Goal: Ask a question: Seek information or help from site administrators or community

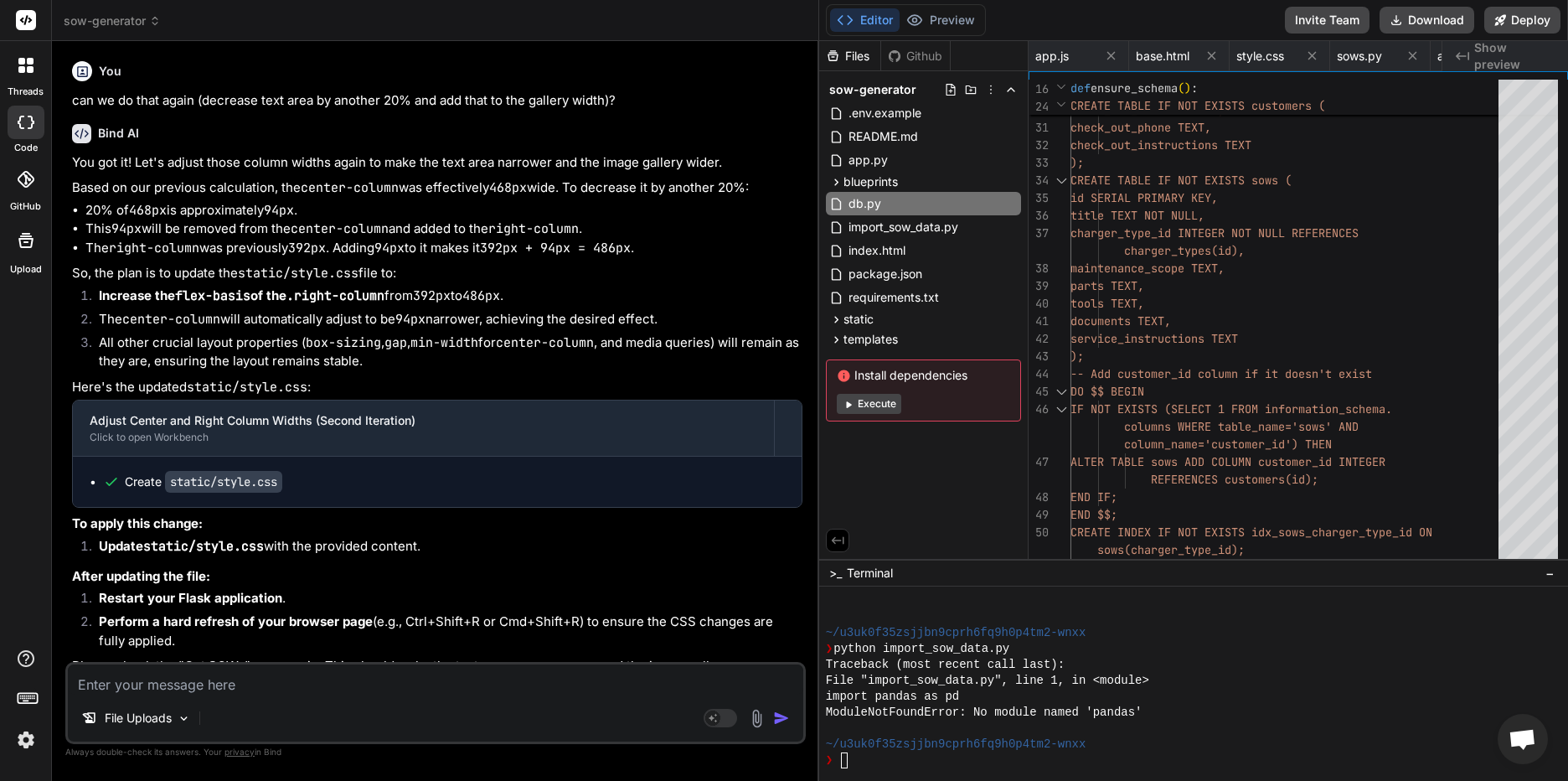
scroll to position [12991, 0]
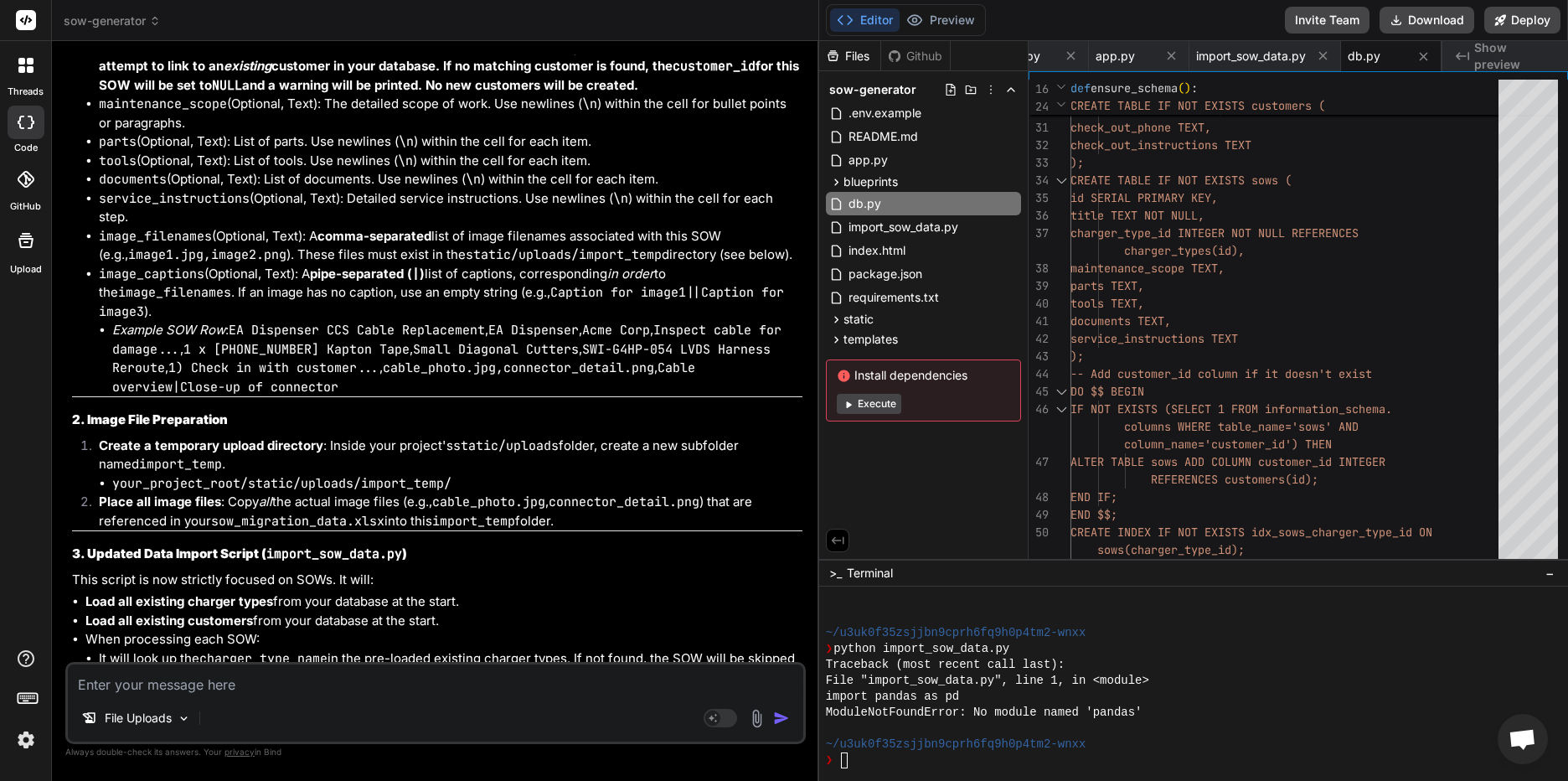
click at [149, 687] on textarea at bounding box center [435, 679] width 736 height 30
type textarea "I"
type textarea "x"
type textarea "I"
type textarea "x"
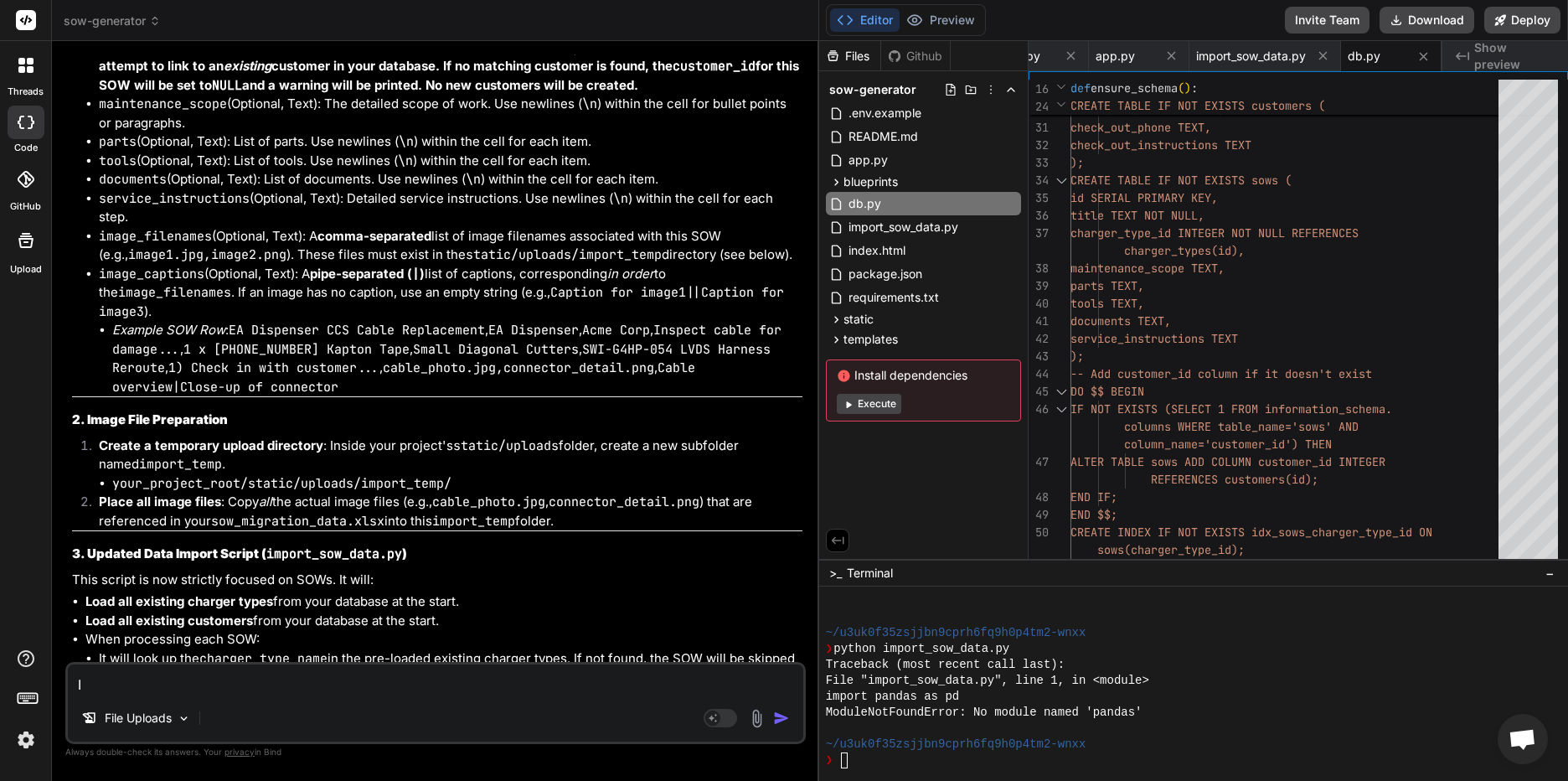
type textarea "I h"
type textarea "x"
type textarea "I ha"
type textarea "x"
type textarea "I hav"
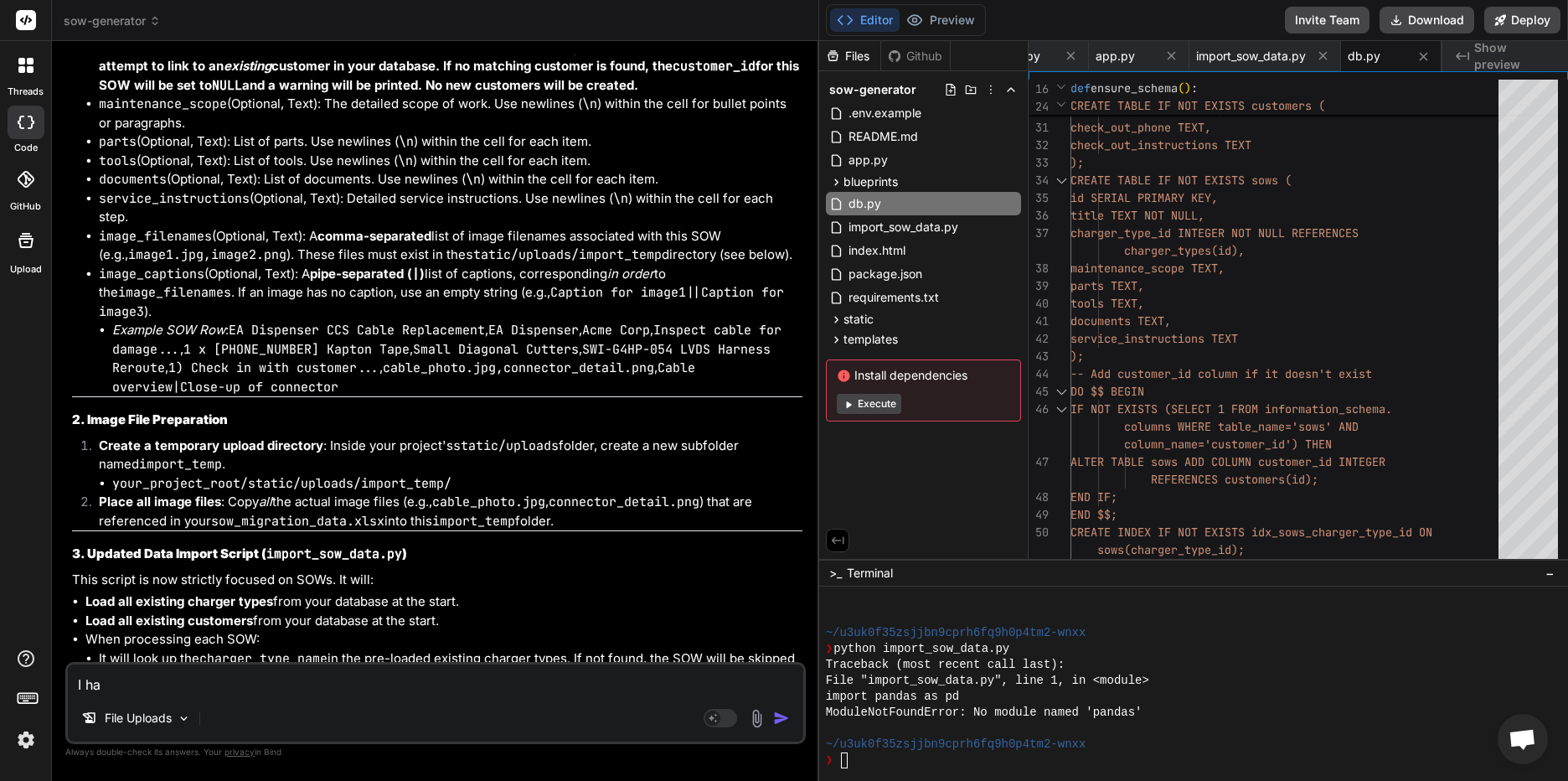
type textarea "x"
type textarea "I have"
type textarea "x"
type textarea "I have"
type textarea "x"
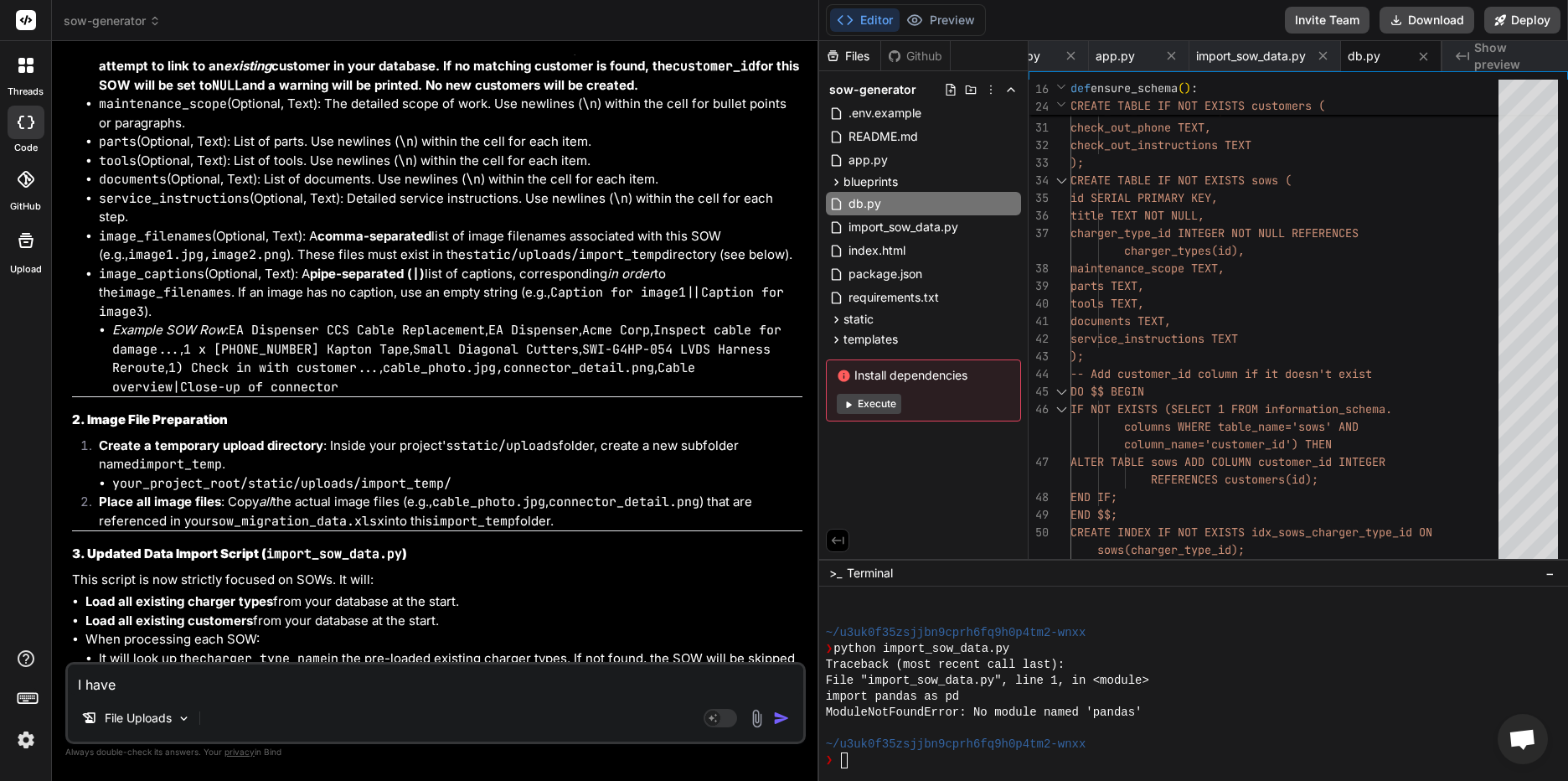
type textarea "I have m"
type textarea "x"
type textarea "I have my"
type textarea "x"
type textarea "I have my"
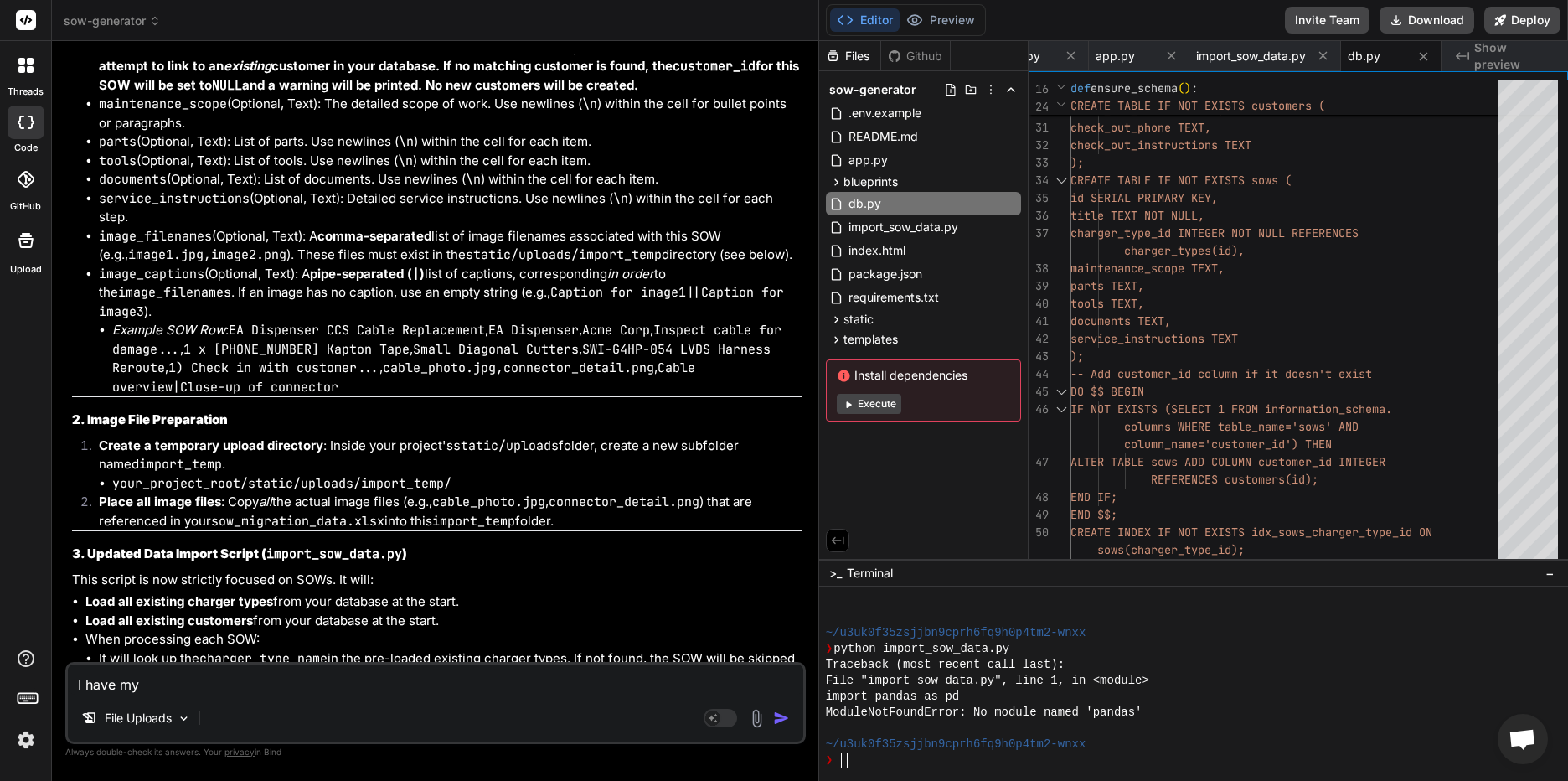
type textarea "x"
type textarea "I have my C"
type textarea "x"
type textarea "I have my CS"
type textarea "x"
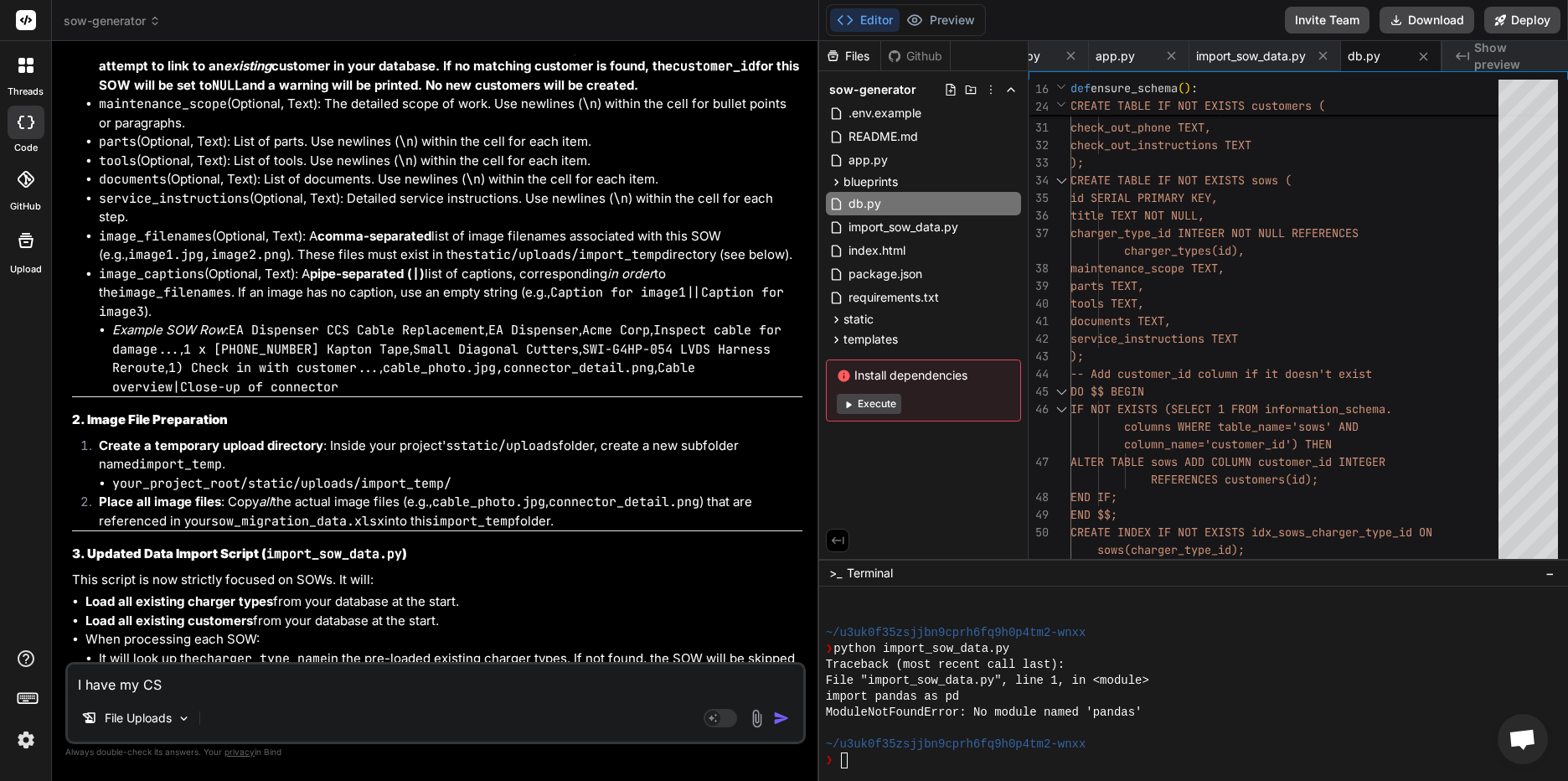
type textarea "I have my CSV"
type textarea "x"
type textarea "I have my CSV"
type textarea "x"
type textarea "I have my CSV"
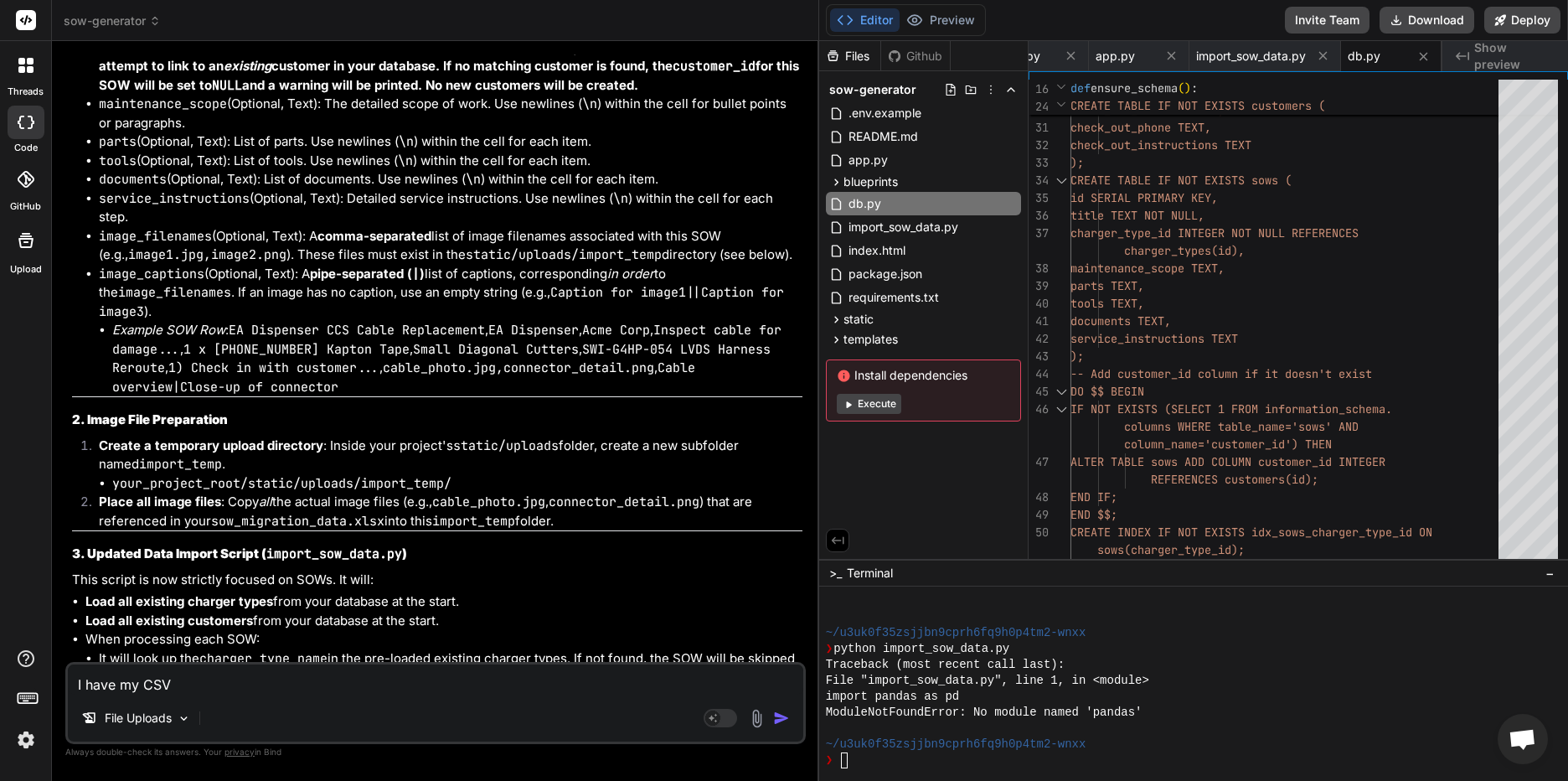
type textarea "x"
type textarea "I have my CSV f"
type textarea "x"
type textarea "I have my CSV fi"
type textarea "x"
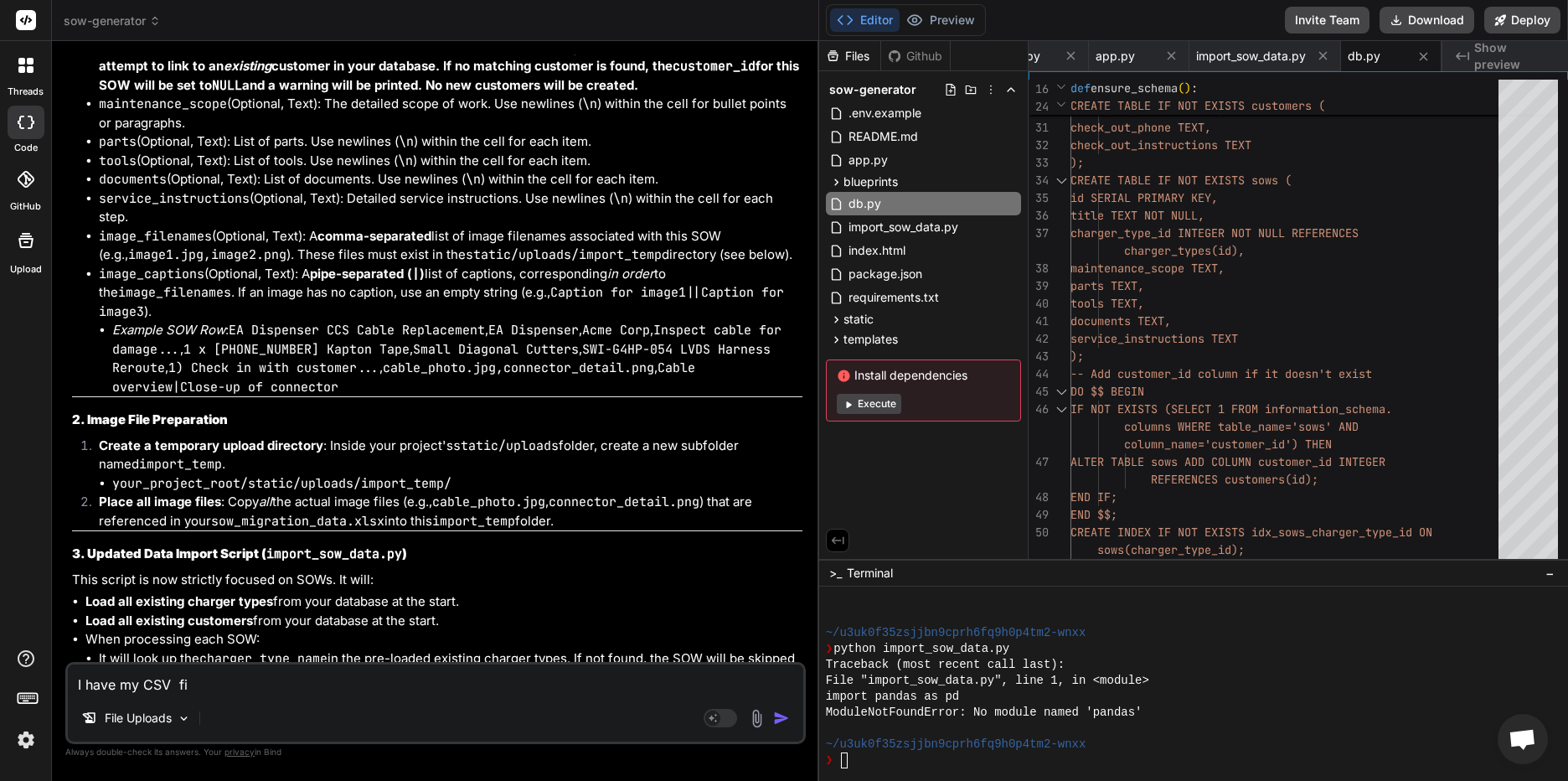
type textarea "I have my CSV fil"
type textarea "x"
type textarea "I have my CSV file"
type textarea "x"
type textarea "I have my CSV file="
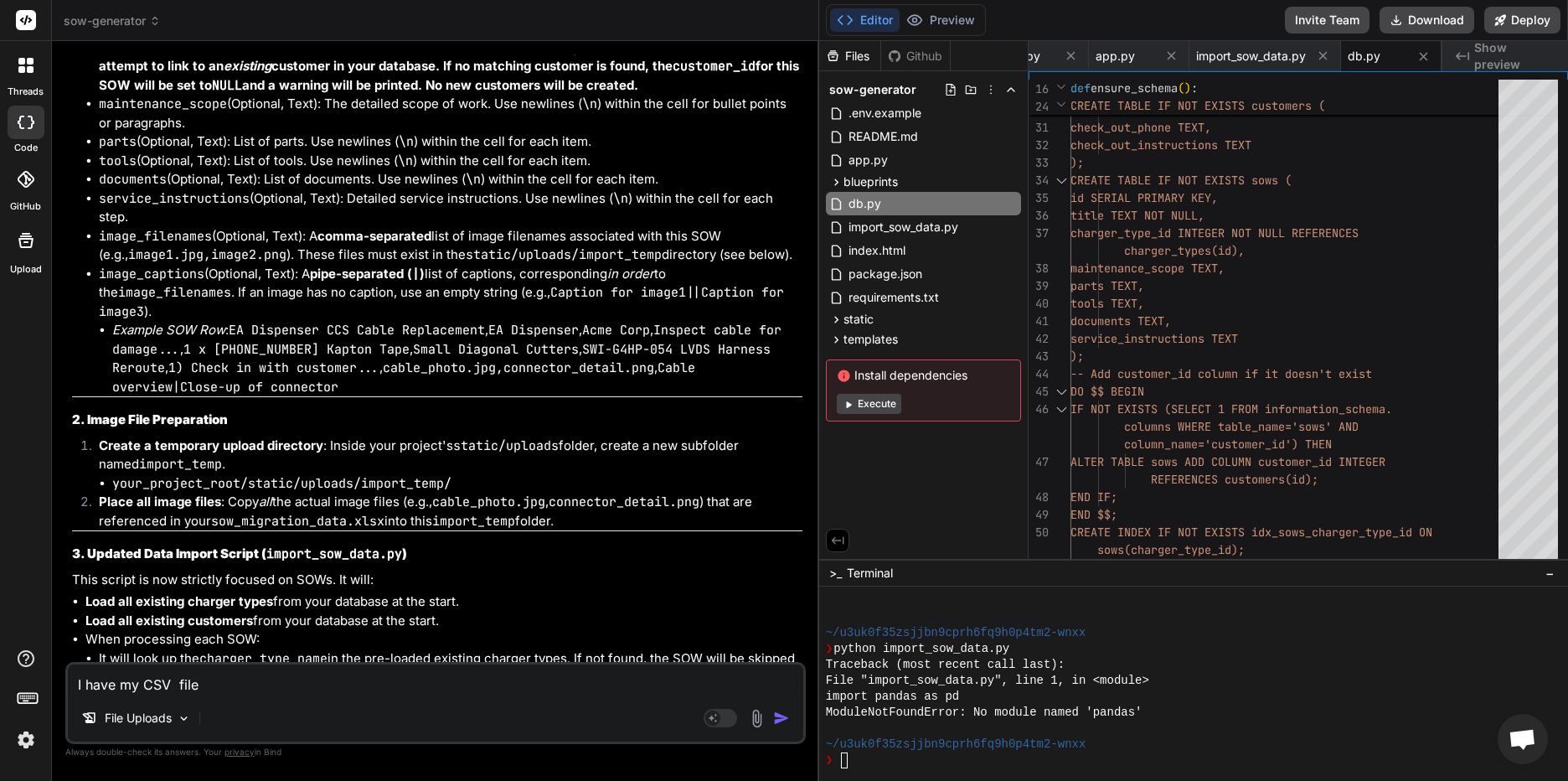
type textarea "x"
type textarea "I have my CSV file=="
type textarea "x"
type textarea "I have my CSV file="
type textarea "x"
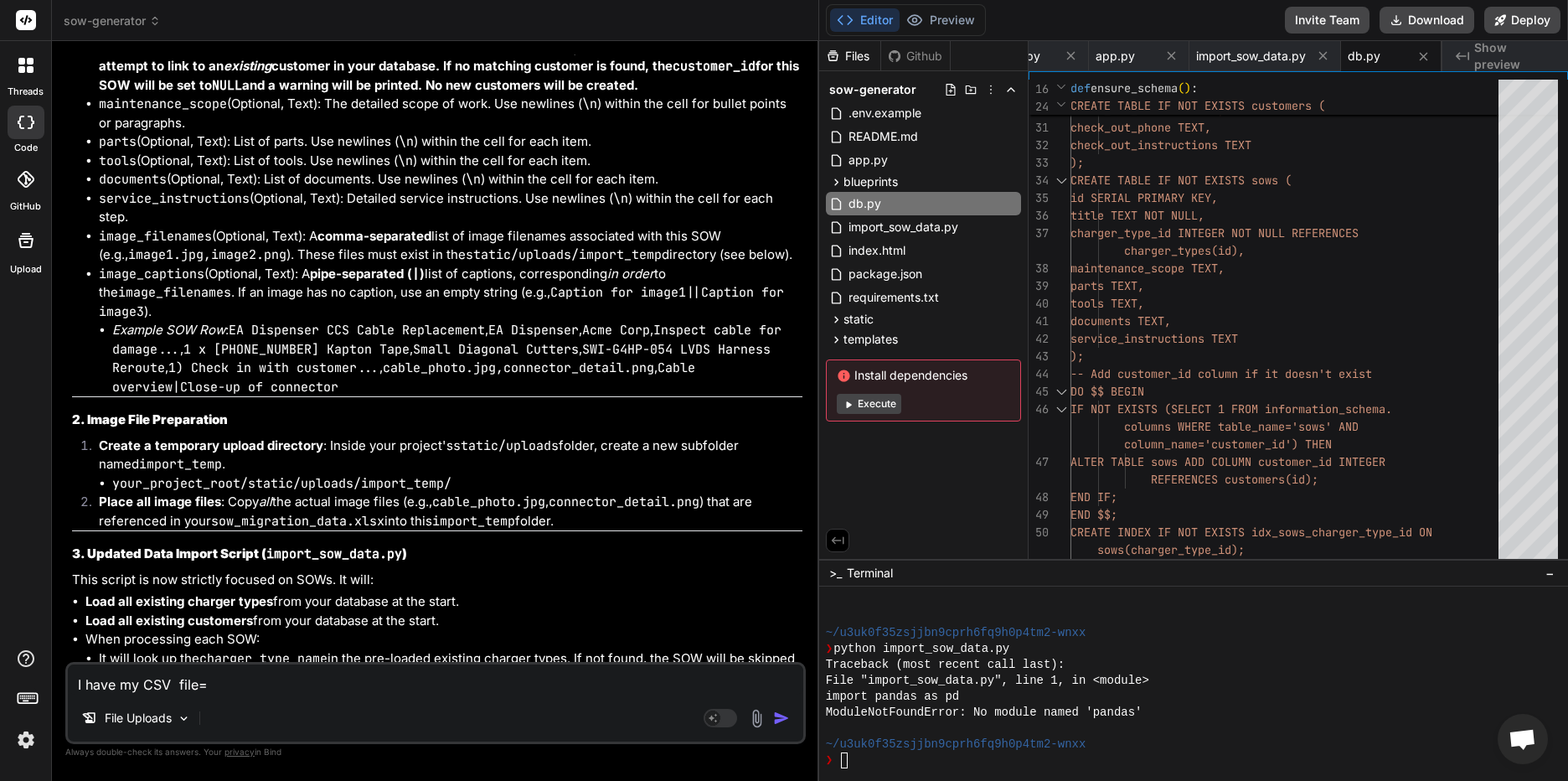
type textarea "I have my CSV file"
type textarea "x"
type textarea "I have my CSV fil"
type textarea "x"
type textarea "I have my CSV fi"
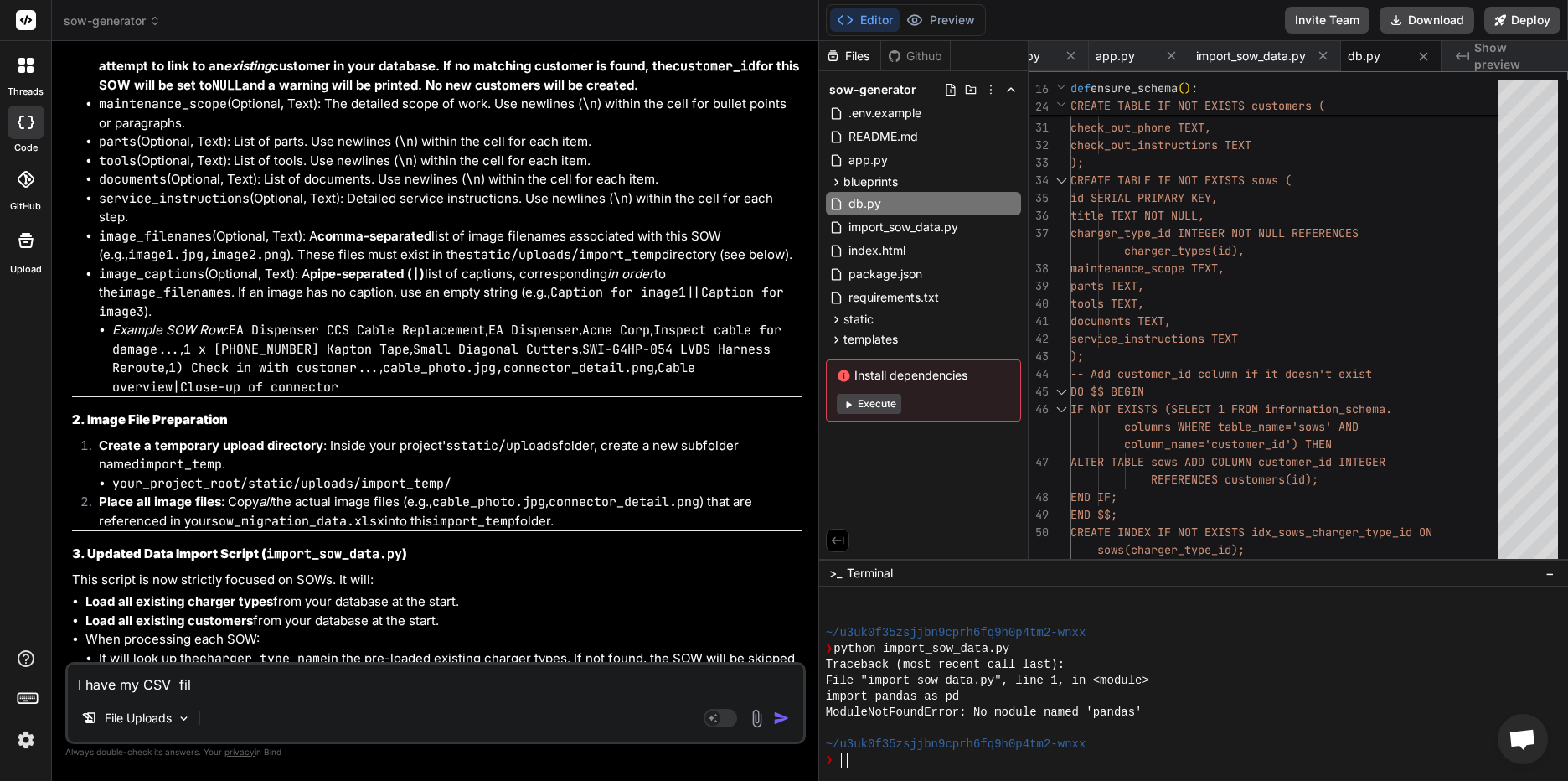
type textarea "x"
type textarea "I have my CSV f"
type textarea "x"
type textarea "I have my CSV"
type textarea "x"
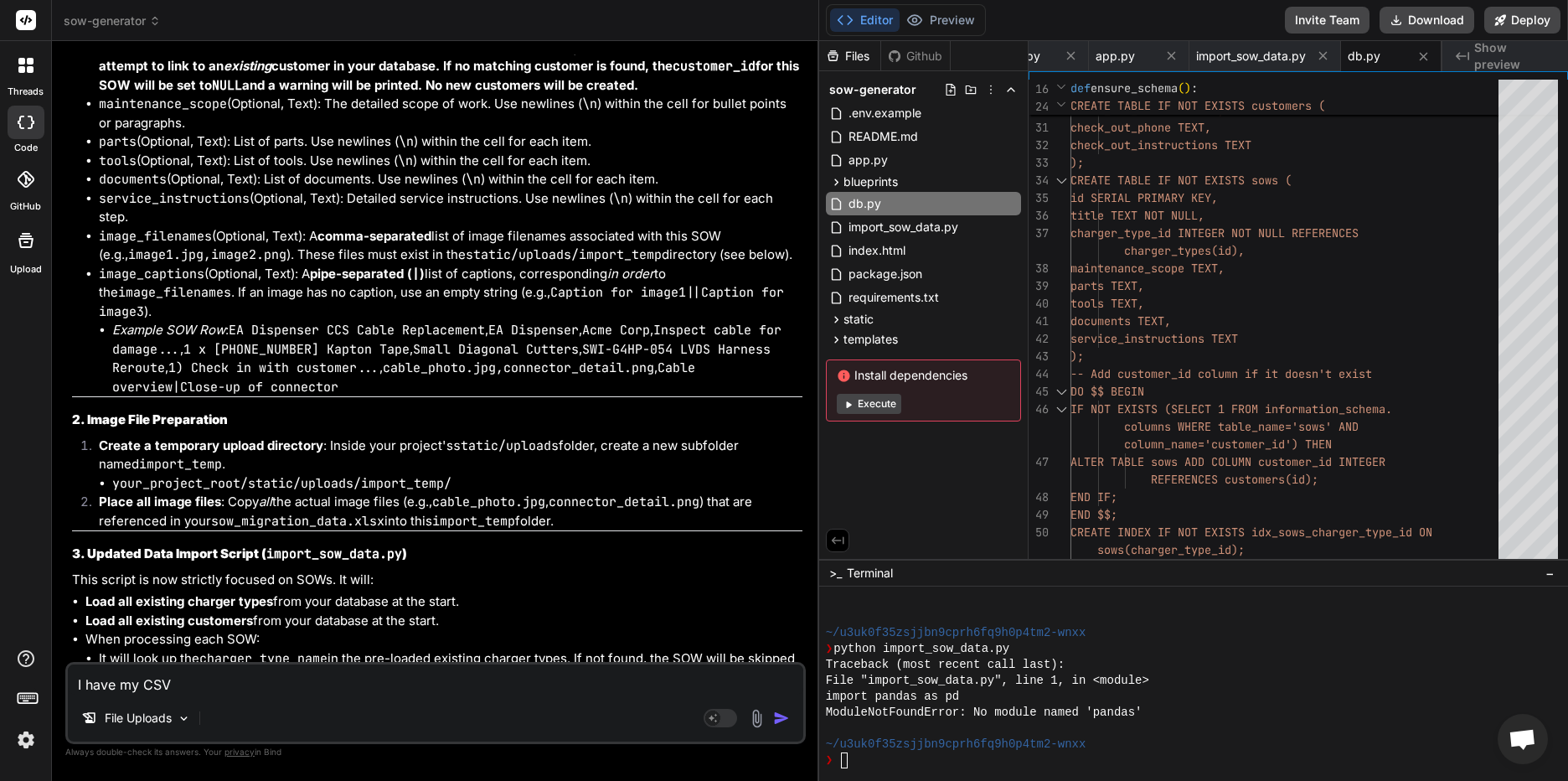
type textarea "I have my CSV"
type textarea "x"
type textarea "I have my CSV if"
type textarea "x"
type textarea "I have my CSV ifl"
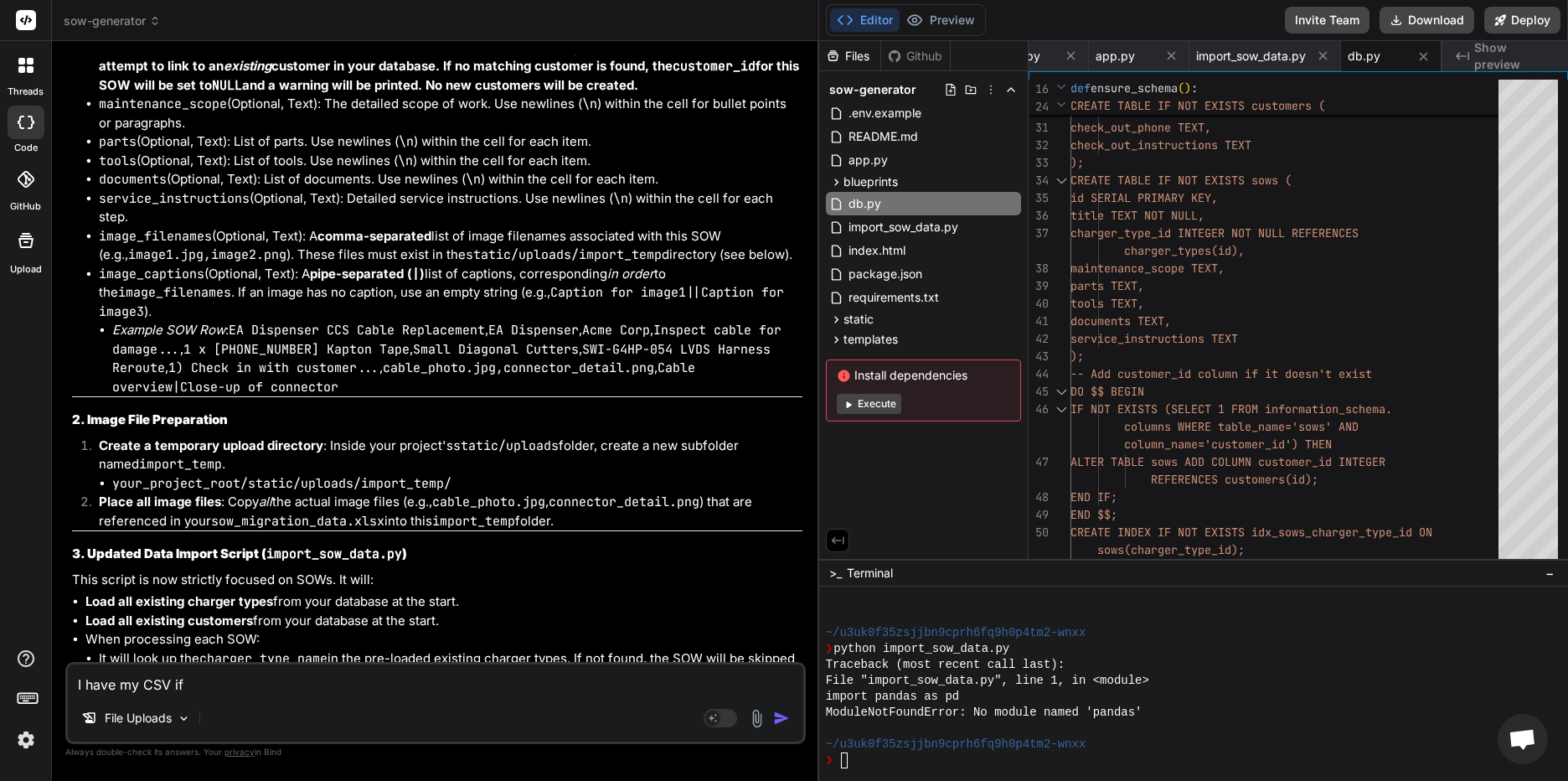
type textarea "x"
type textarea "I have my CSV ifle"
type textarea "x"
type textarea "I have my CSV ifle,"
type textarea "x"
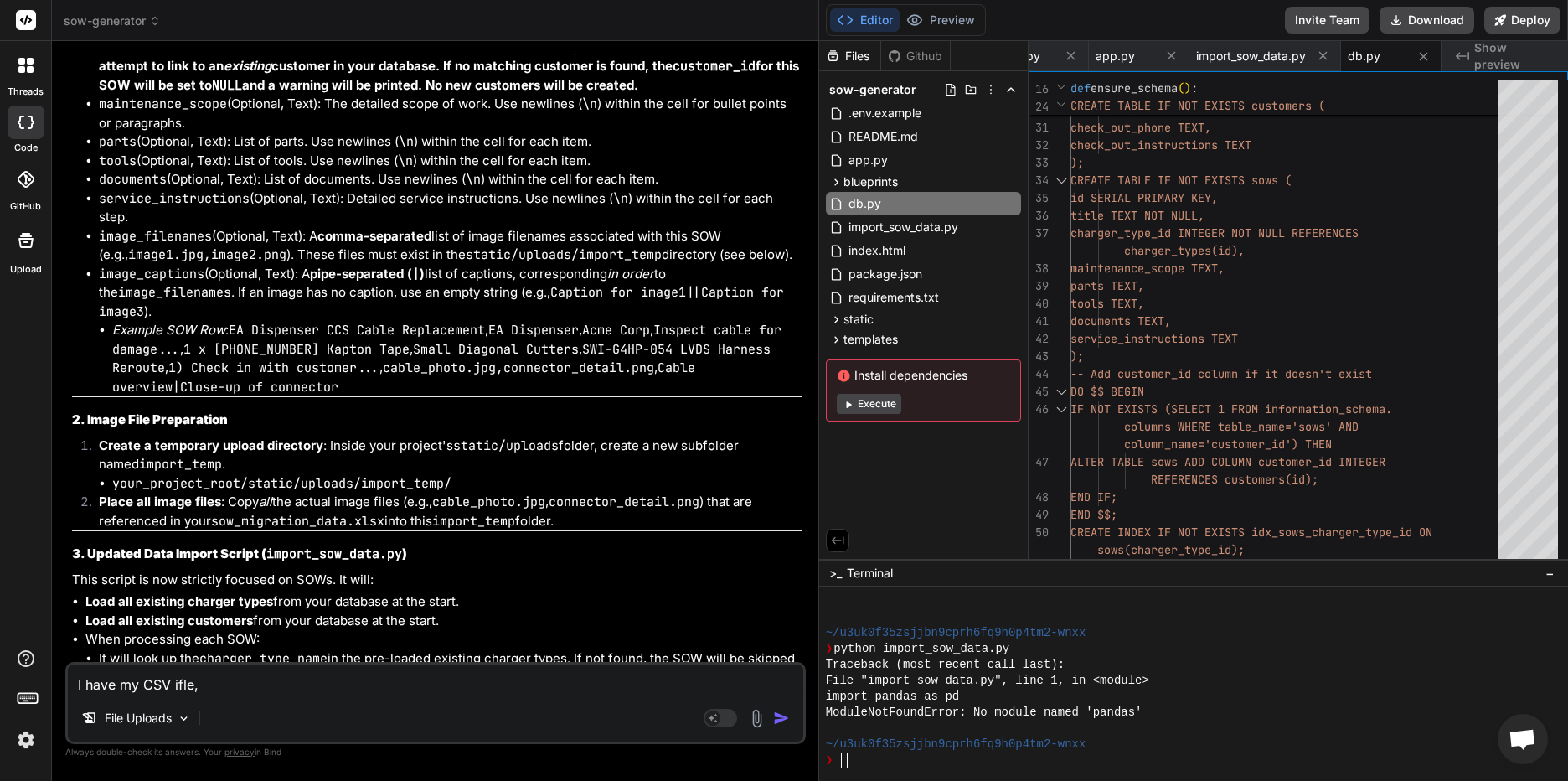
type textarea "I have my CSV ifle,"
type textarea "x"
type textarea "I have my CSV ifle,"
type textarea "x"
type textarea "I have my CSV ifle"
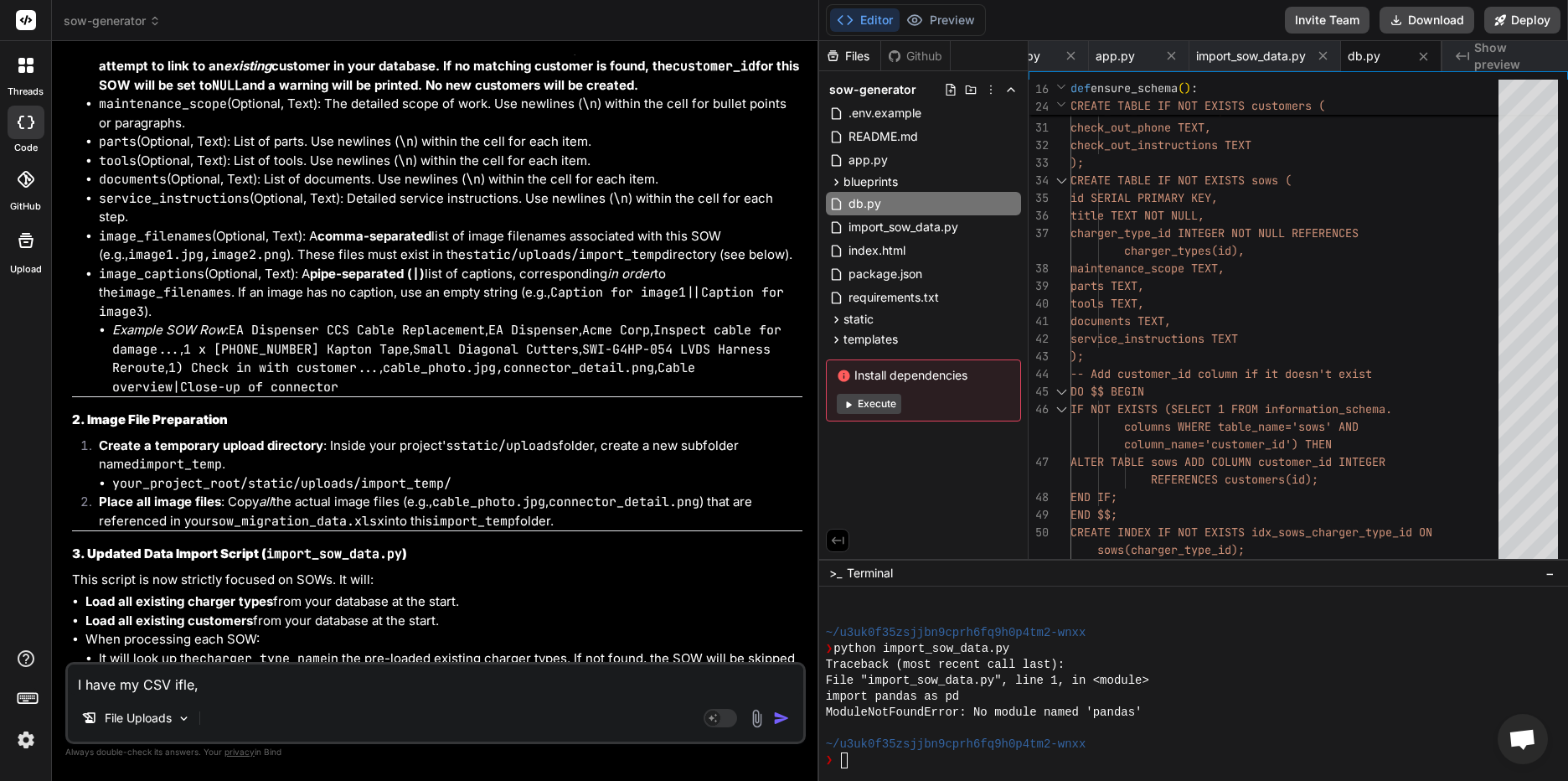
type textarea "x"
type textarea "I have my CSV ifl"
type textarea "x"
type textarea "I have my CSV if"
type textarea "x"
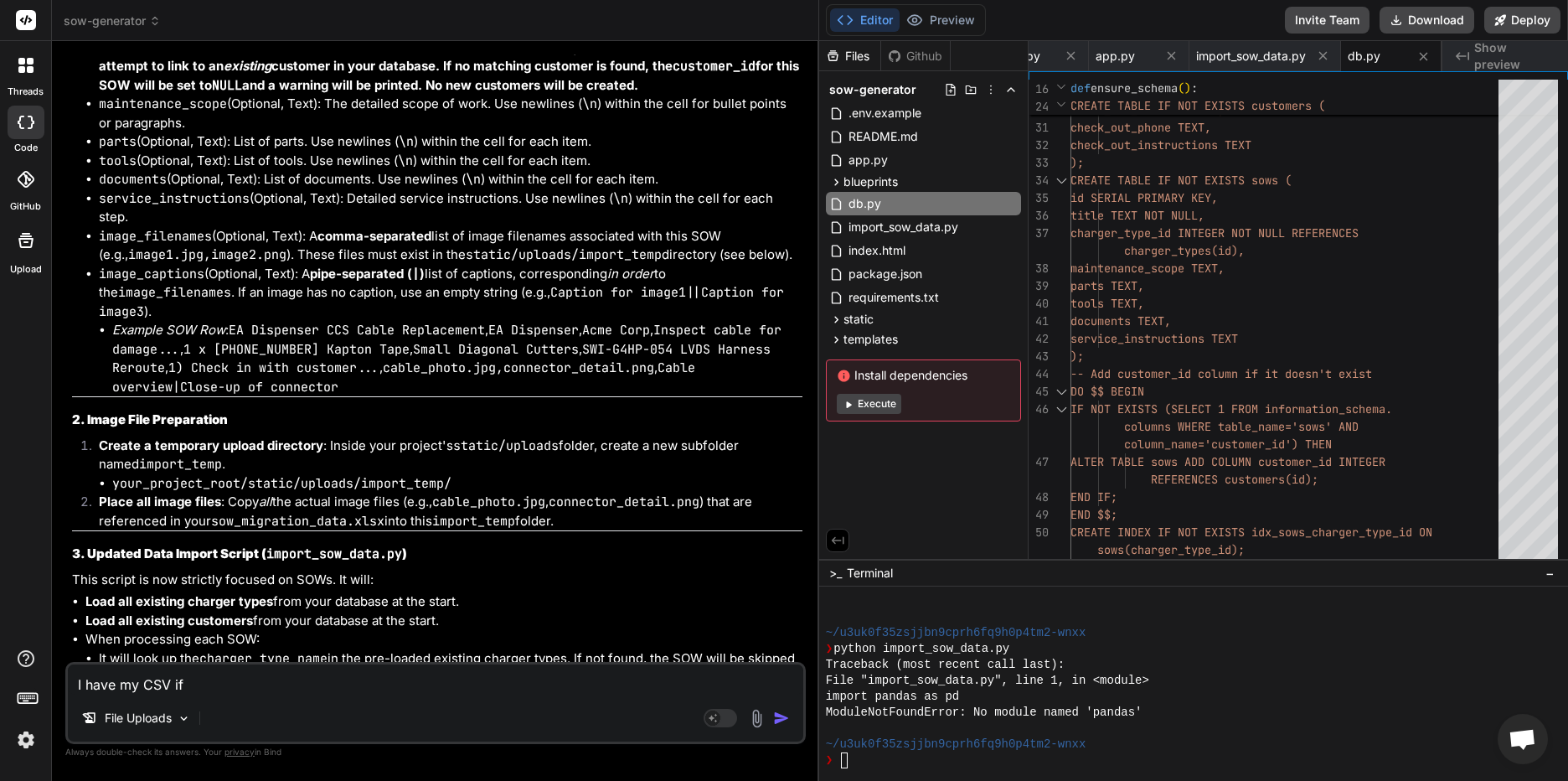
type textarea "I have my CSV i"
type textarea "x"
type textarea "I have my CSV"
type textarea "x"
type textarea "I have my CSV f"
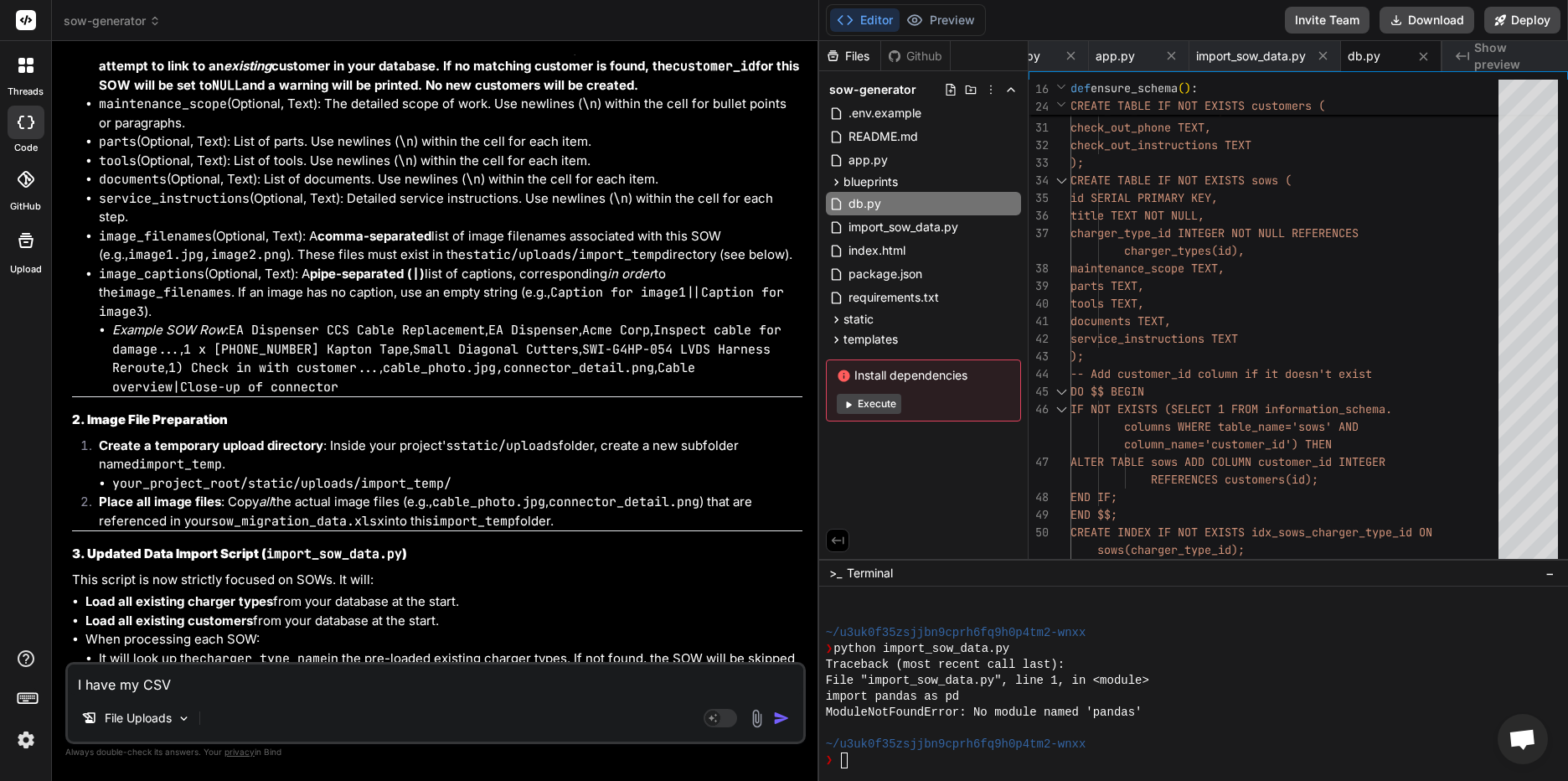
type textarea "x"
type textarea "I have my CSV fi"
type textarea "x"
type textarea "I have my CSV fil"
type textarea "x"
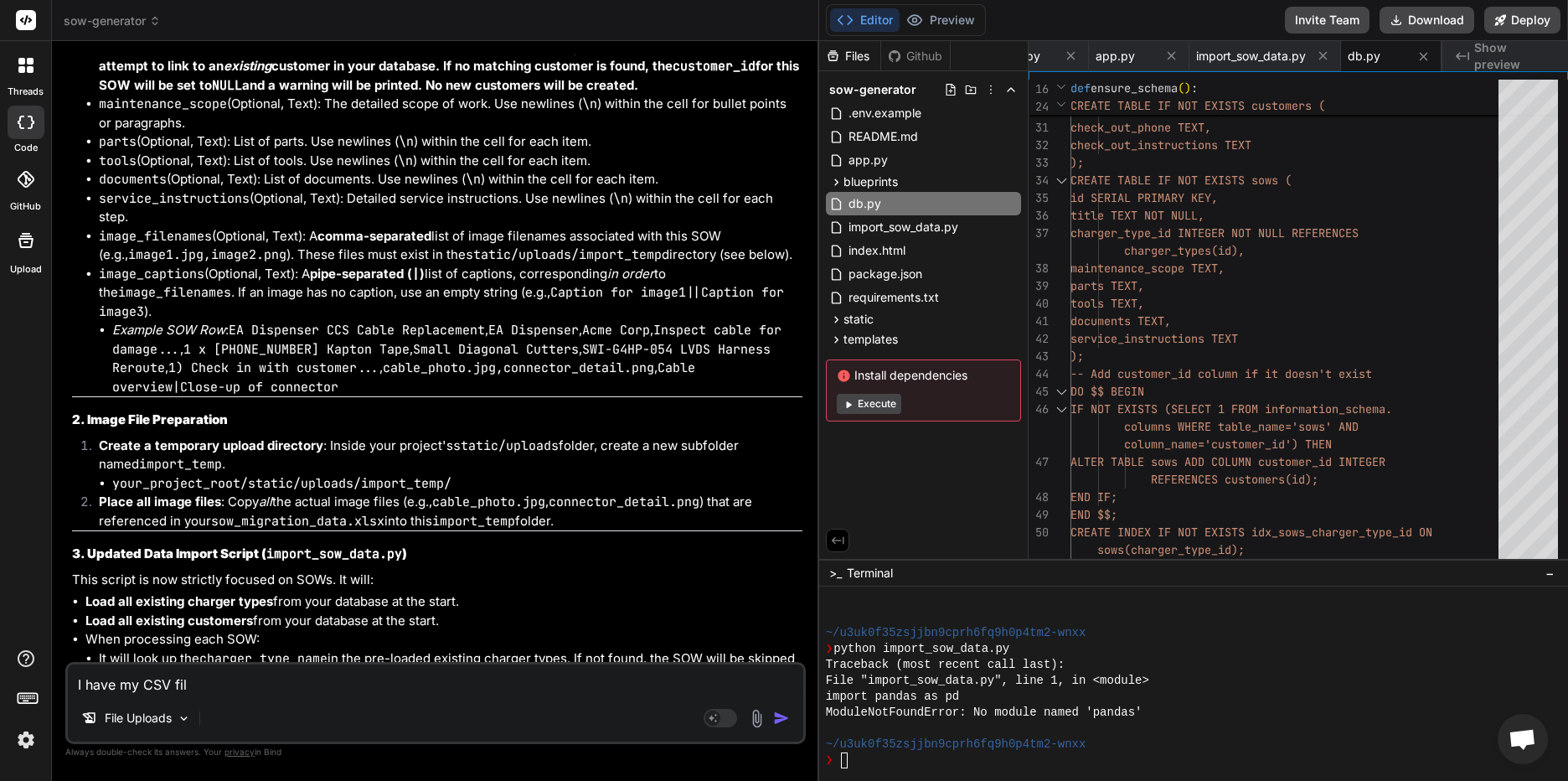
type textarea "I have my CSV file"
type textarea "x"
type textarea "I have my CSV file,"
type textarea "x"
type textarea "I have my CSV file,"
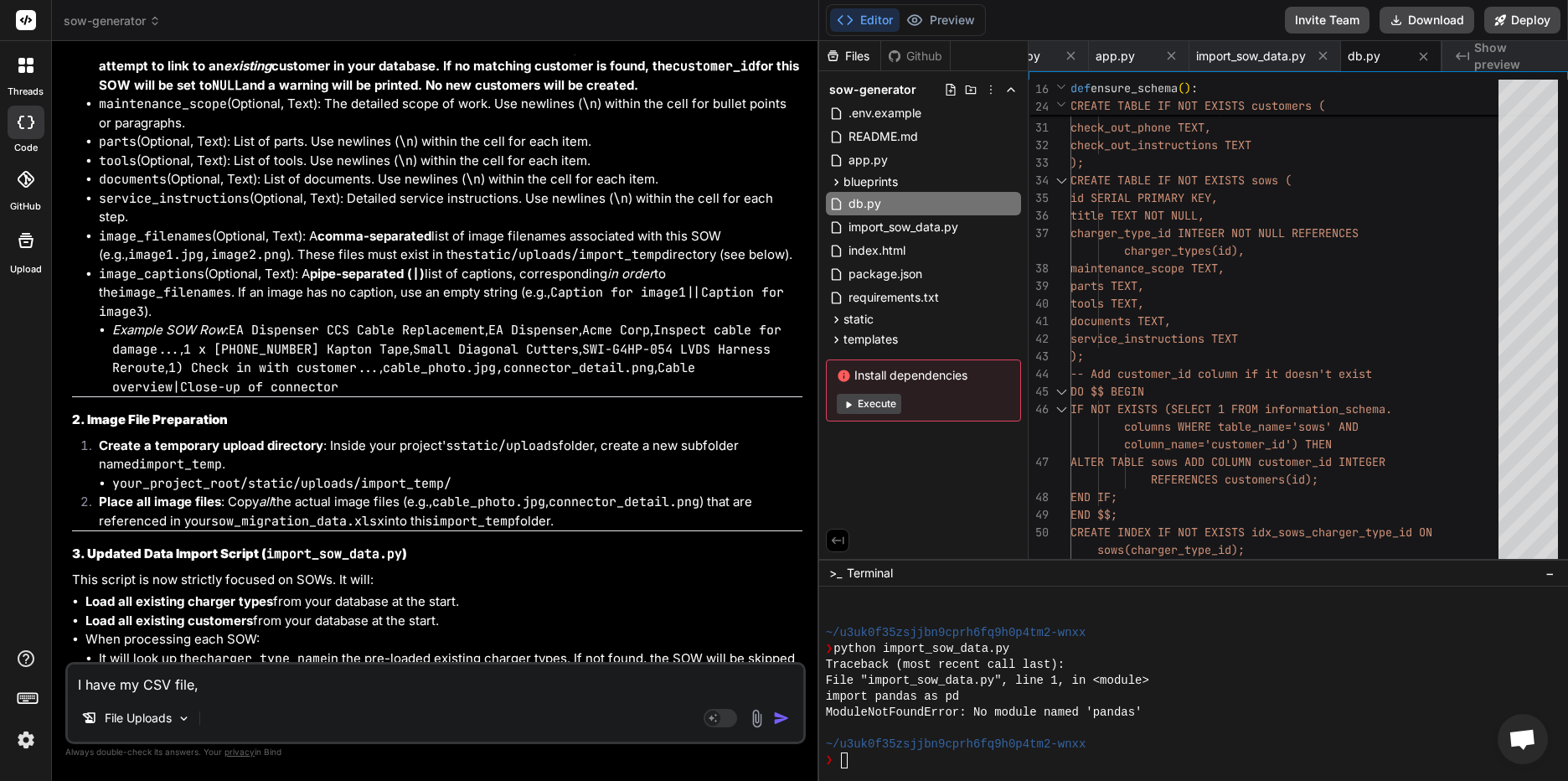
type textarea "x"
type textarea "I have my CSV file, w"
type textarea "x"
type textarea "I have my CSV file, wi"
type textarea "x"
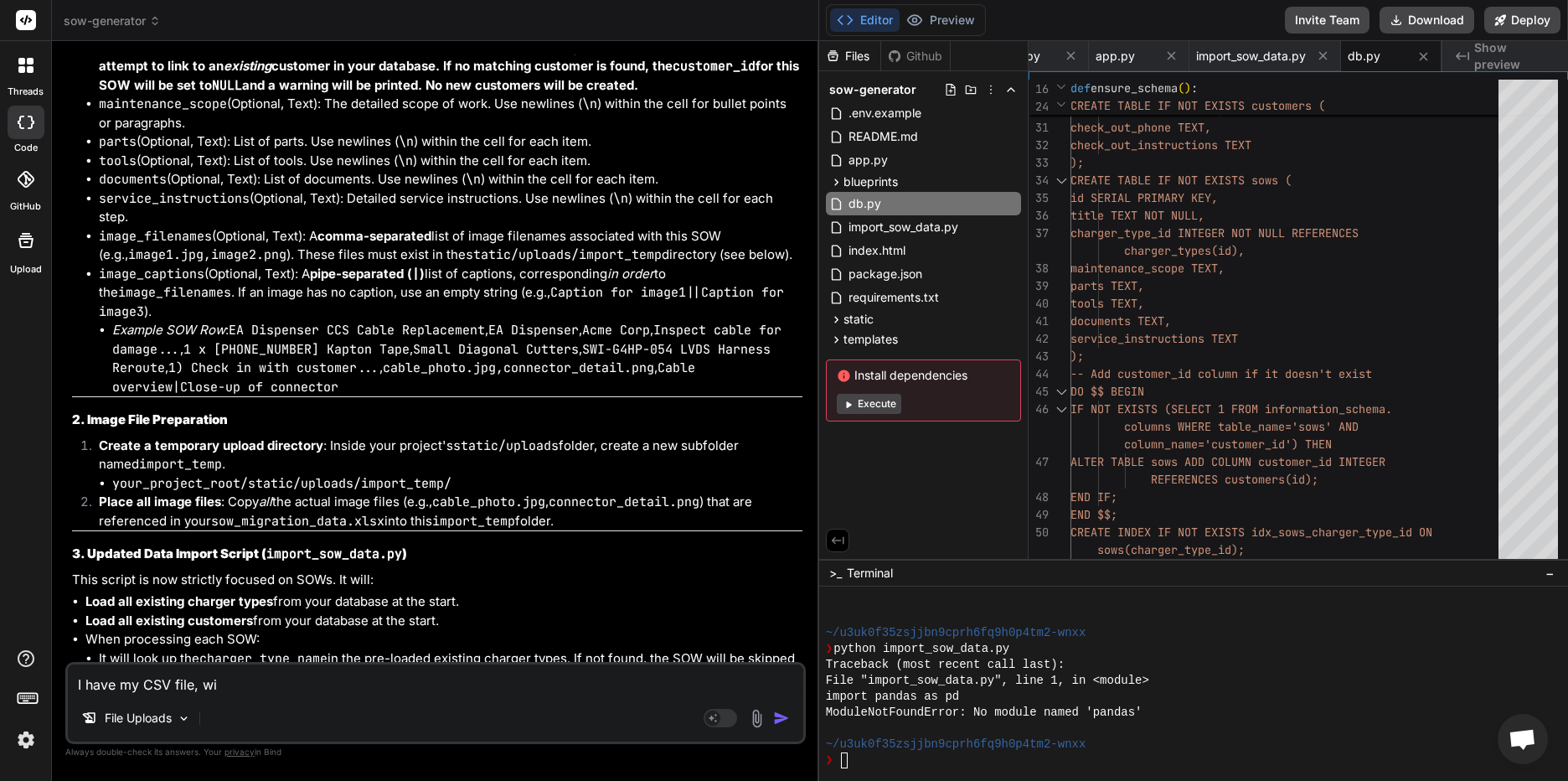
type textarea "I have my CSV file, wit"
type textarea "x"
type textarea "I have my CSV file, with"
type textarea "x"
type textarea "I have my CSV file, with"
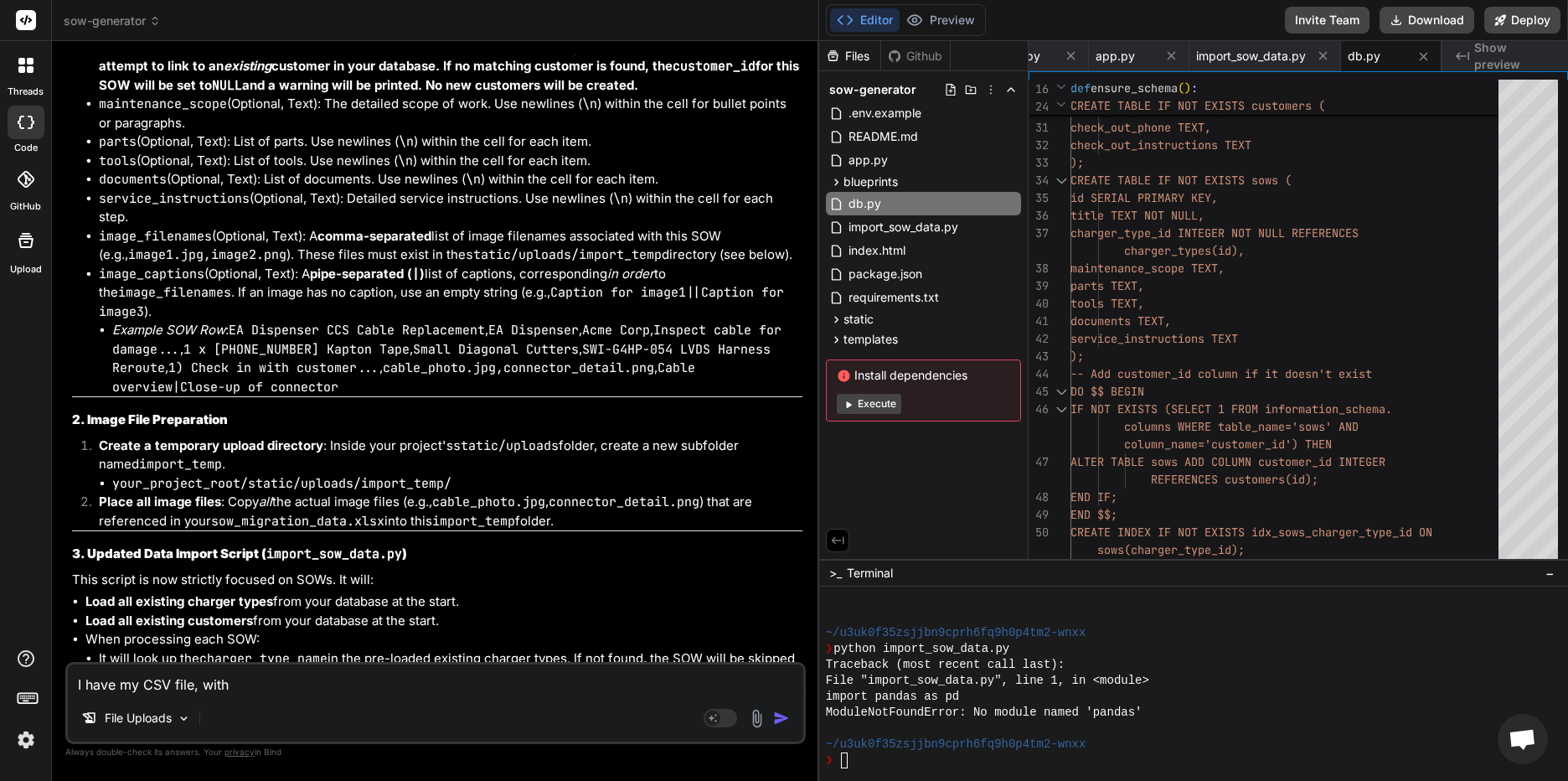
type textarea "x"
type textarea "I have my CSV file, with m"
type textarea "x"
type textarea "I have my CSV file, with ma"
type textarea "x"
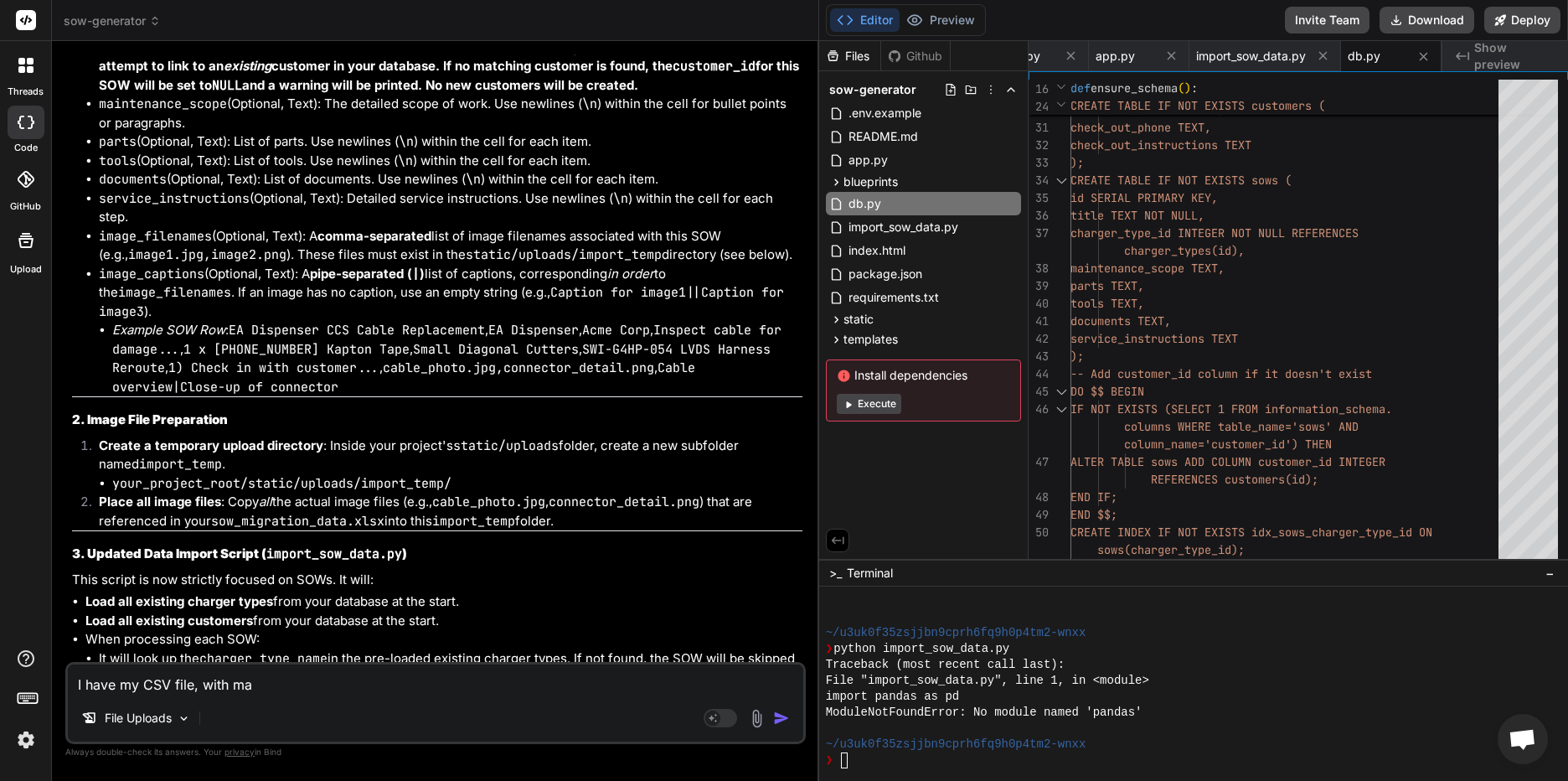
type textarea "I have my CSV file, with mat"
type textarea "x"
type textarea "I have my CSV file, with matc"
type textarea "x"
type textarea "I have my CSV file, with match"
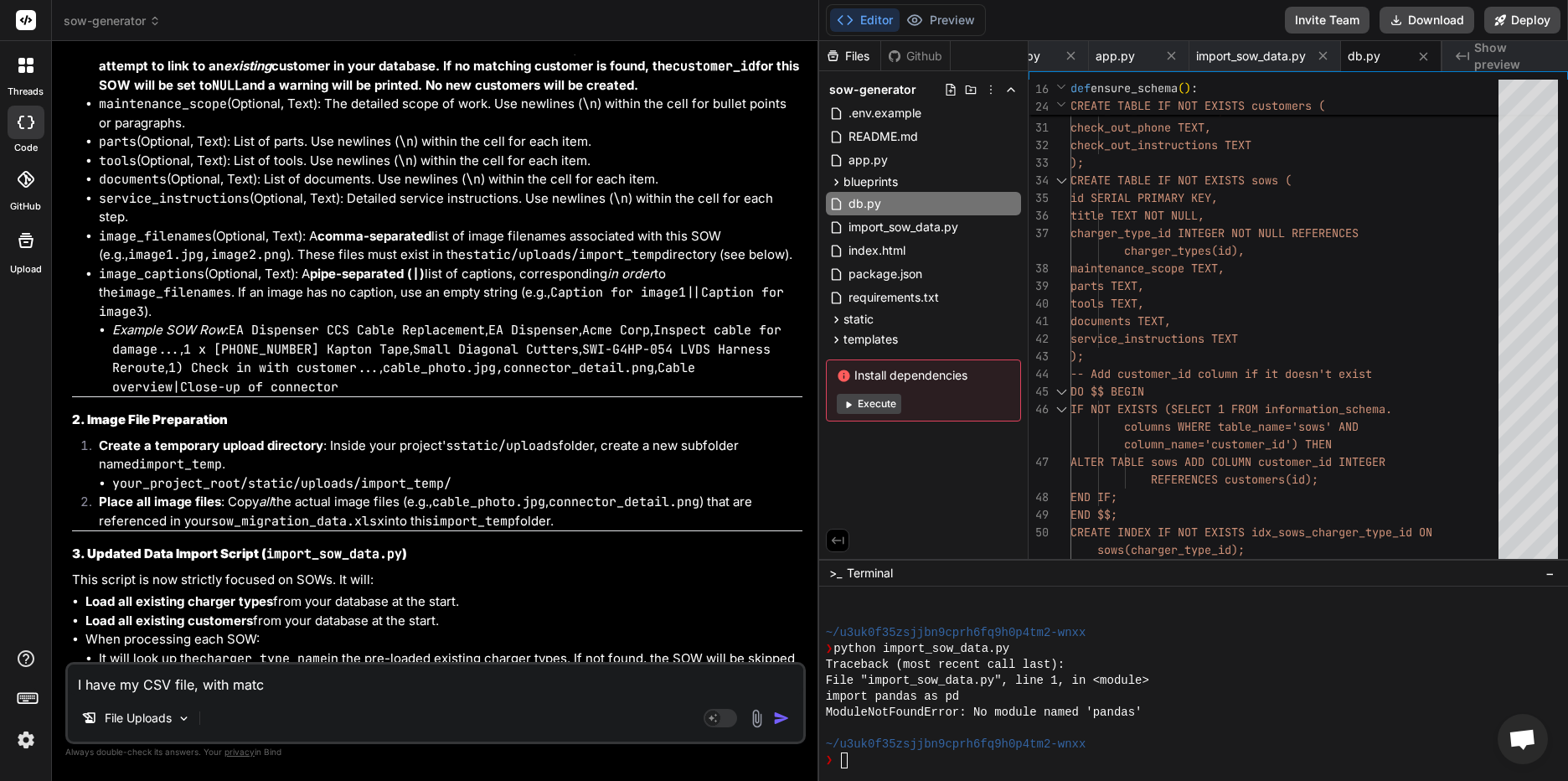
type textarea "x"
type textarea "I have my CSV file, with matchi"
type textarea "x"
type textarea "I have my CSV file, with matchin"
type textarea "x"
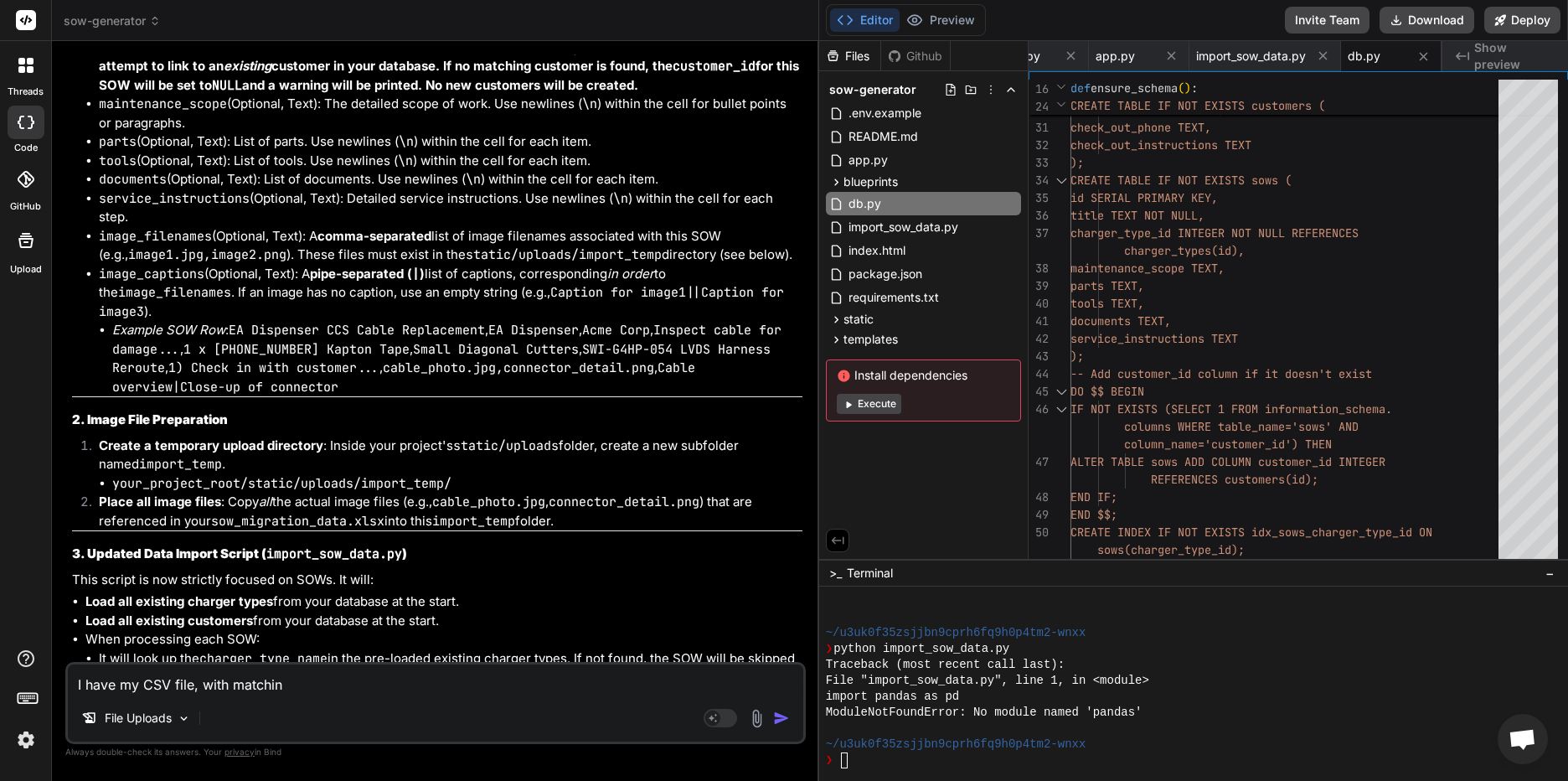
type textarea "I have my CSV file, with matching"
type textarea "x"
type textarea "I have my CSV file, with matching"
type textarea "x"
type textarea "I have my CSV file, with matching c"
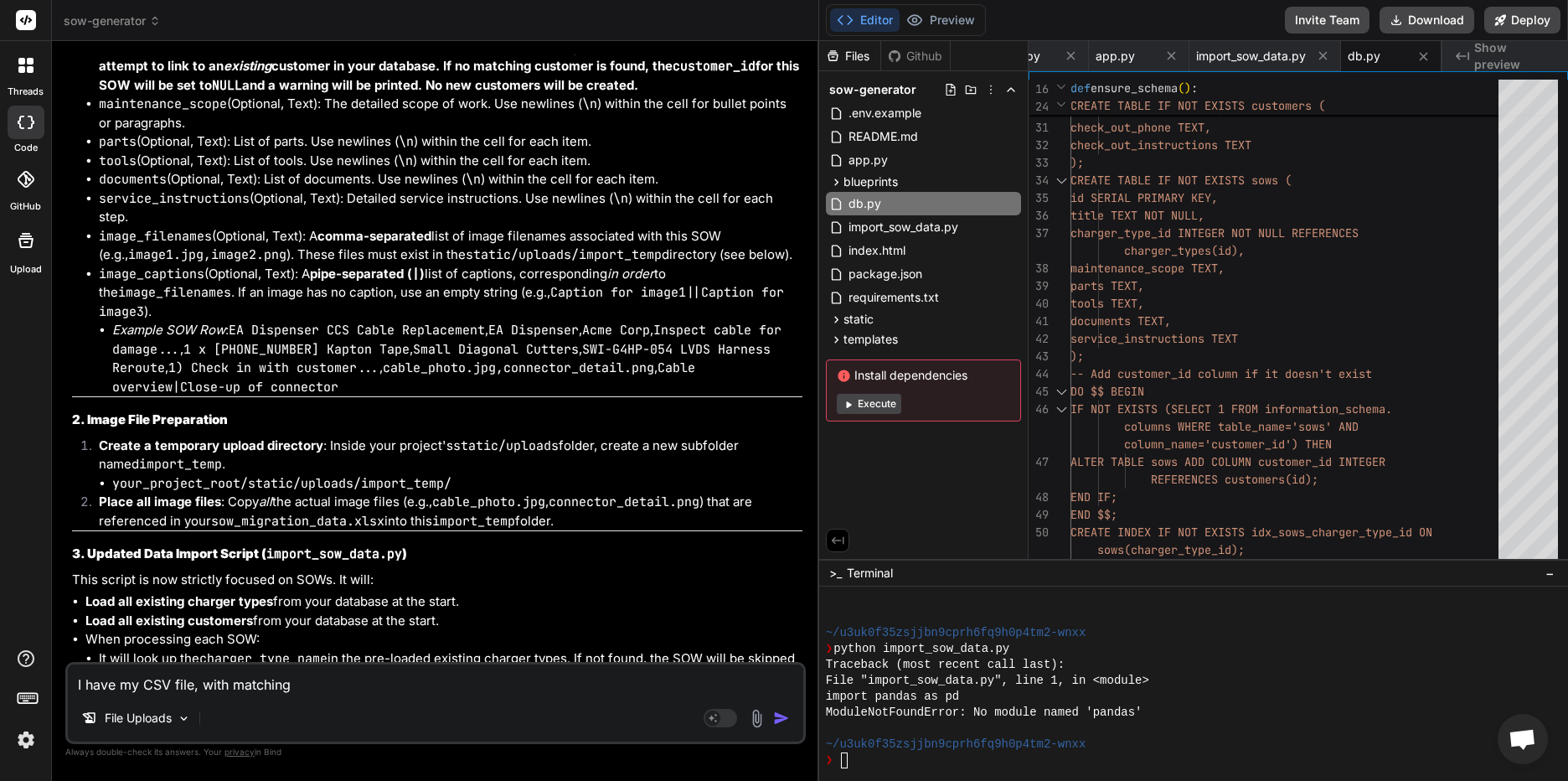
type textarea "x"
type textarea "I have my CSV file, with matching co"
type textarea "x"
type textarea "I have my CSV file, with matching col"
type textarea "x"
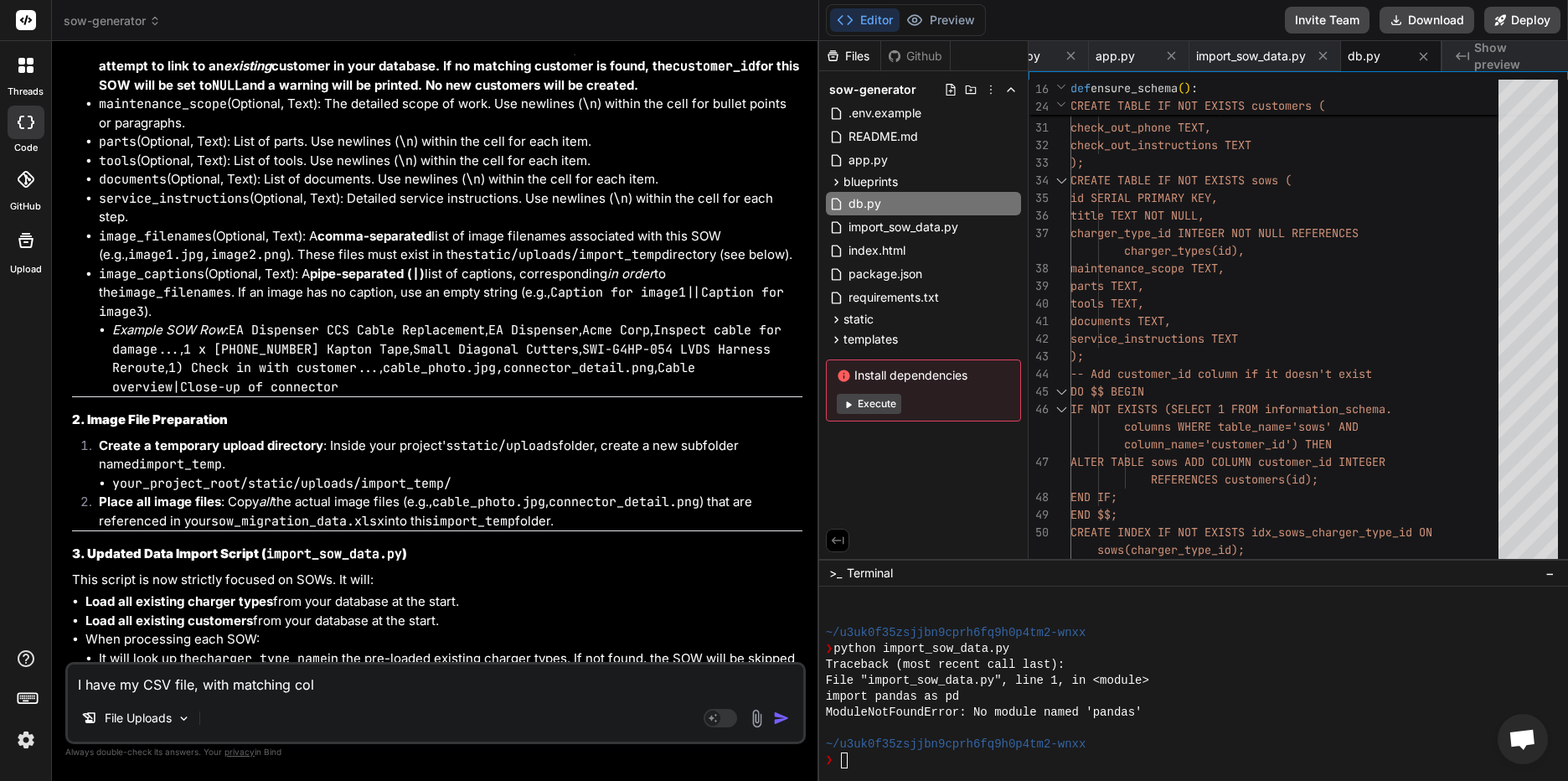
type textarea "I have my CSV file, with matching colu"
type textarea "x"
type textarea "I have my CSV file, with matching colum"
type textarea "x"
type textarea "I have my CSV file, with matching column"
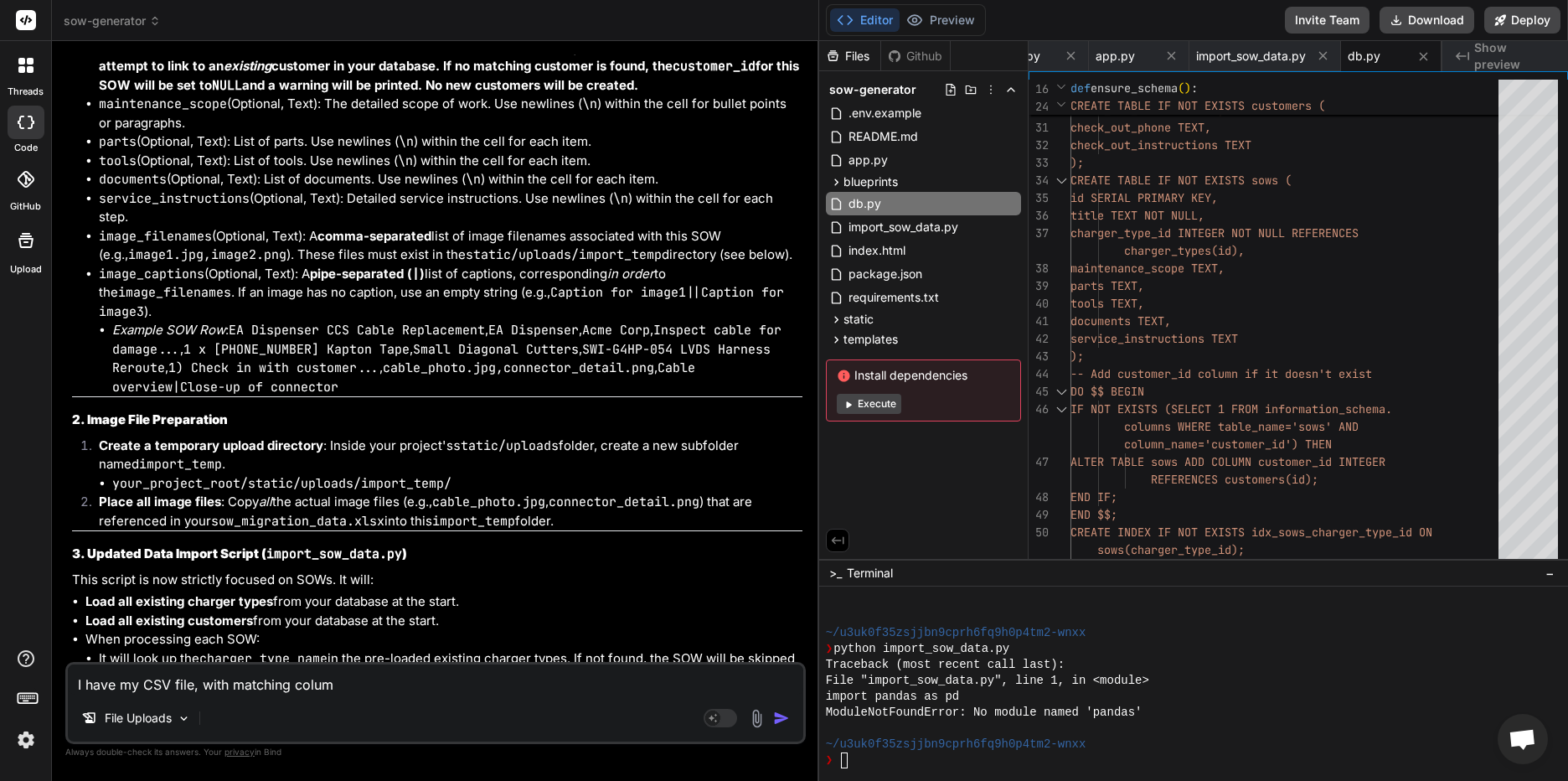
type textarea "x"
type textarea "I have my CSV file, with matching column"
type textarea "x"
type textarea "I have my CSV file, with matching column h"
type textarea "x"
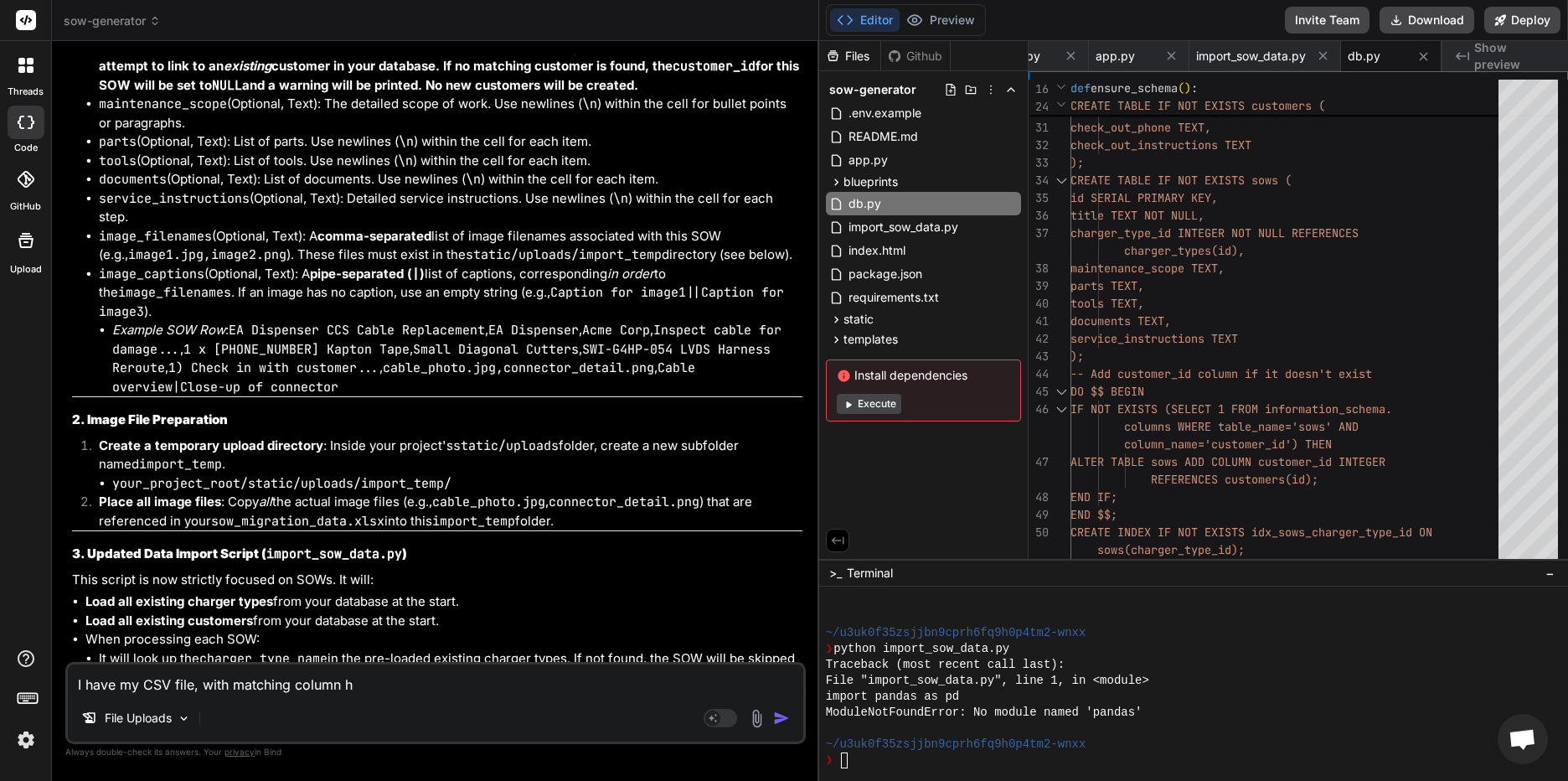
type textarea "I have my CSV file, with matching column he"
type textarea "x"
type textarea "I have my CSV file, with matching column hea"
type textarea "x"
type textarea "I have my CSV file, with matching column head"
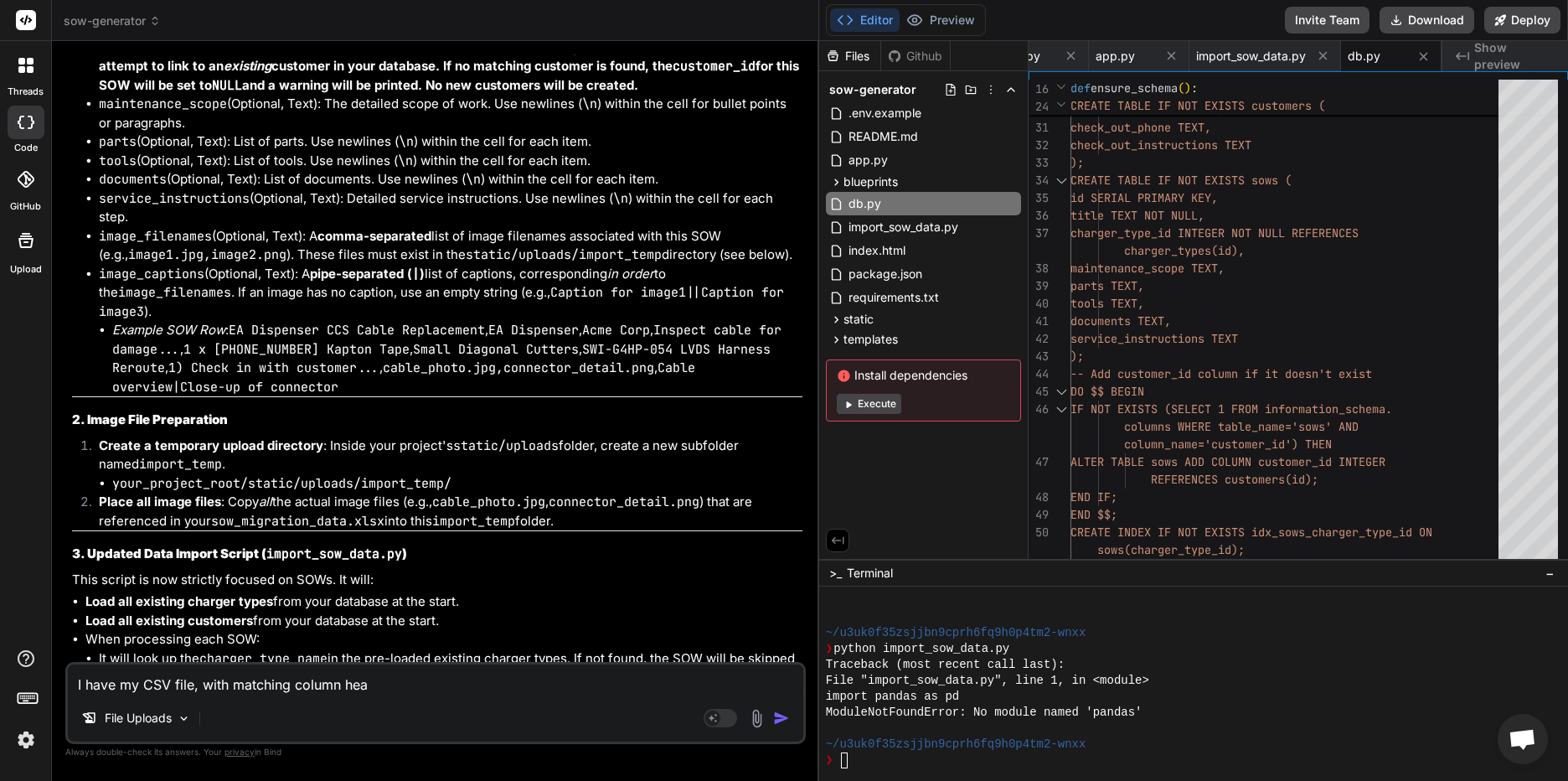
type textarea "x"
type textarea "I have my CSV file, with matching column heade"
type textarea "x"
type textarea "I have my CSV file, with matching column header"
type textarea "x"
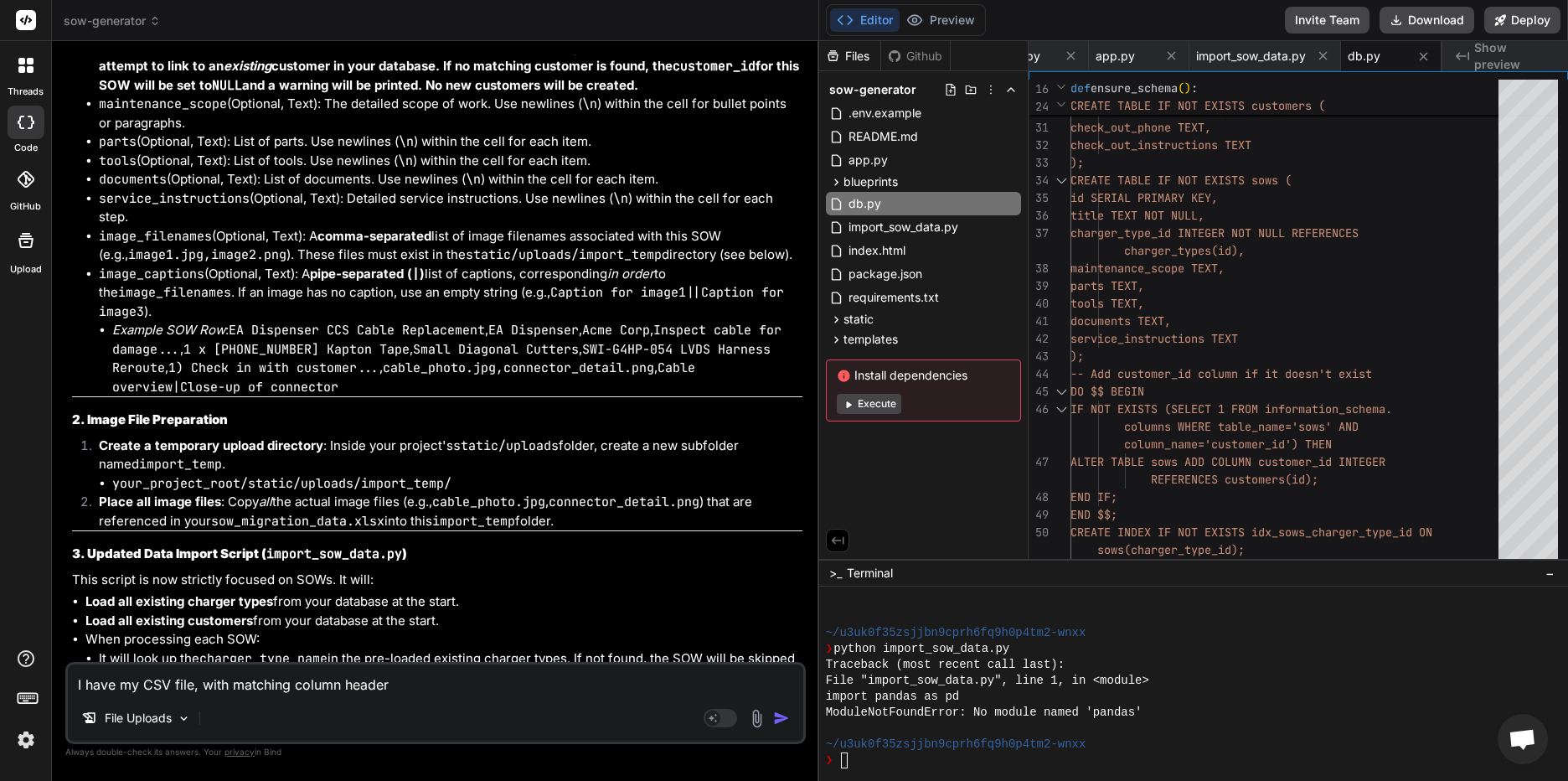
type textarea "I have my CSV file, with matching column headers"
type textarea "x"
type textarea "I have my CSV file, with matching column headers"
type textarea "x"
type textarea "I have my CSV file, with matching column headers ("
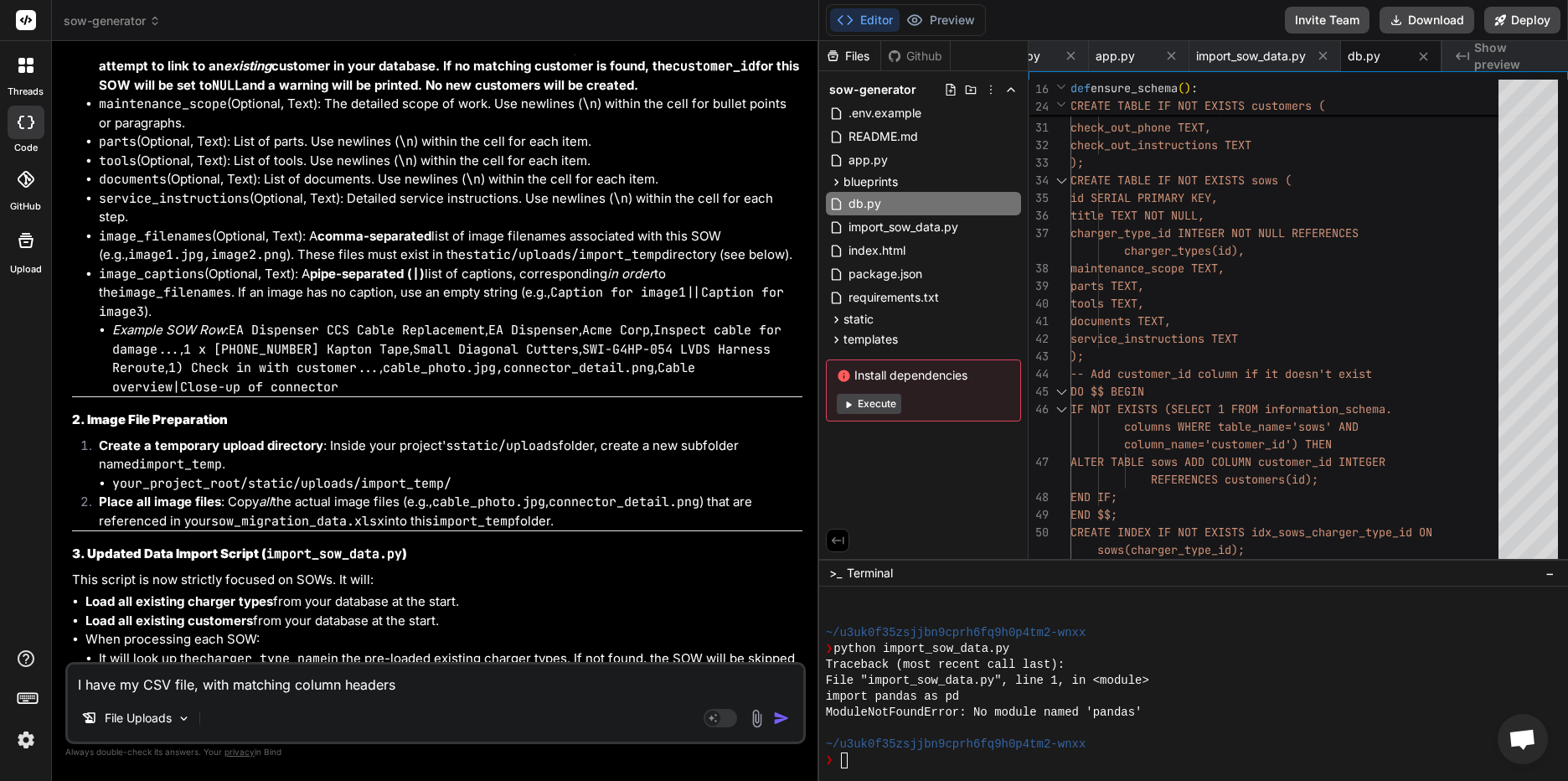
type textarea "x"
type textarea "I have my CSV file, with matching column headers (j"
type textarea "x"
type textarea "I have my CSV file, with matching column headers (ju"
type textarea "x"
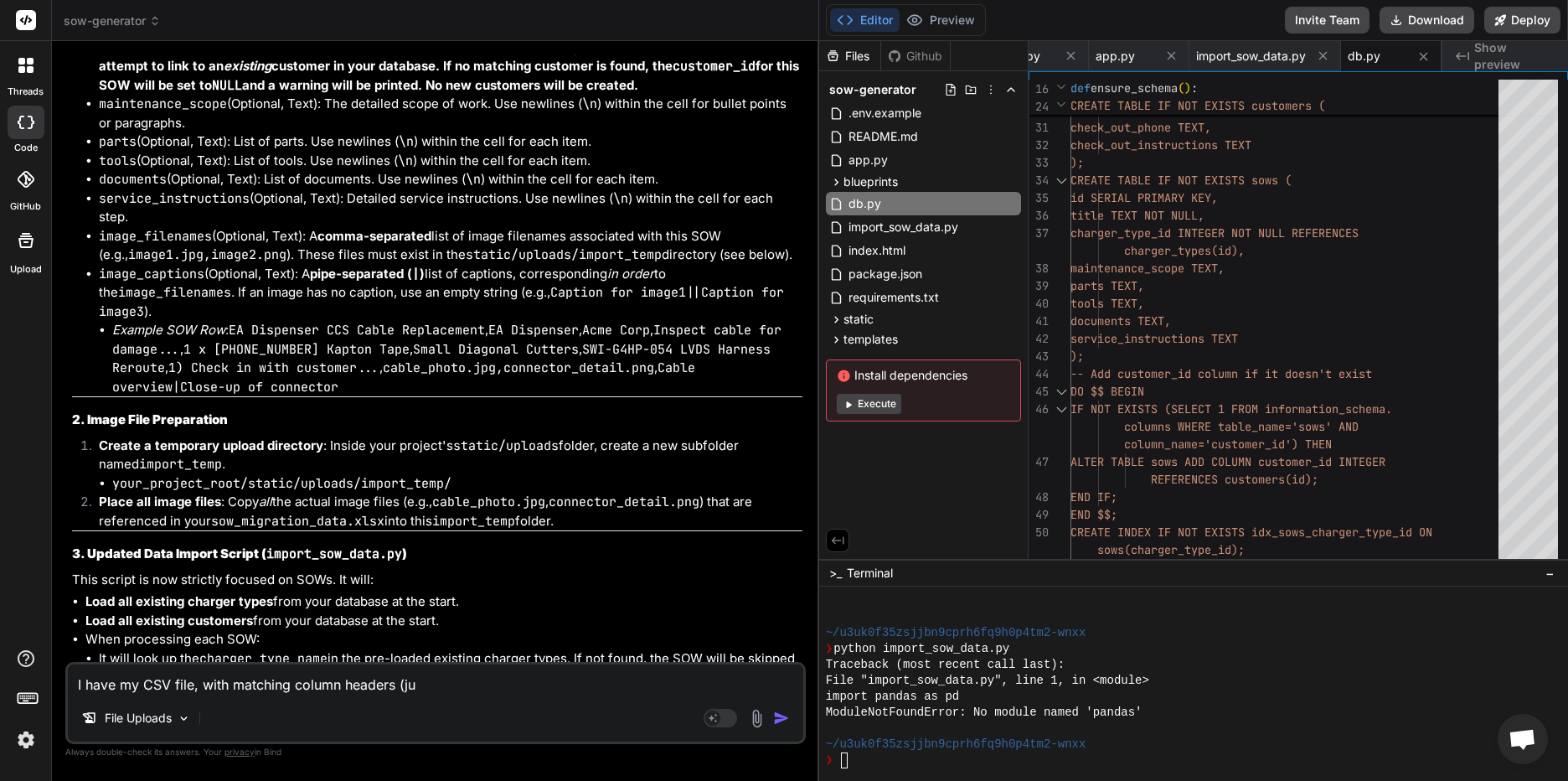
type textarea "I have my CSV file, with matching column headers (jus"
type textarea "x"
type textarea "I have my CSV file, with matching column headers (just"
type textarea "x"
type textarea "I have my CSV file, with matching column headers (just"
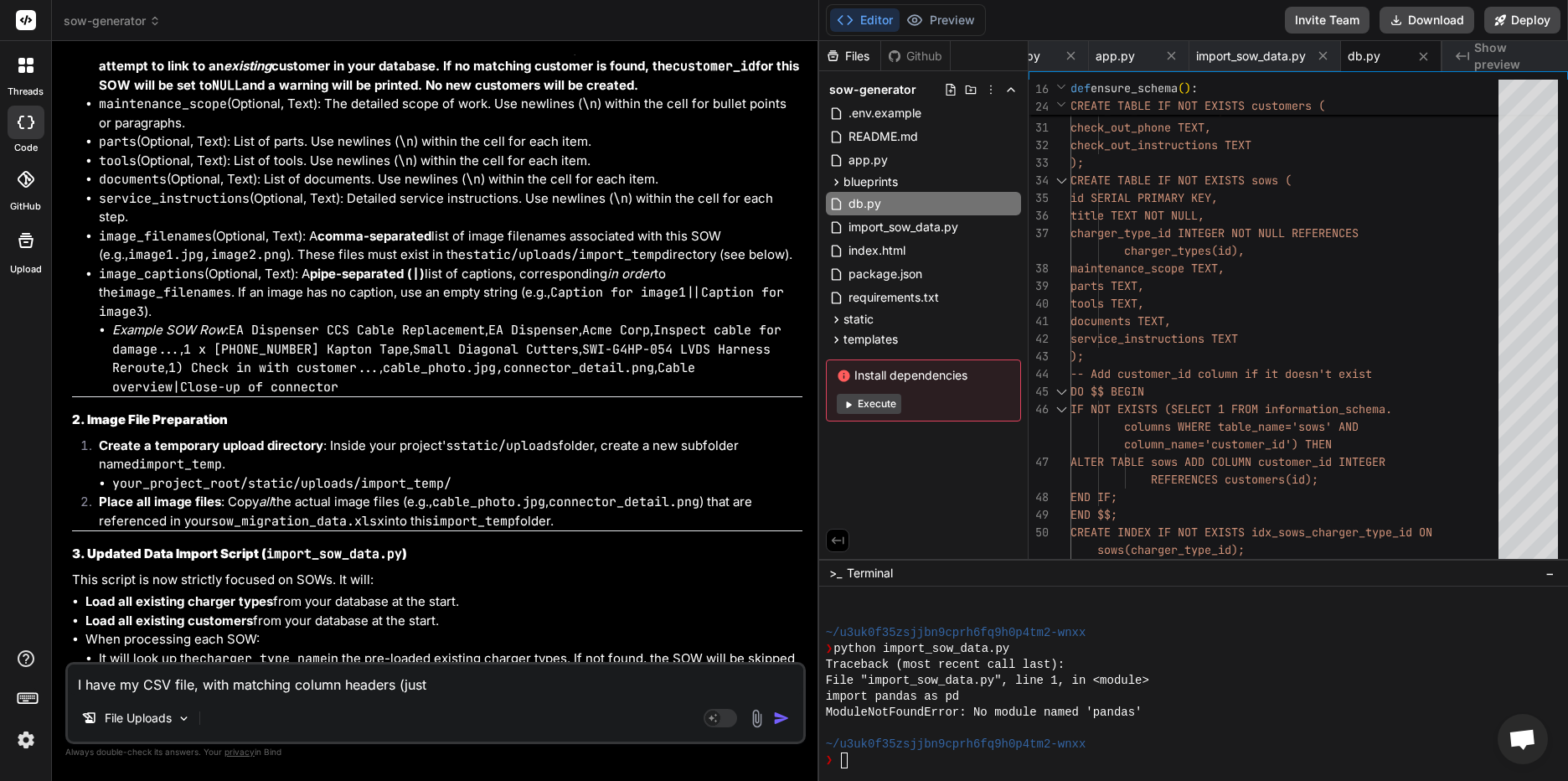
type textarea "x"
type textarea "I have my CSV file, with matching column headers (just i"
type textarea "x"
type textarea "I have my CSV file, with matching column headers (just in"
type textarea "x"
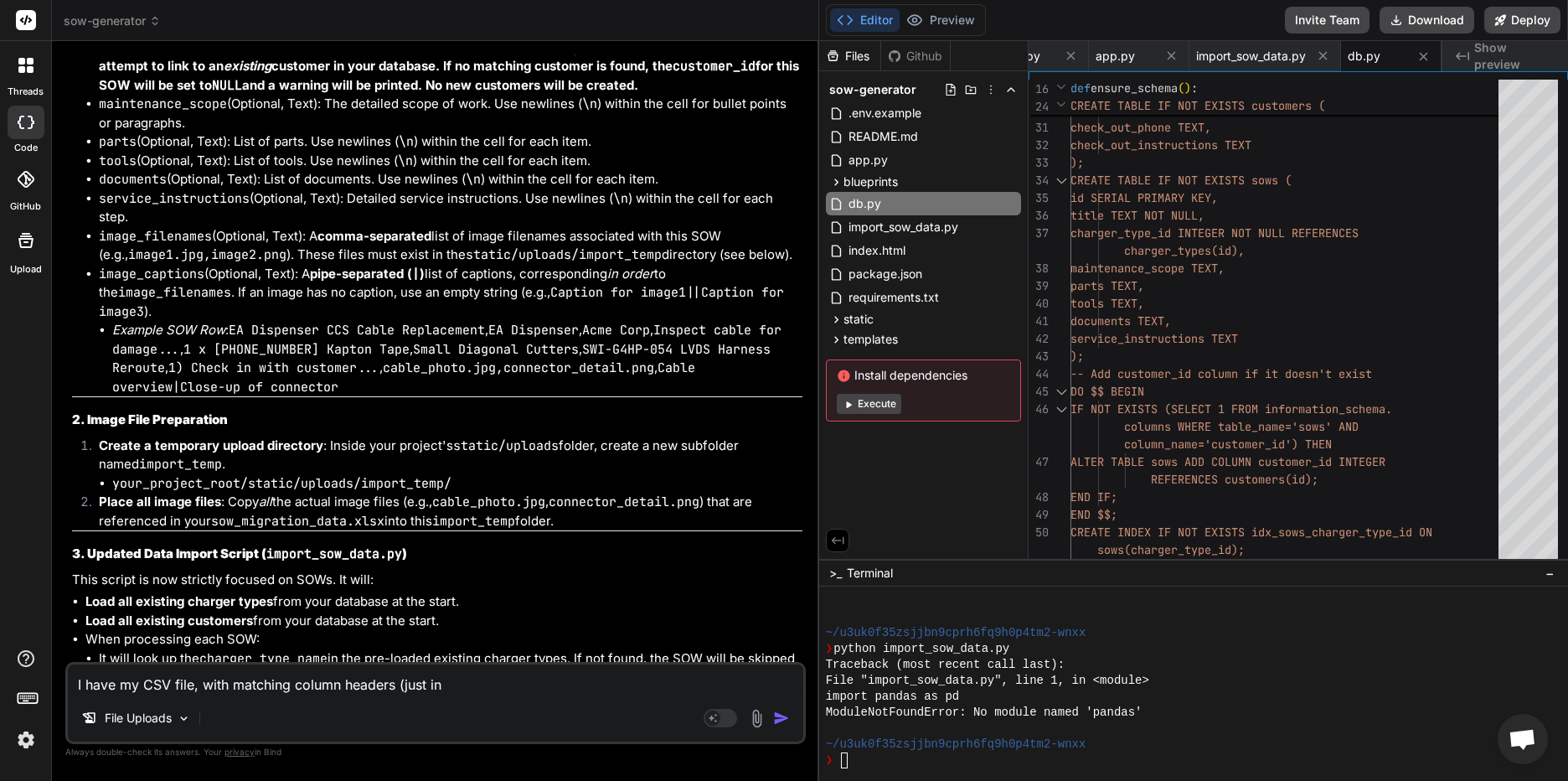
type textarea "I have my CSV file, with matching column headers (just in"
type textarea "x"
type textarea "I have my CSV file, with matching column headers (just in a"
type textarea "x"
type textarea "I have my CSV file, with matching column headers (just in a"
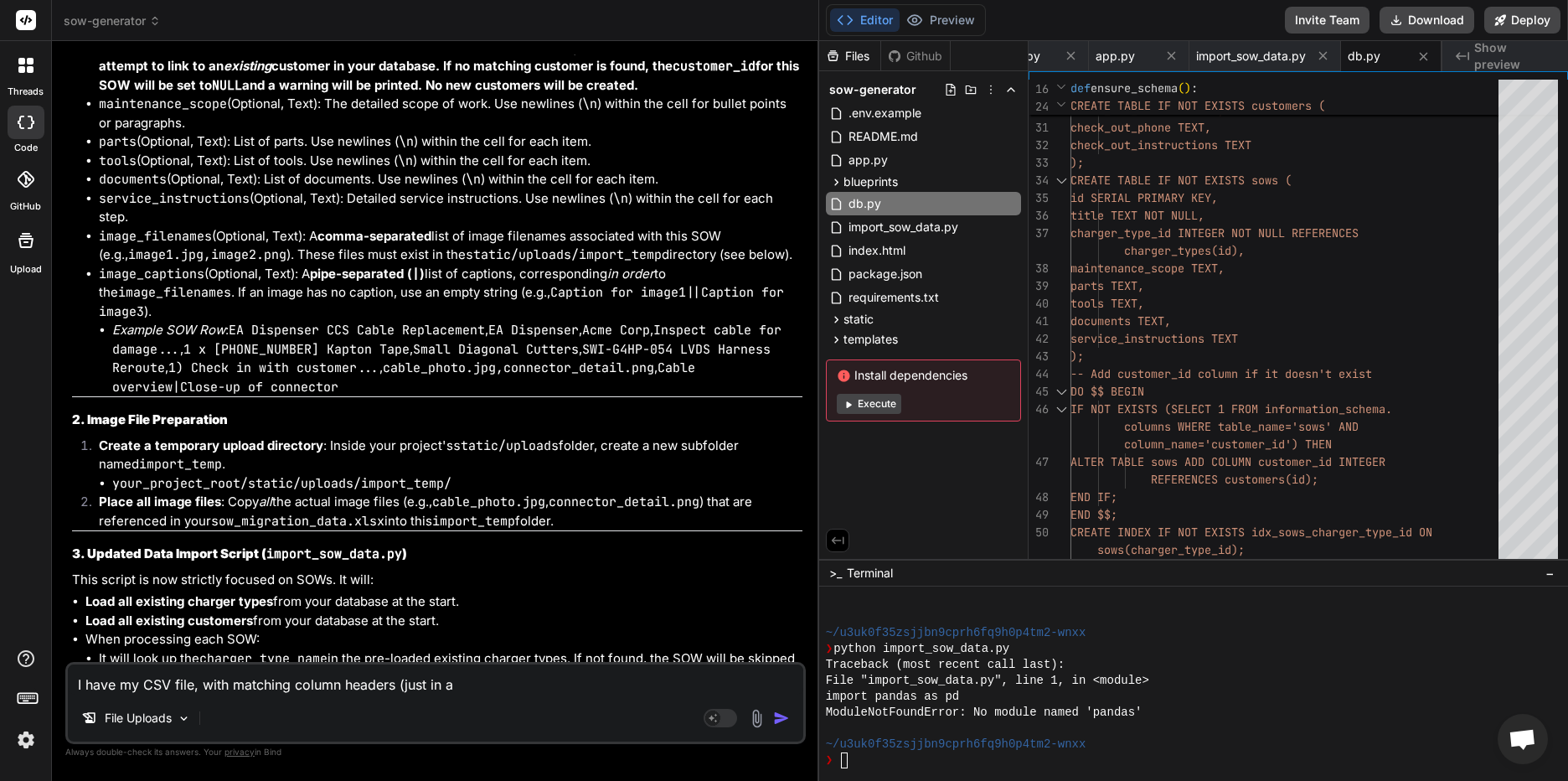
type textarea "x"
type textarea "I have my CSV file, with matching column headers (just in a d"
type textarea "x"
type textarea "I have my CSV file, with matching column headers (just in a di"
type textarea "x"
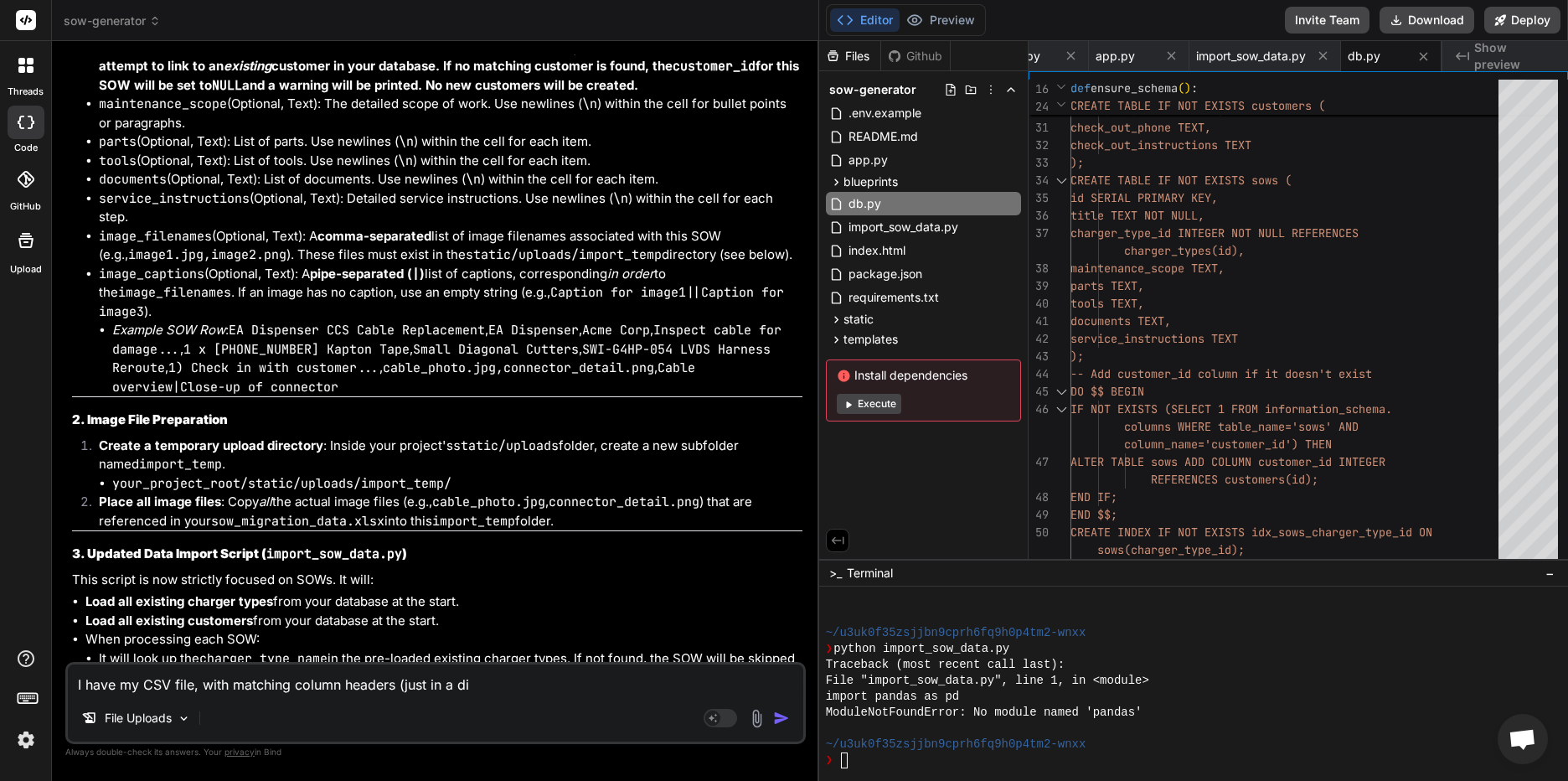
type textarea "I have my CSV file, with matching column headers (just in a dif"
type textarea "x"
type textarea "I have my CSV file, with matching column headers (just in a diff"
type textarea "x"
type textarea "I have my CSV file, with matching column headers (just in a diffe"
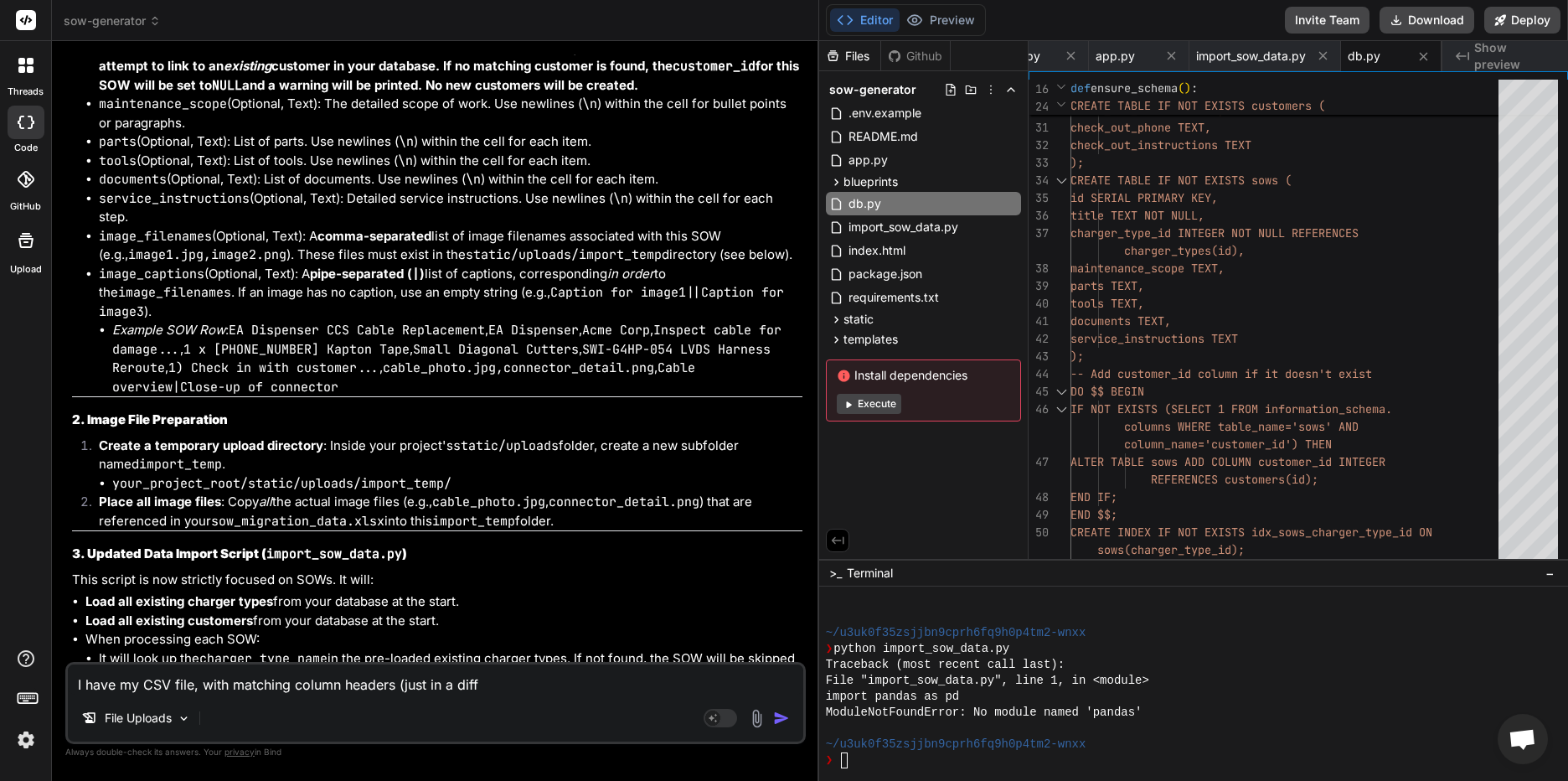
type textarea "x"
type textarea "I have my CSV file, with matching column headers (just in a differ"
type textarea "x"
type textarea "I have my CSV file, with matching column headers (just in a differe"
type textarea "x"
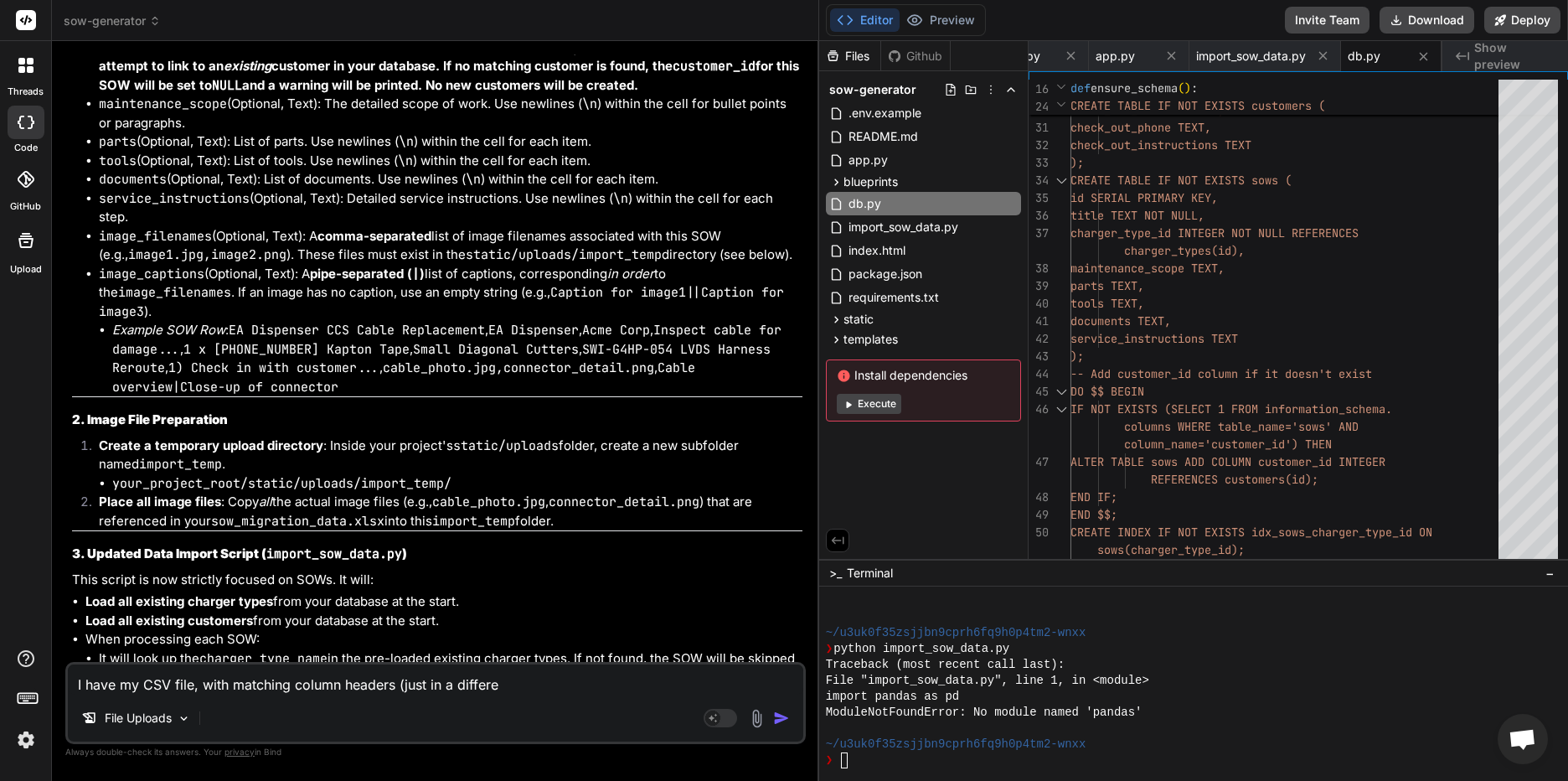
type textarea "I have my CSV file, with matching column headers (just in a differen"
type textarea "x"
type textarea "I have my CSV file, with matching column headers (just in a different"
type textarea "x"
type textarea "I have my CSV file, with matching column headers (just in a different"
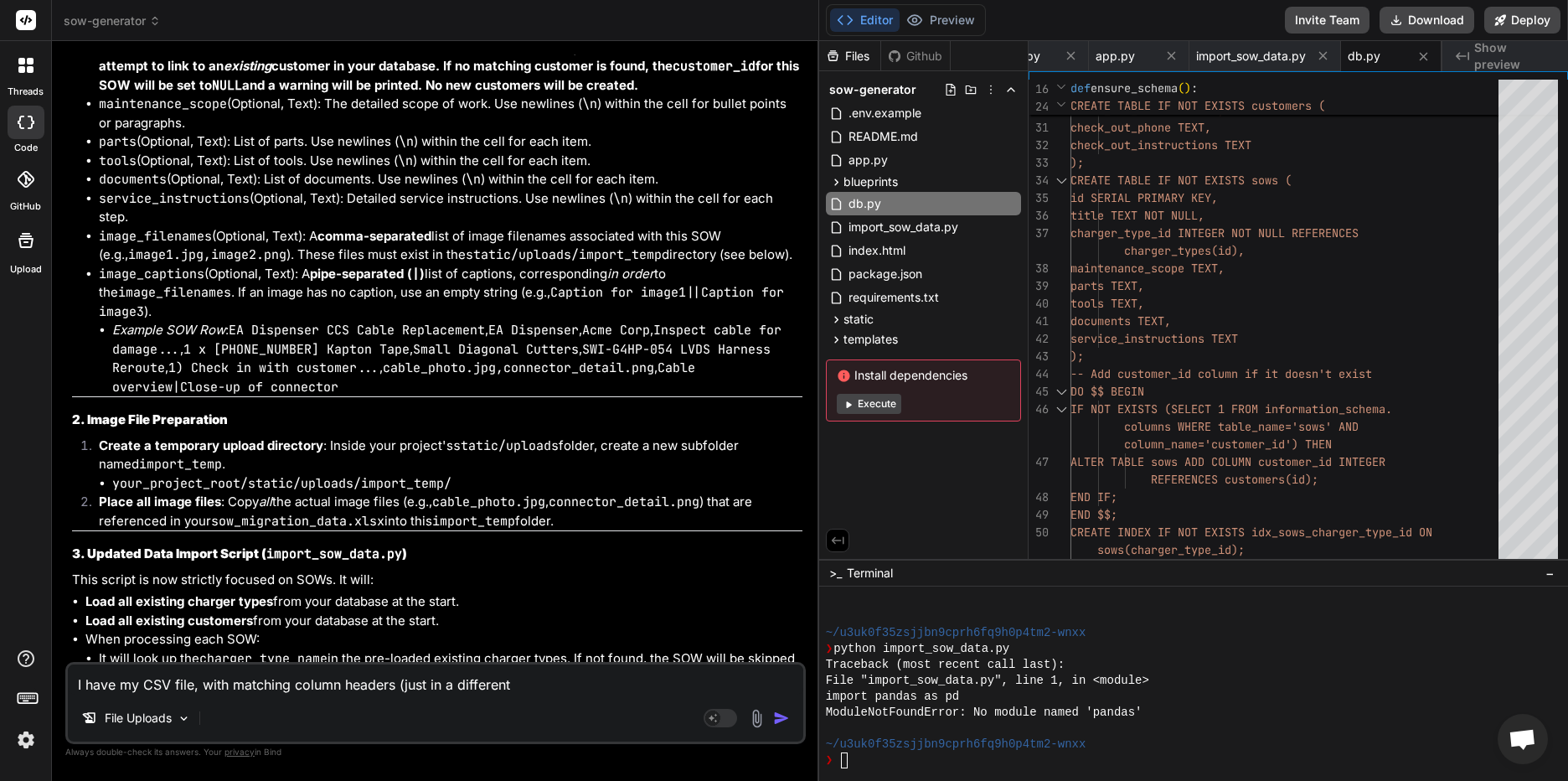
type textarea "x"
type textarea "I have my CSV file, with matching column headers (just in a different o"
type textarea "x"
type textarea "I have my CSV file, with matching column headers (just in a different or"
type textarea "x"
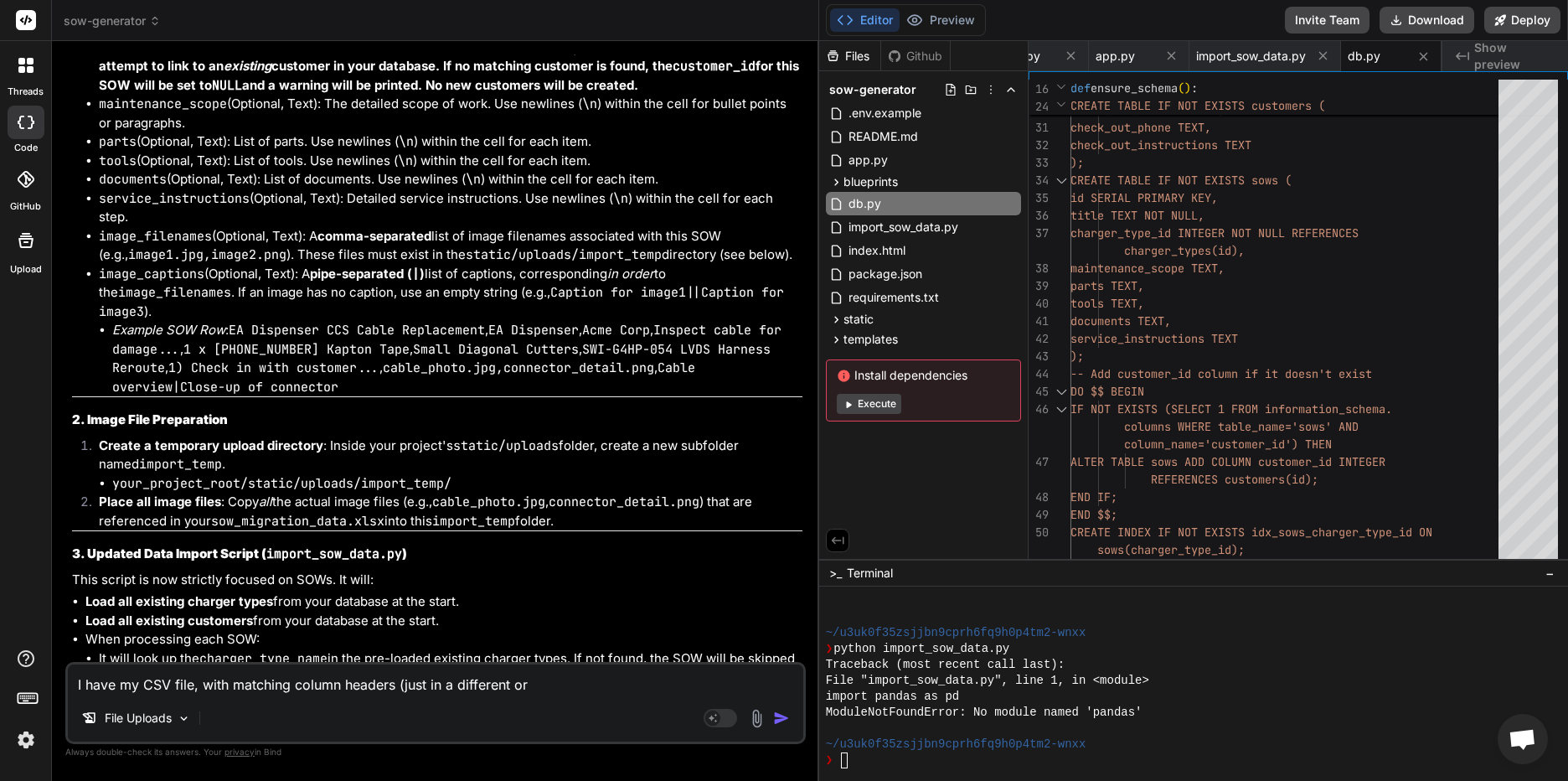
type textarea "I have my CSV file, with matching column headers (just in a different ord"
type textarea "x"
type textarea "I have my CSV file, with matching column headers (just in a different orde"
type textarea "x"
type textarea "I have my CSV file, with matching column headers (just in a different order"
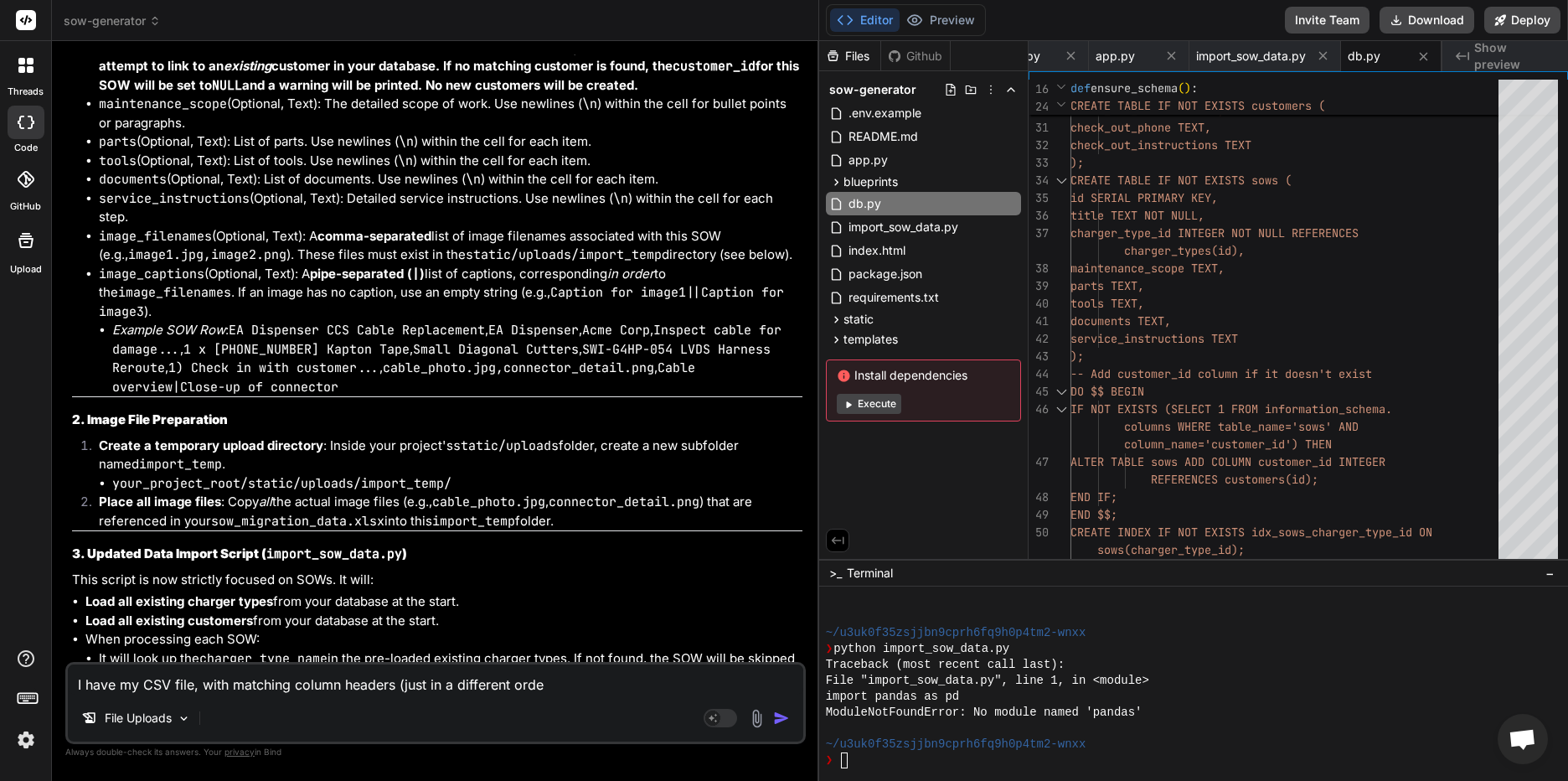
type textarea "x"
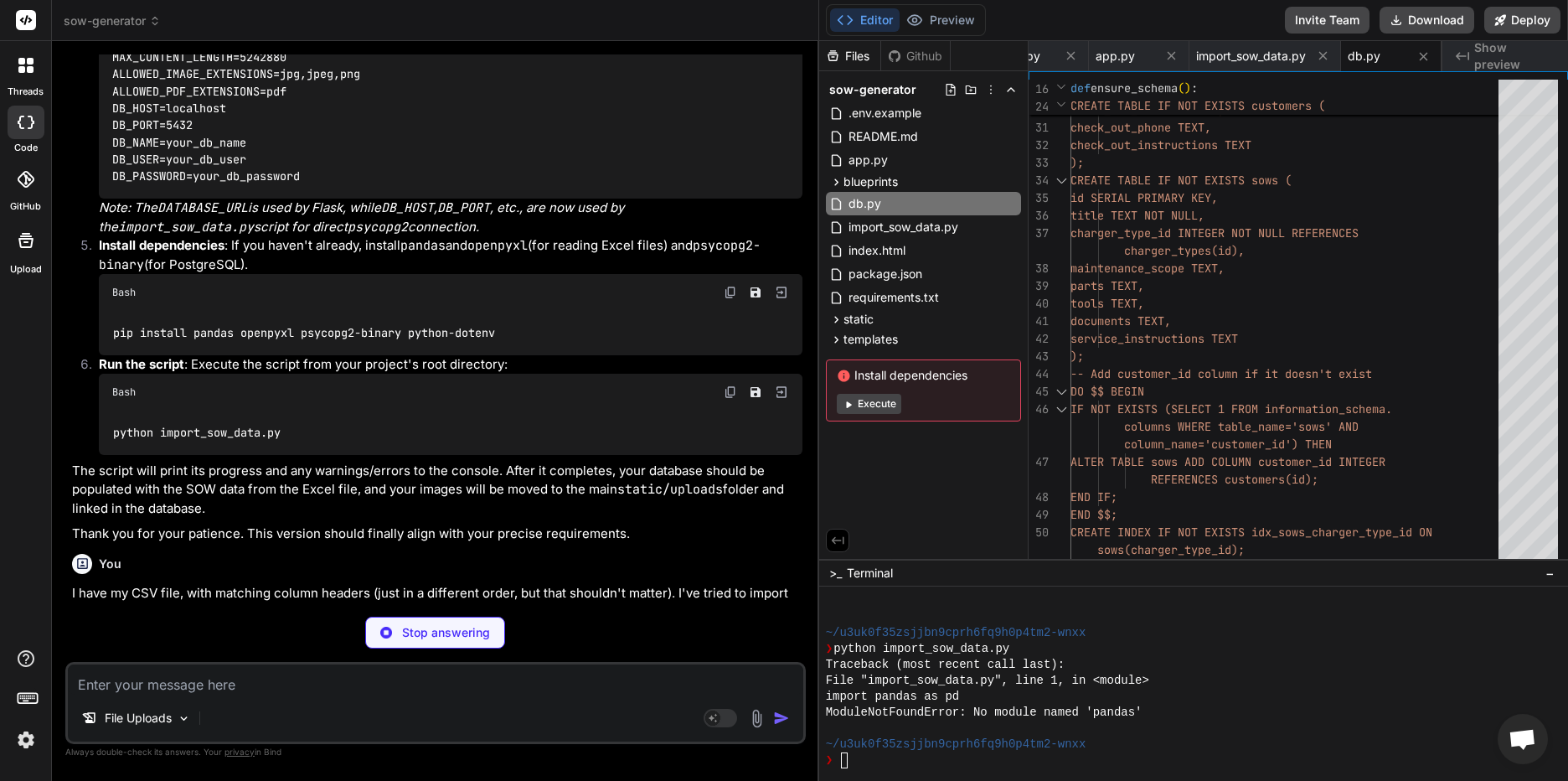
scroll to position [27971, 0]
click at [266, 709] on p "To help you "stuff it into the database" from your CSV, I need a bit more infor…" at bounding box center [437, 727] width 730 height 38
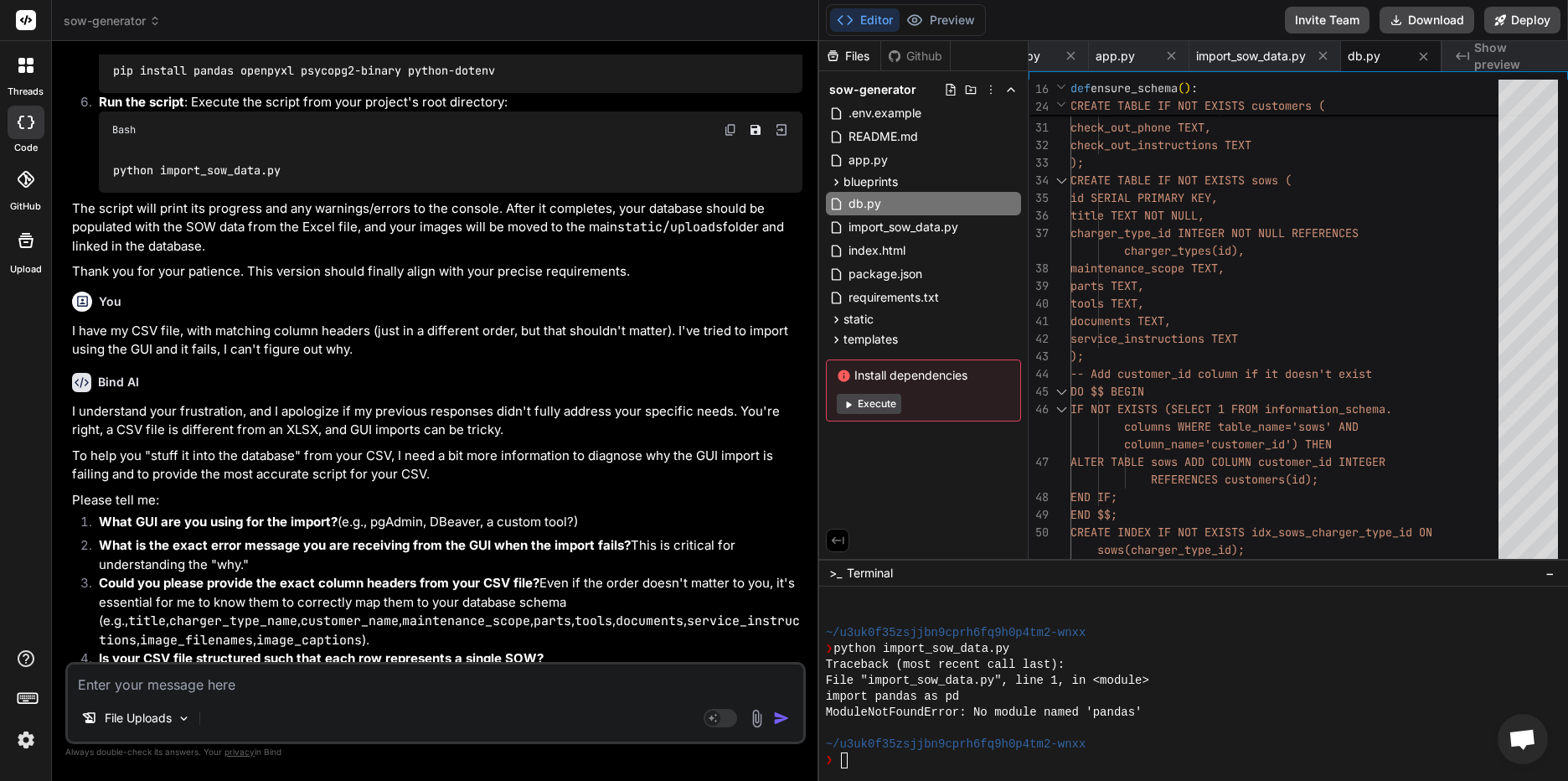
scroll to position [28271, 0]
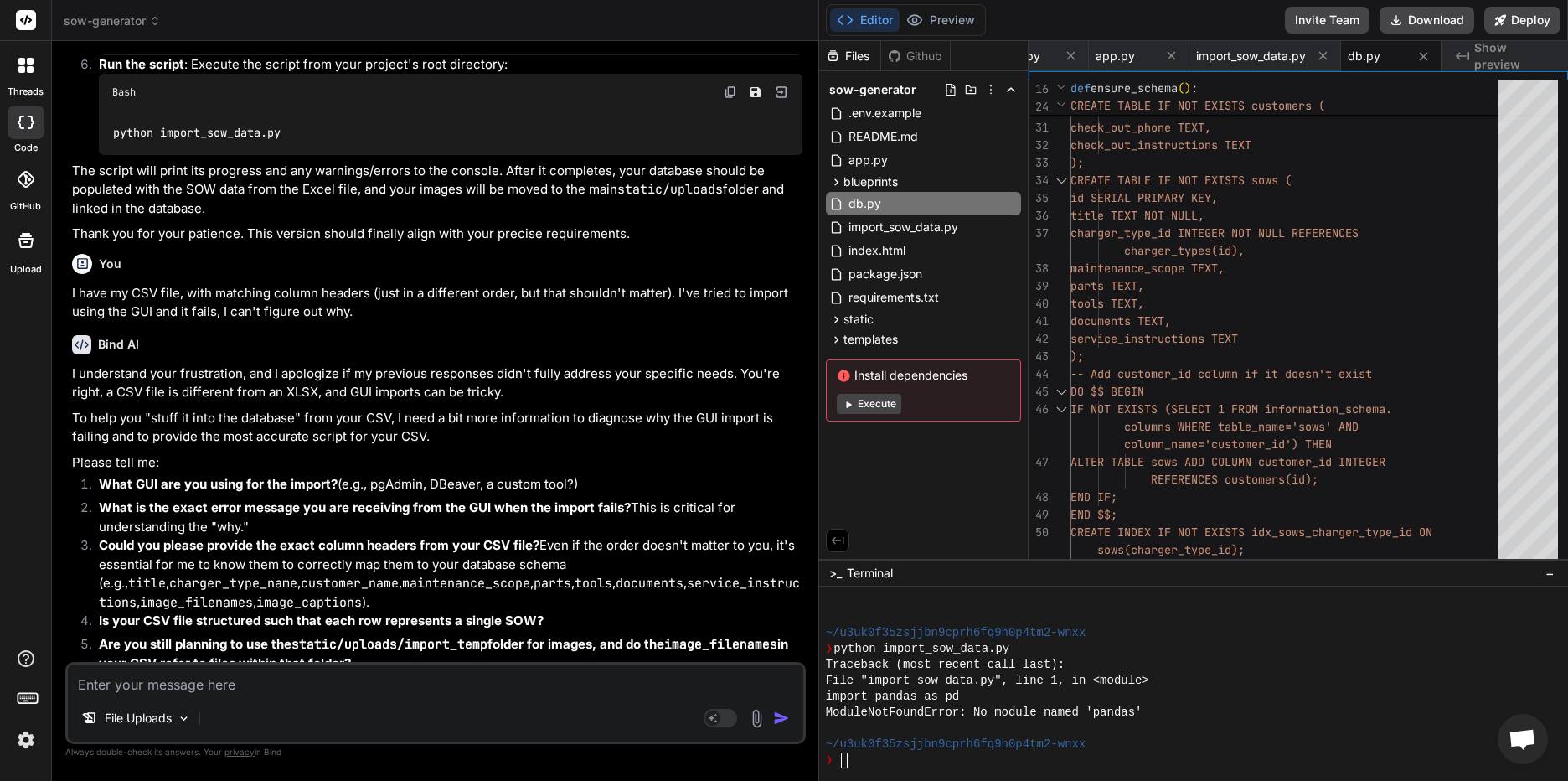
click at [280, 682] on textarea at bounding box center [435, 679] width 736 height 30
click at [391, 682] on textarea "I'm using pgAdmin. Errors are as follows:" at bounding box center [435, 679] width 736 height 30
paste textarea "Copying table data 'public.sows' on database 'sowdb' and server 'PostgreSQL 17 …"
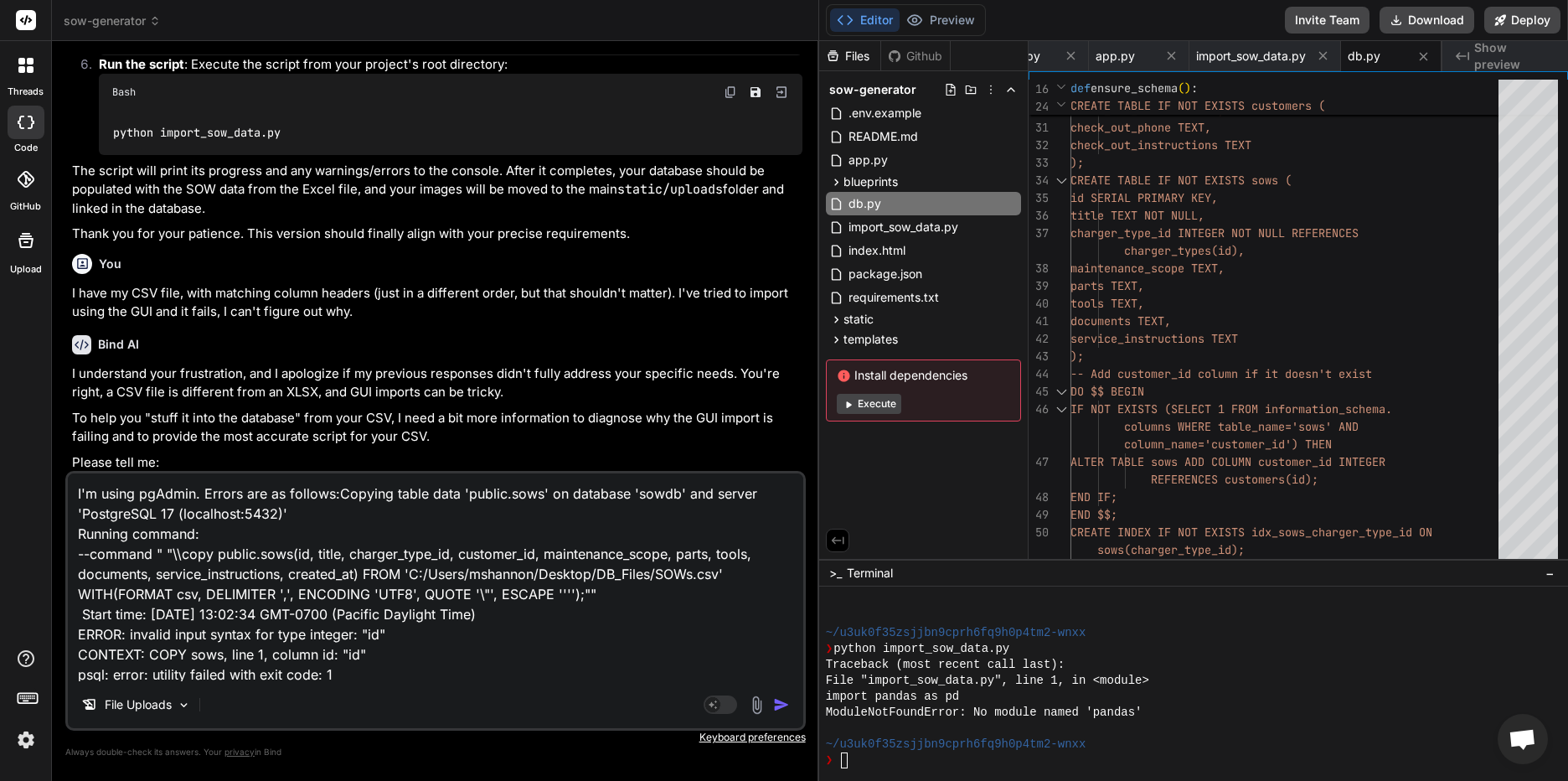
scroll to position [2, 0]
click at [390, 677] on textarea "I'm using pgAdmin. Errors are as follows:Copying table data 'public.sows' on da…" at bounding box center [435, 577] width 736 height 208
paste textarea "Copying table data 'public.sows' on database 'sowdb' and server 'PostgreSQL 17 …"
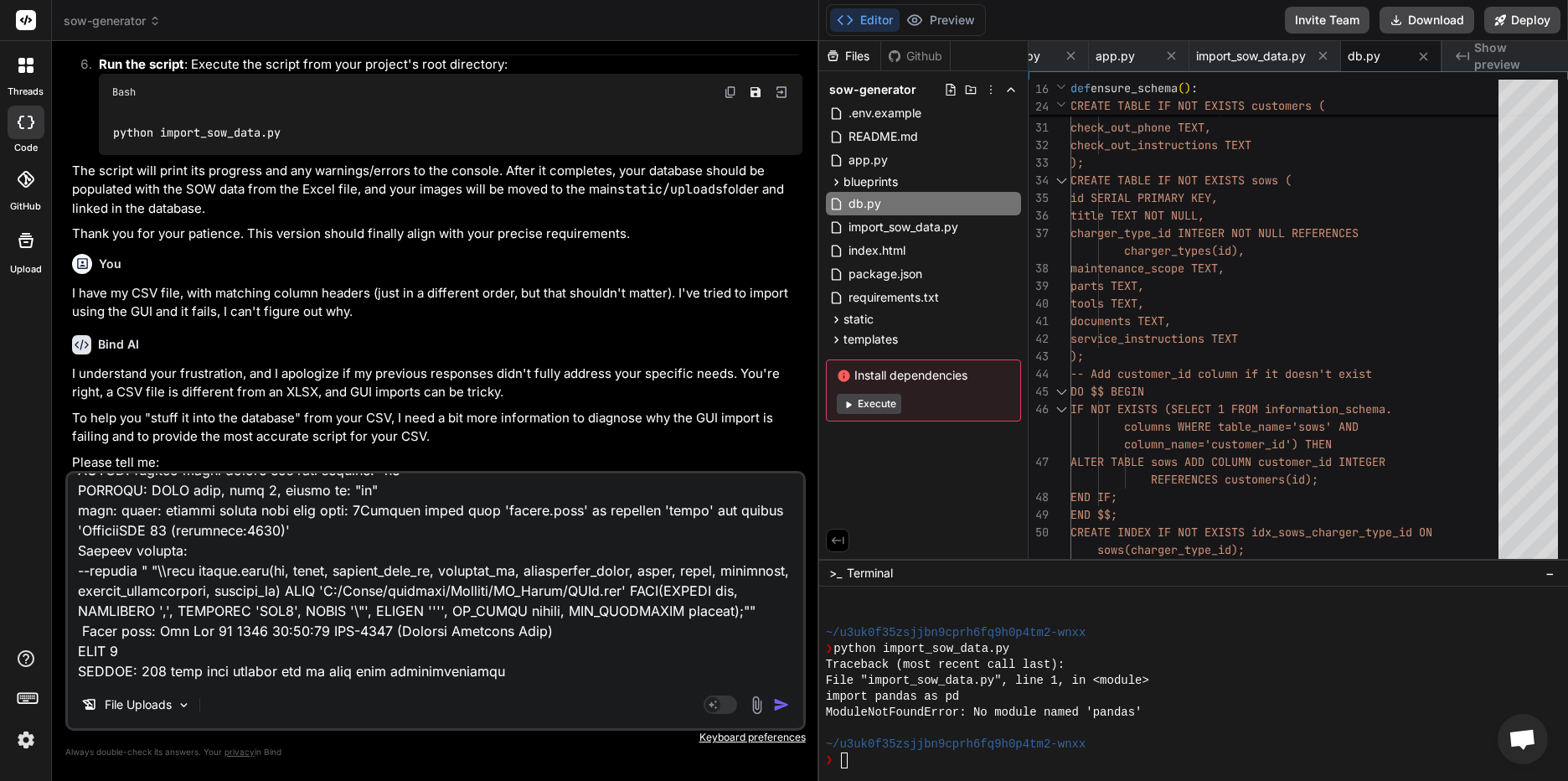
scroll to position [185, 0]
click at [515, 667] on textarea at bounding box center [435, 577] width 736 height 208
paste textarea "Copying table data 'public.sows' on database 'sowdb' and server 'PostgreSQL 17 …"
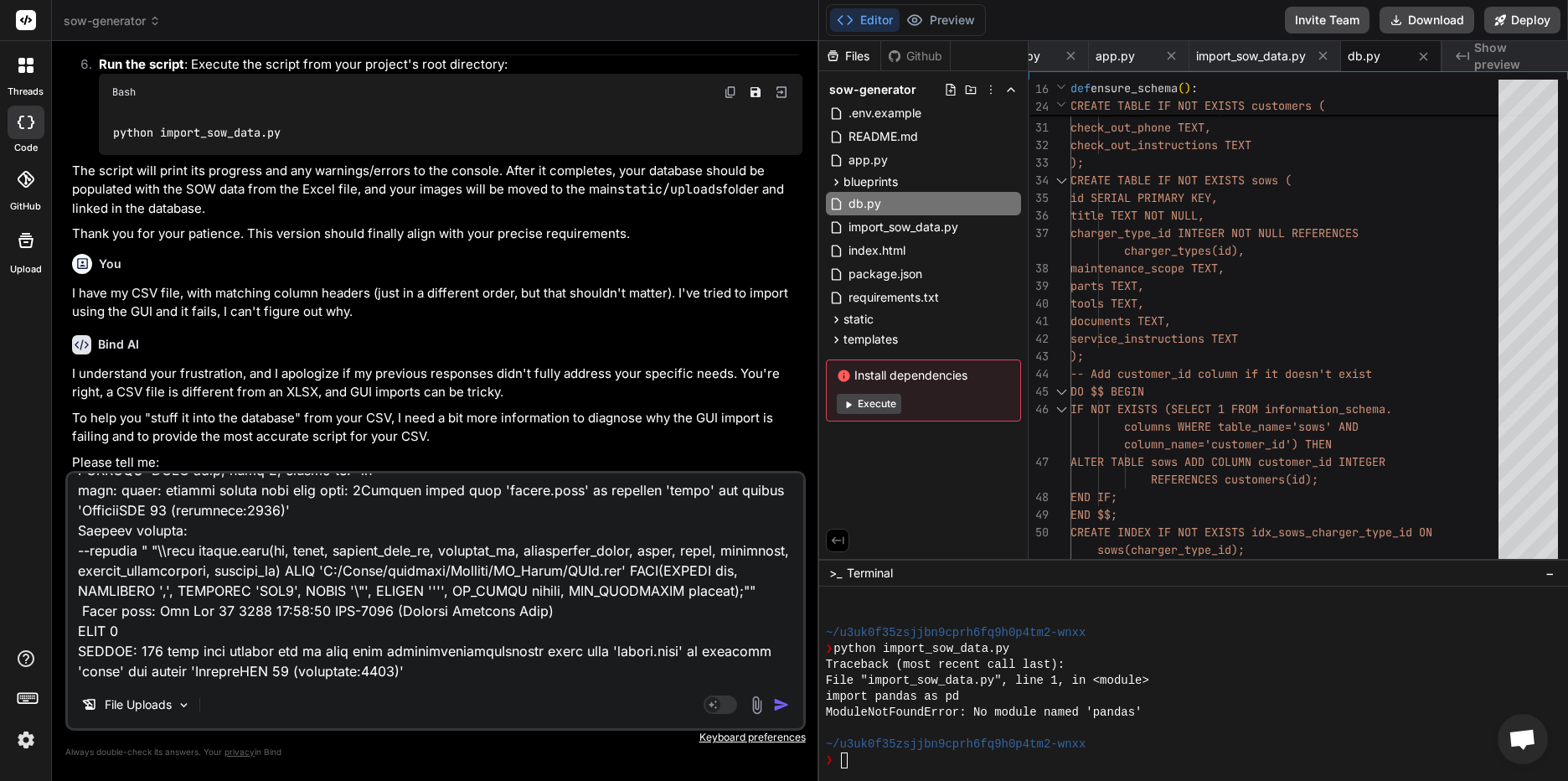
scroll to position [364, 0]
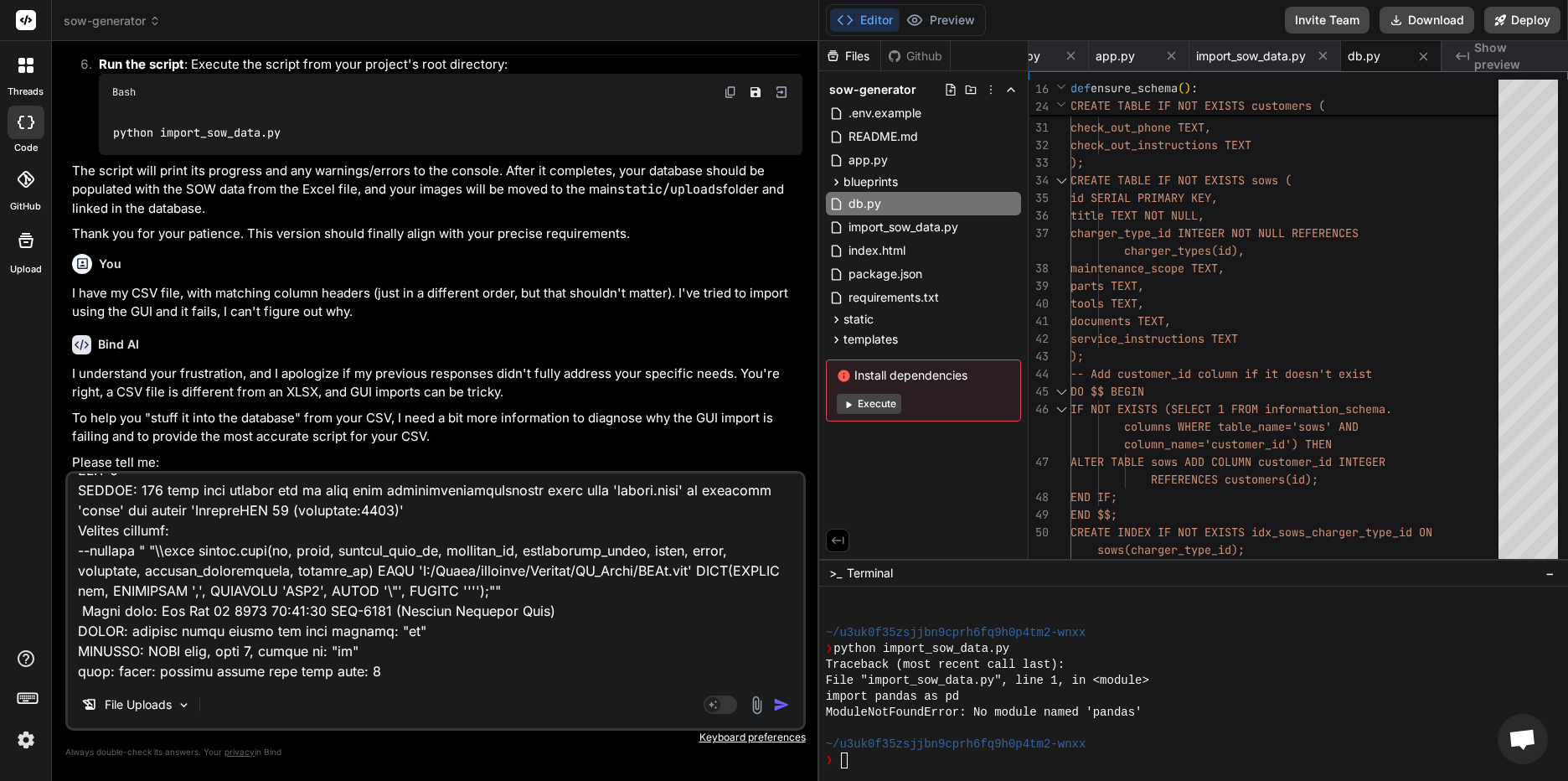
click at [355, 670] on textarea at bounding box center [435, 577] width 736 height 208
paste textarea "Copying table data 'public.sows' on database 'sowdb' and server 'PostgreSQL 17 …"
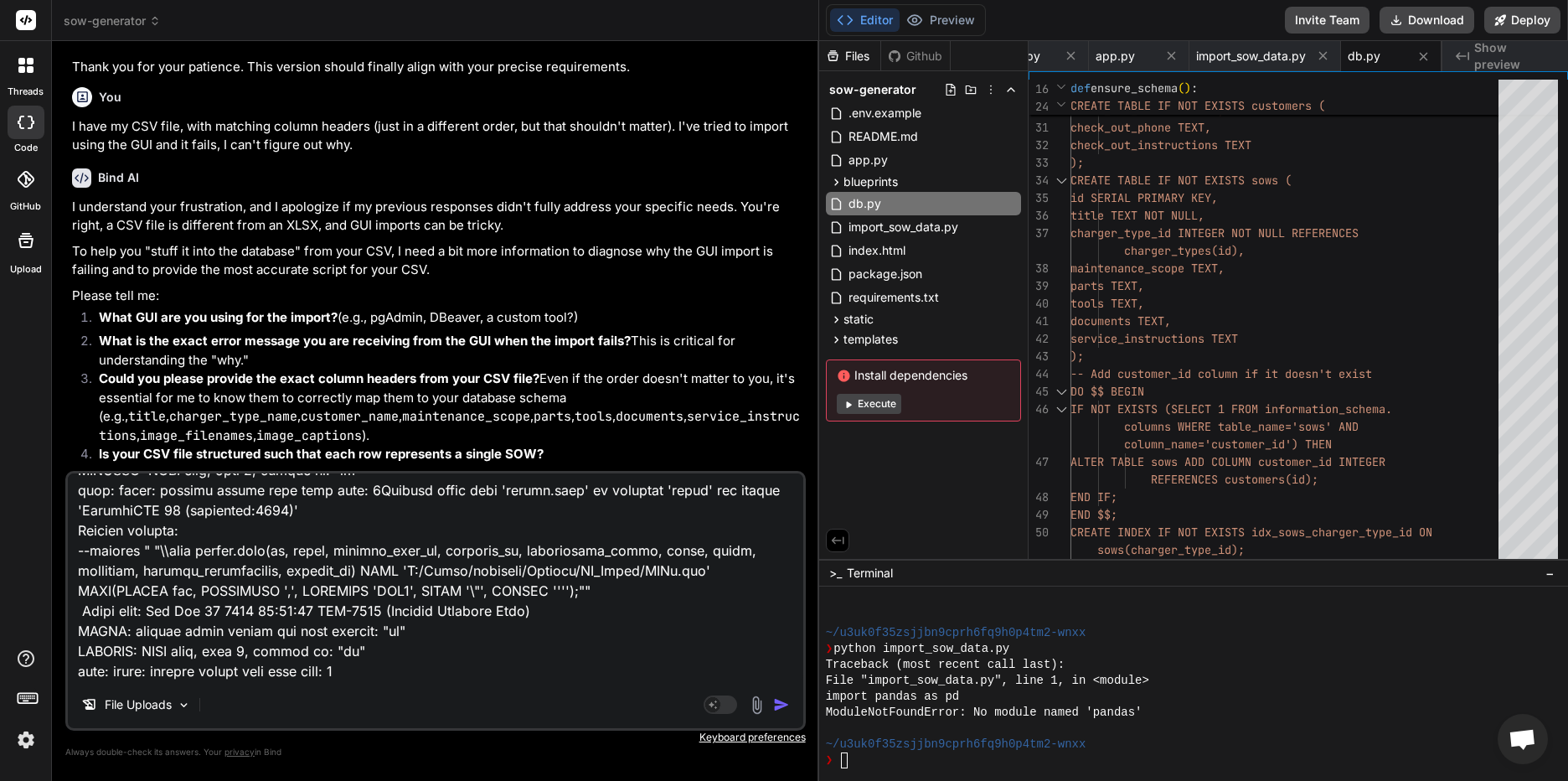
scroll to position [28439, 0]
click at [360, 672] on textarea at bounding box center [435, 577] width 736 height 208
paste textarea "id title maintenance_scope parts tools documents service_instructions charger_t…"
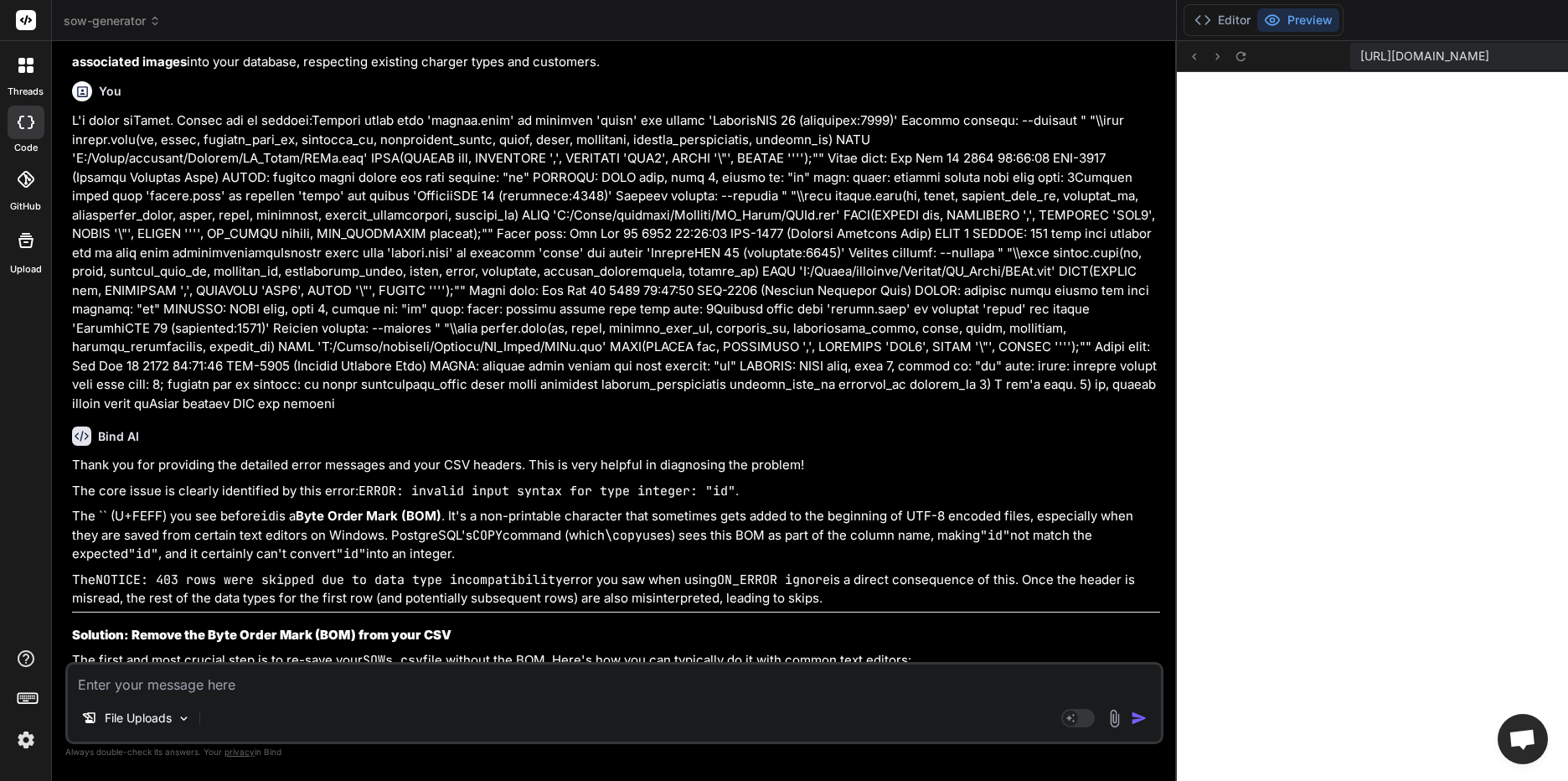
scroll to position [25047, 0]
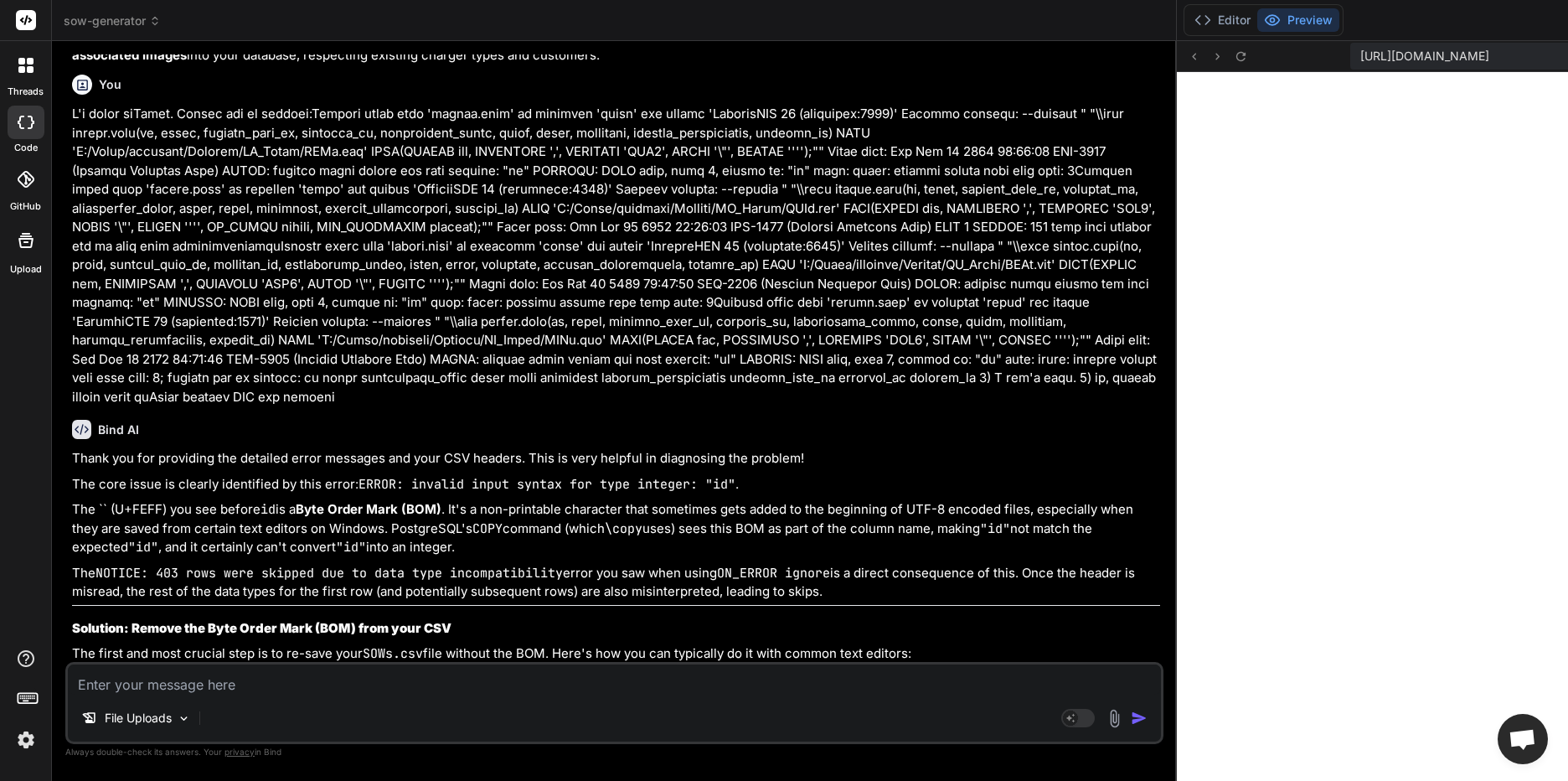
click at [450, 739] on li "Select "UTF-8 (without BOM)"." at bounding box center [622, 751] width 1075 height 23
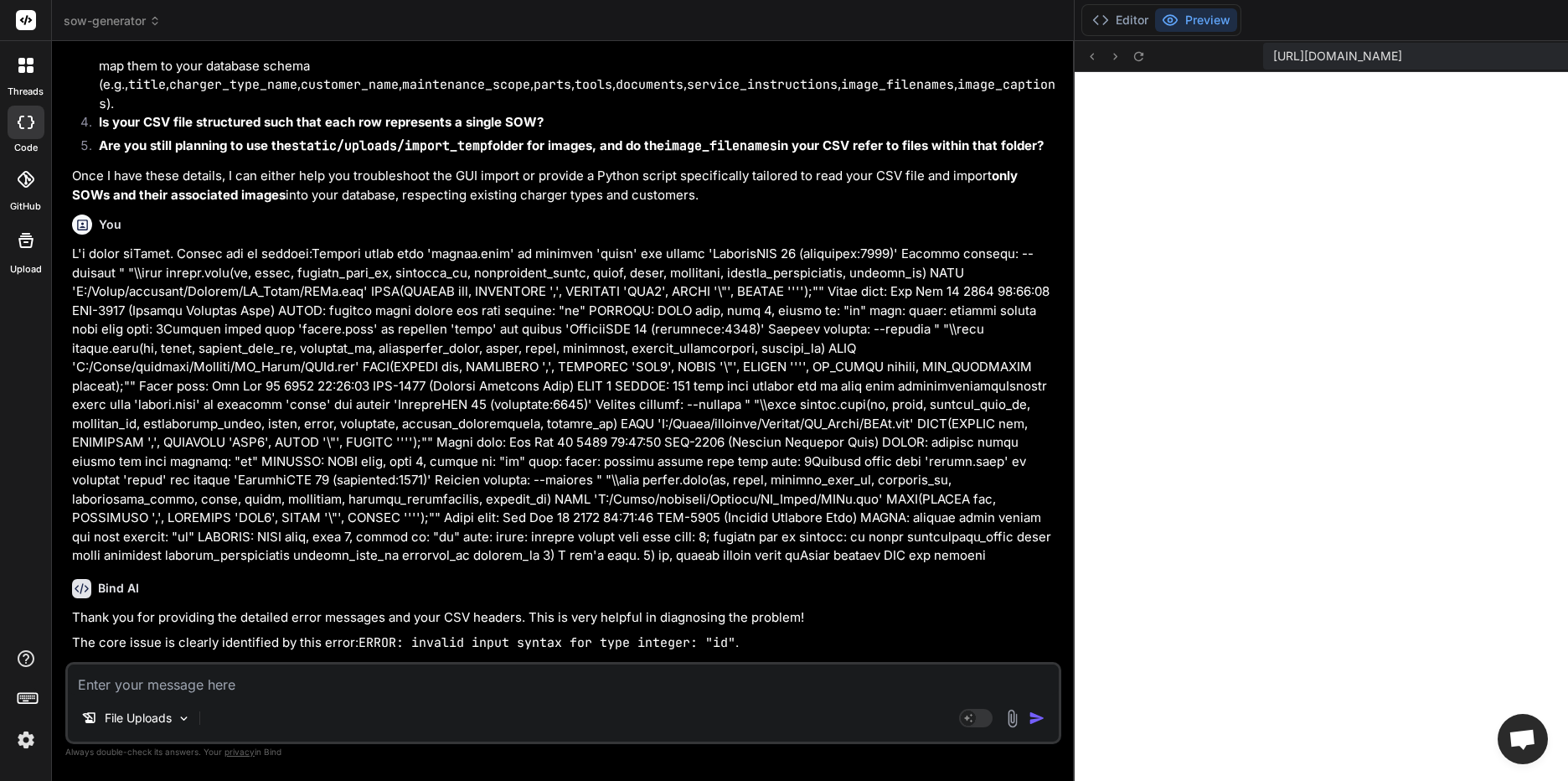
scroll to position [25501, 0]
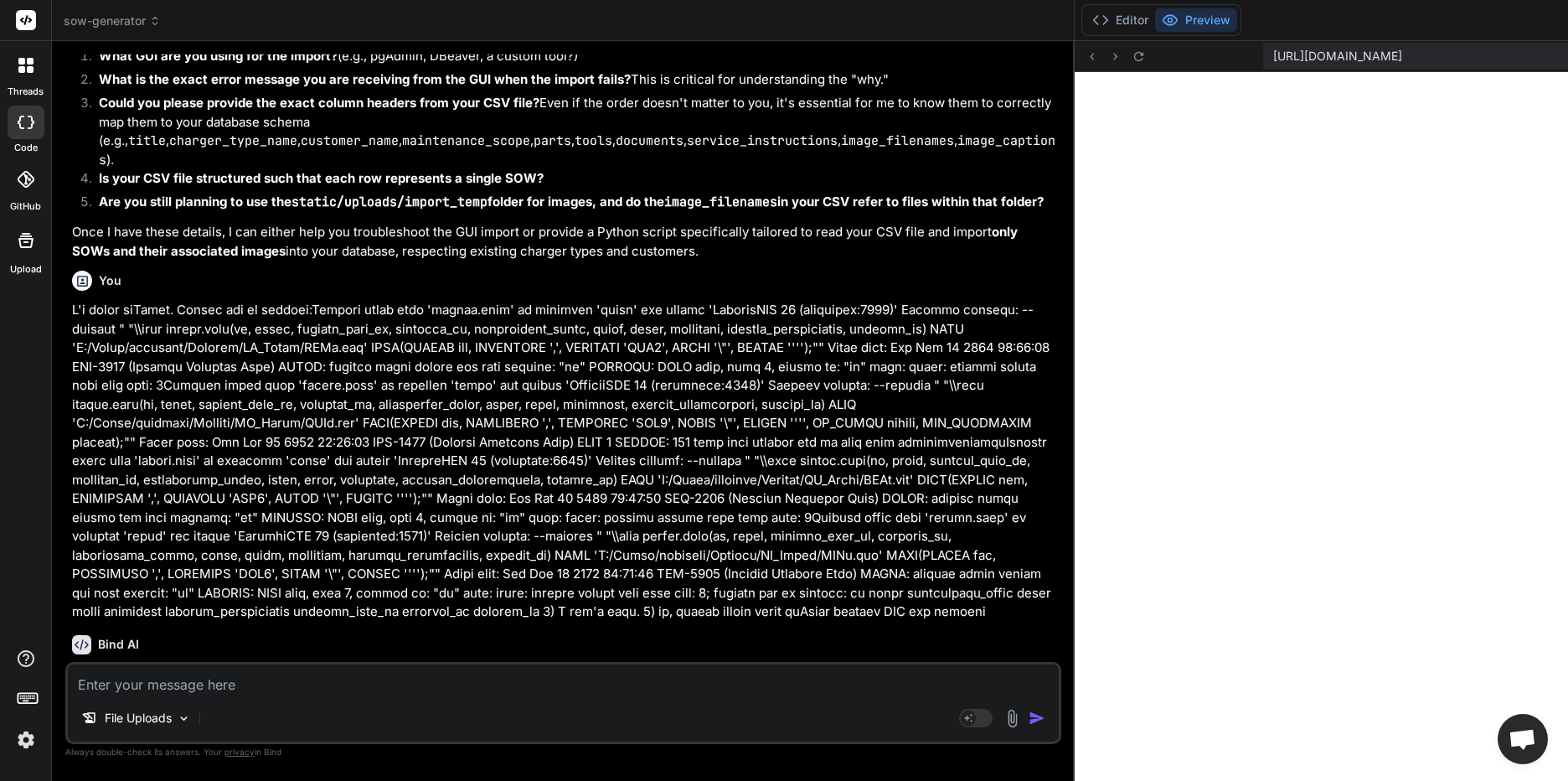
drag, startPoint x: 1214, startPoint y: 193, endPoint x: 721, endPoint y: 251, distance: 496.4
click at [721, 251] on div "Bind AI Web Search Created with Pixso. Code Generator You can we do that again …" at bounding box center [563, 411] width 1023 height 740
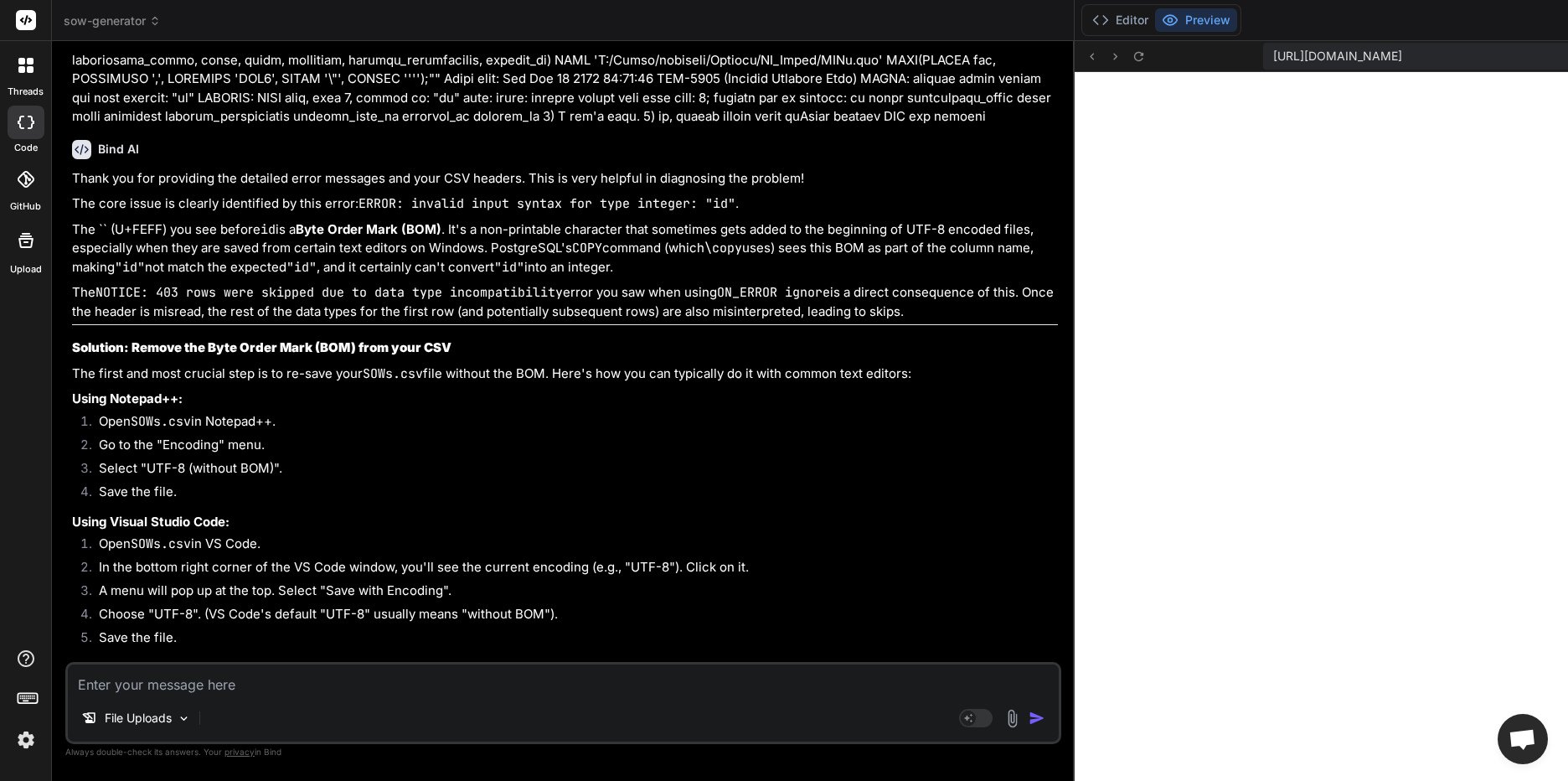
scroll to position [26004, 0]
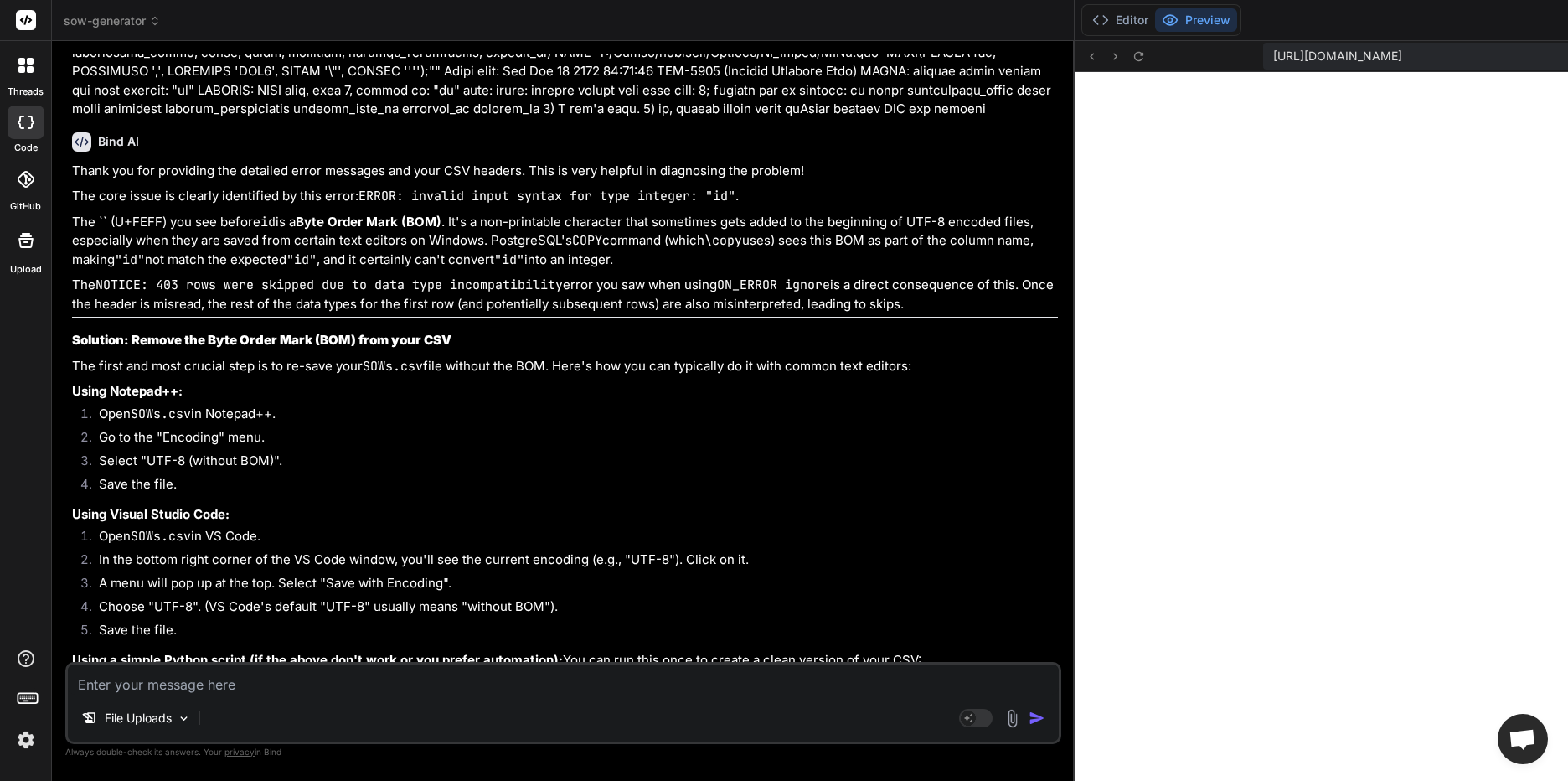
click at [256, 681] on textarea at bounding box center [563, 679] width 991 height 30
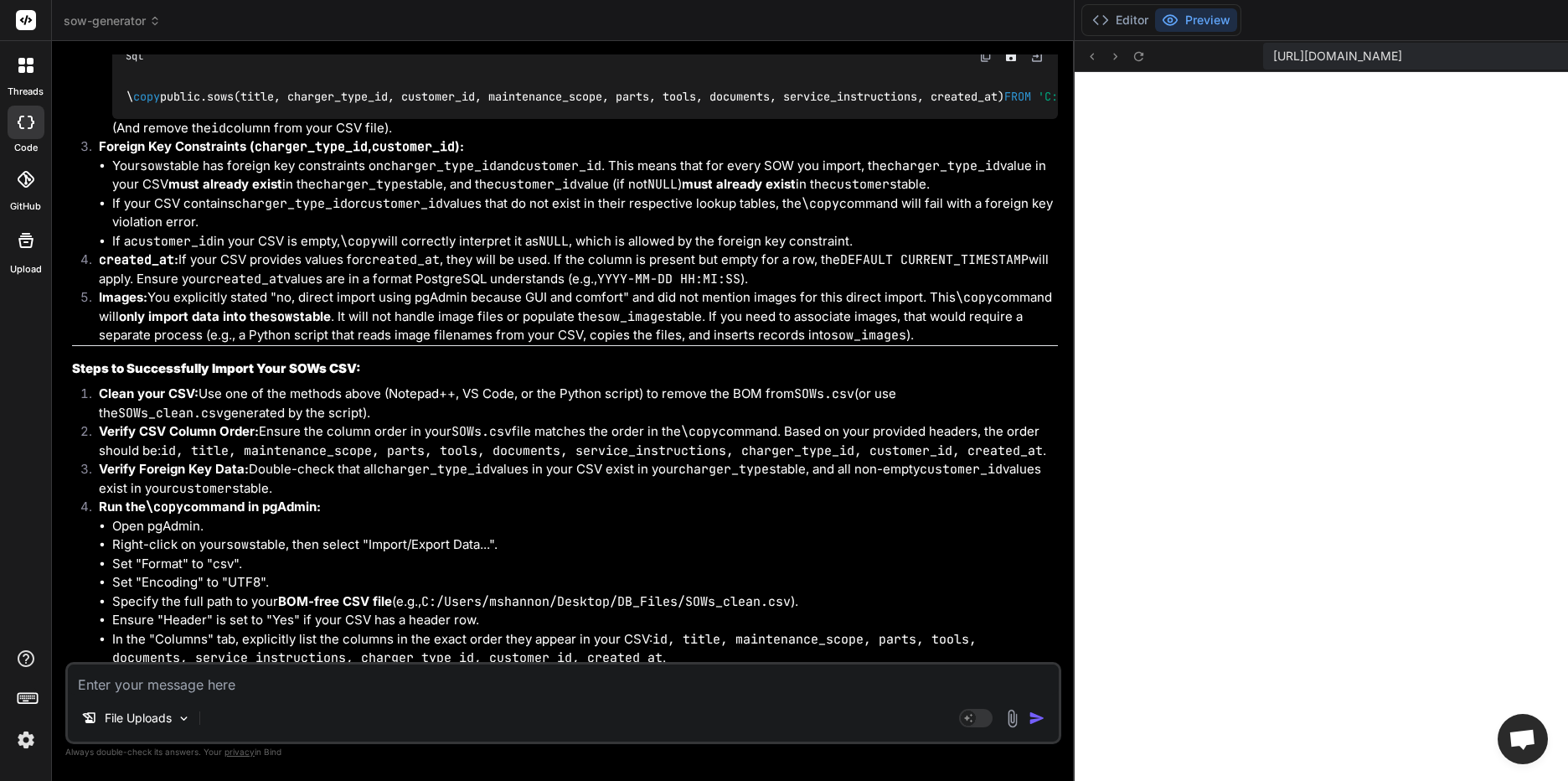
scroll to position [27411, 0]
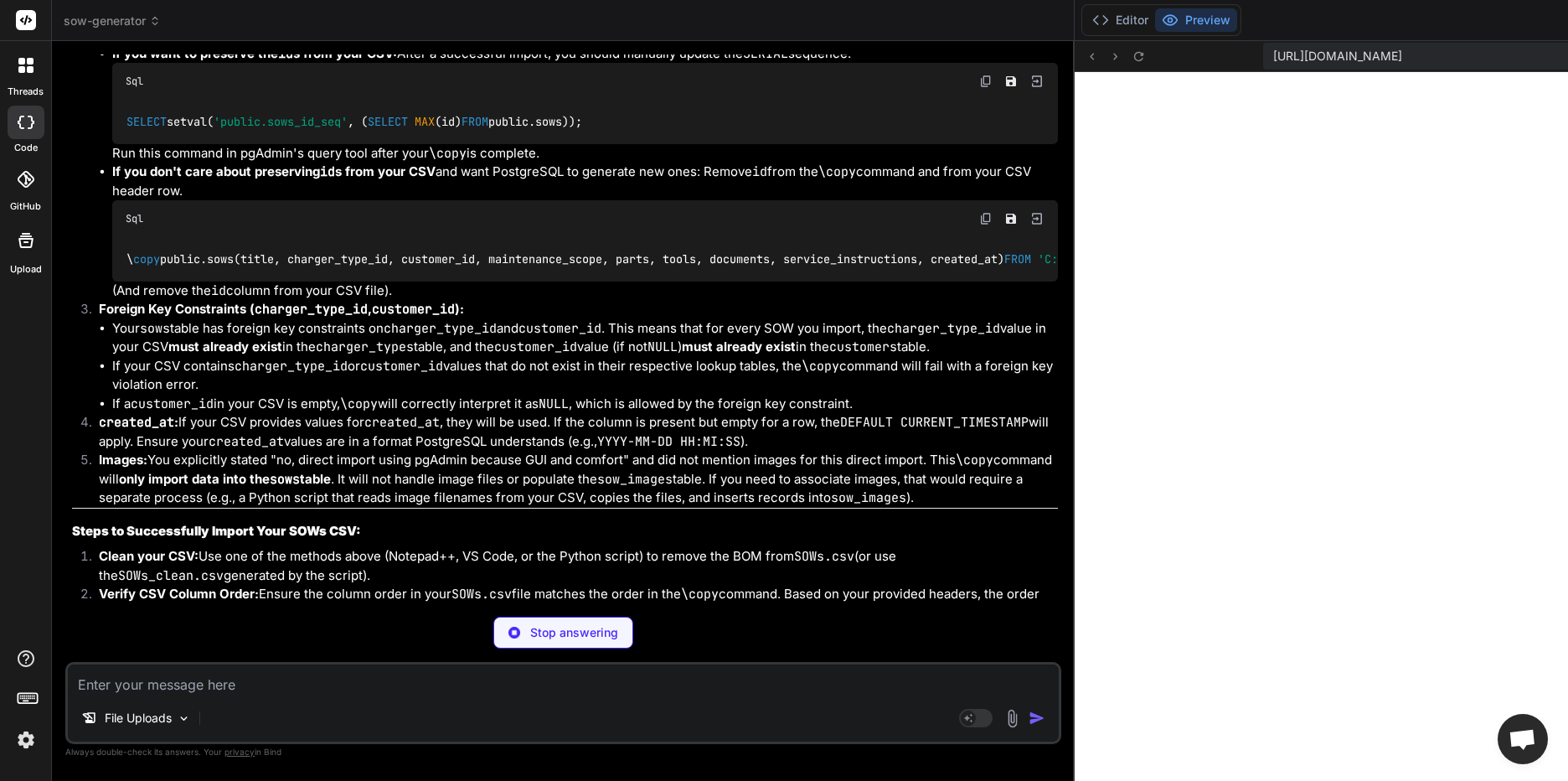
drag, startPoint x: 163, startPoint y: 373, endPoint x: 1046, endPoint y: 378, distance: 883.0
click at [1046, 585] on li "Verify CSV Column Order: Ensure the column order in your SOWs.csv file matches …" at bounding box center [571, 603] width 972 height 38
click at [585, 633] on p "Stop answering" at bounding box center [574, 632] width 88 height 17
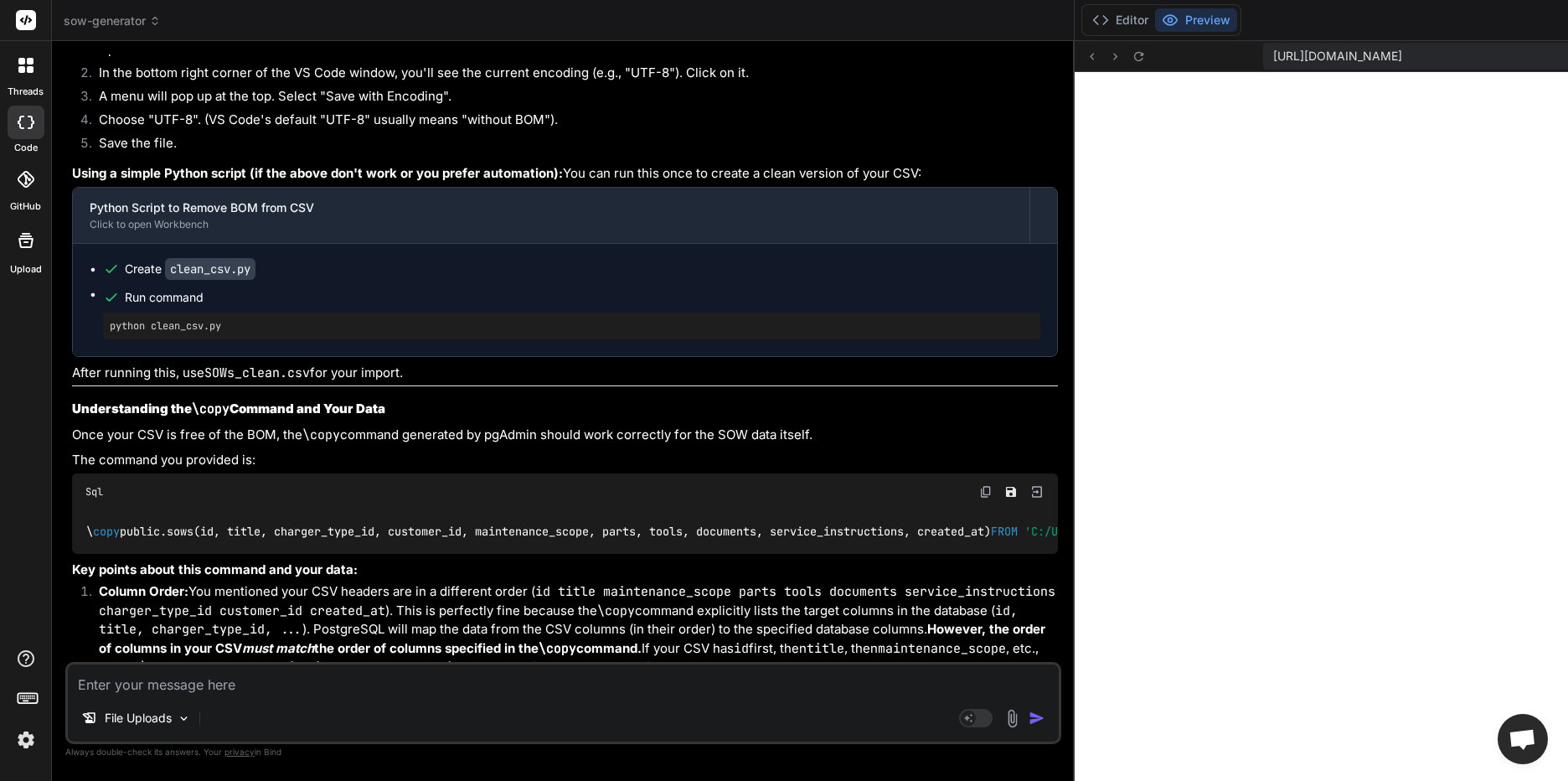
scroll to position [28079, 0]
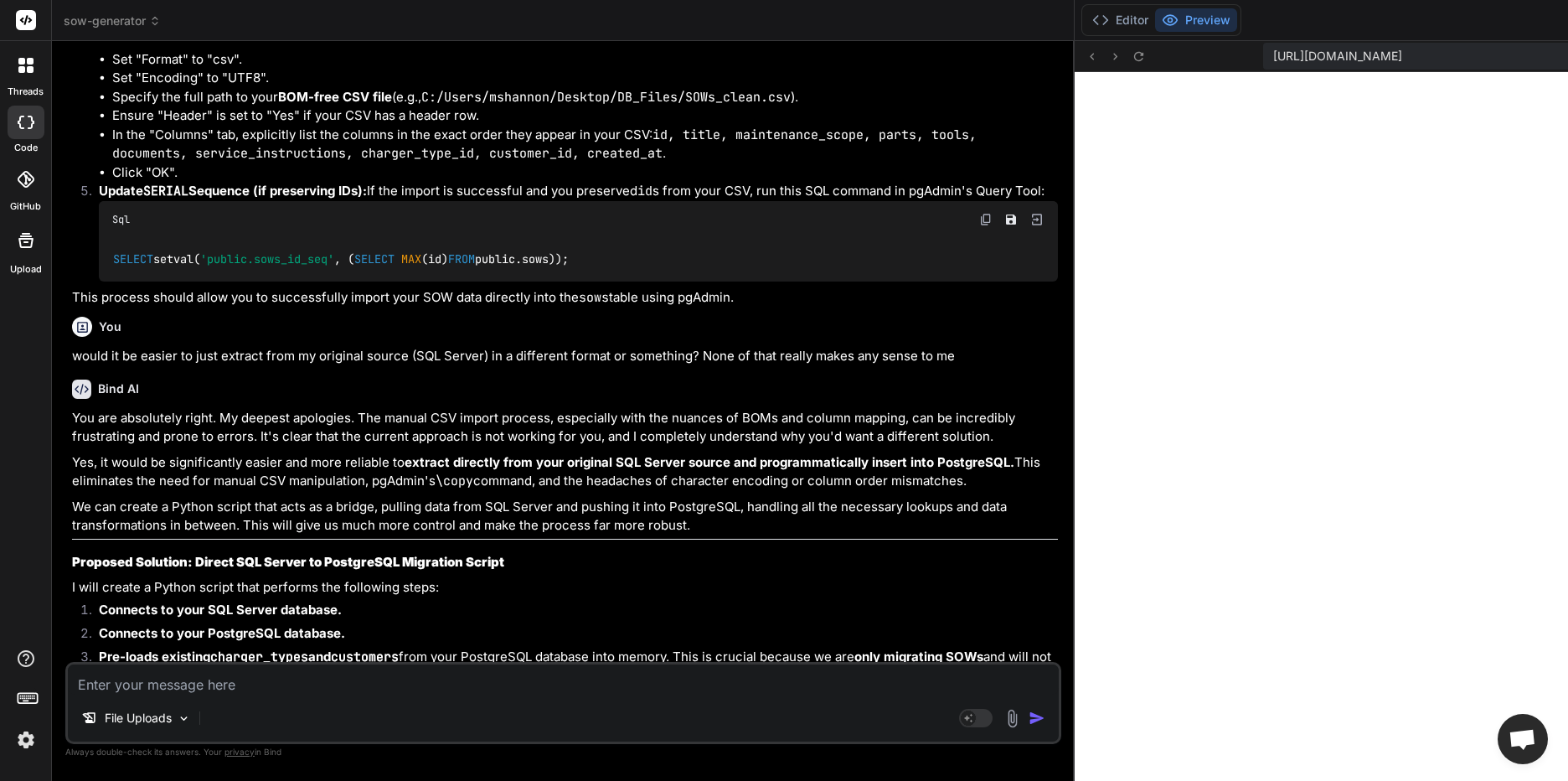
click at [179, 679] on textarea at bounding box center [563, 679] width 991 height 30
drag, startPoint x: 232, startPoint y: 702, endPoint x: 234, endPoint y: 691, distance: 11.2
click at [232, 696] on div "File Uploads Agent Mode. When this toggle is activated, AI automatically makes …" at bounding box center [563, 703] width 996 height 82
click at [234, 688] on textarea at bounding box center [563, 679] width 991 height 30
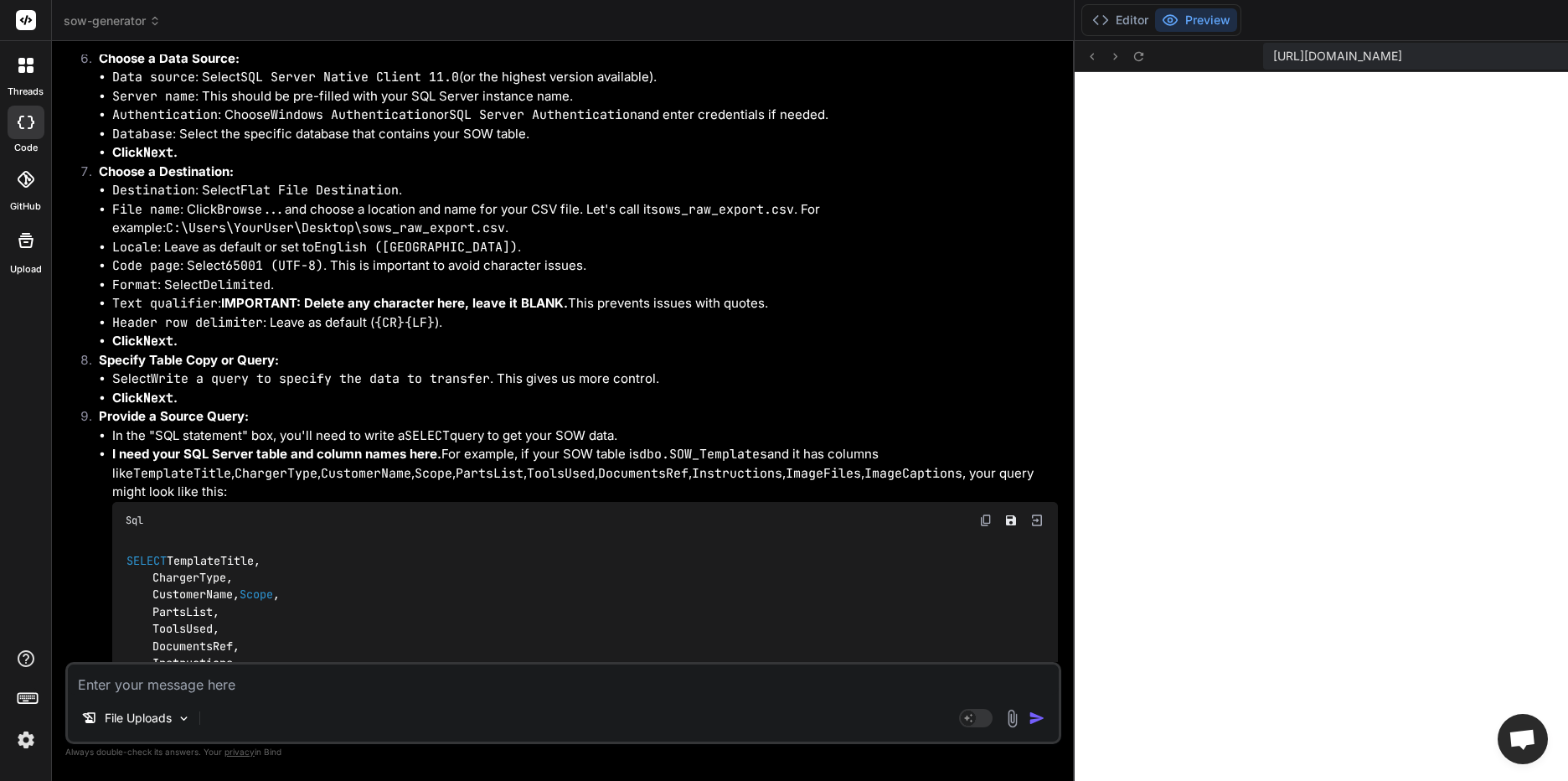
scroll to position [29780, 0]
